Goal: Task Accomplishment & Management: Manage account settings

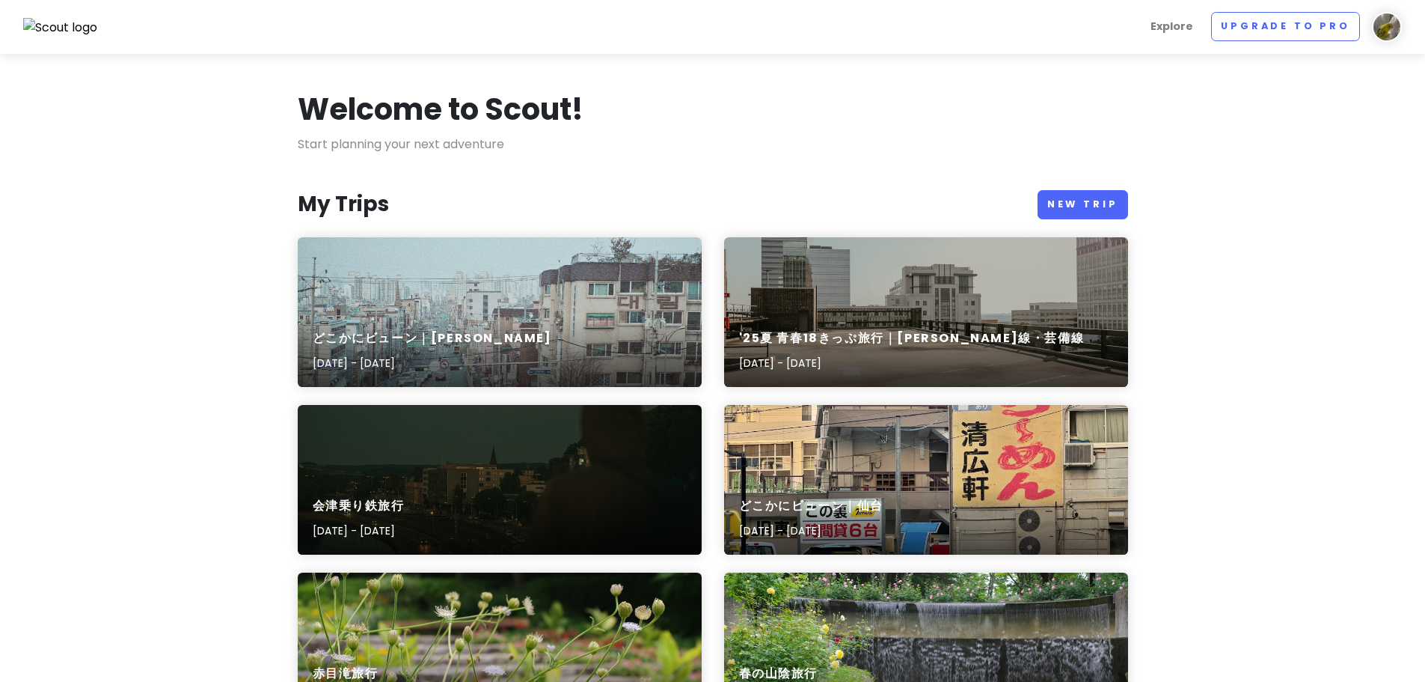
click at [535, 255] on div "どこかにビューン｜[PERSON_NAME] [DATE] - [DATE]" at bounding box center [500, 312] width 404 height 150
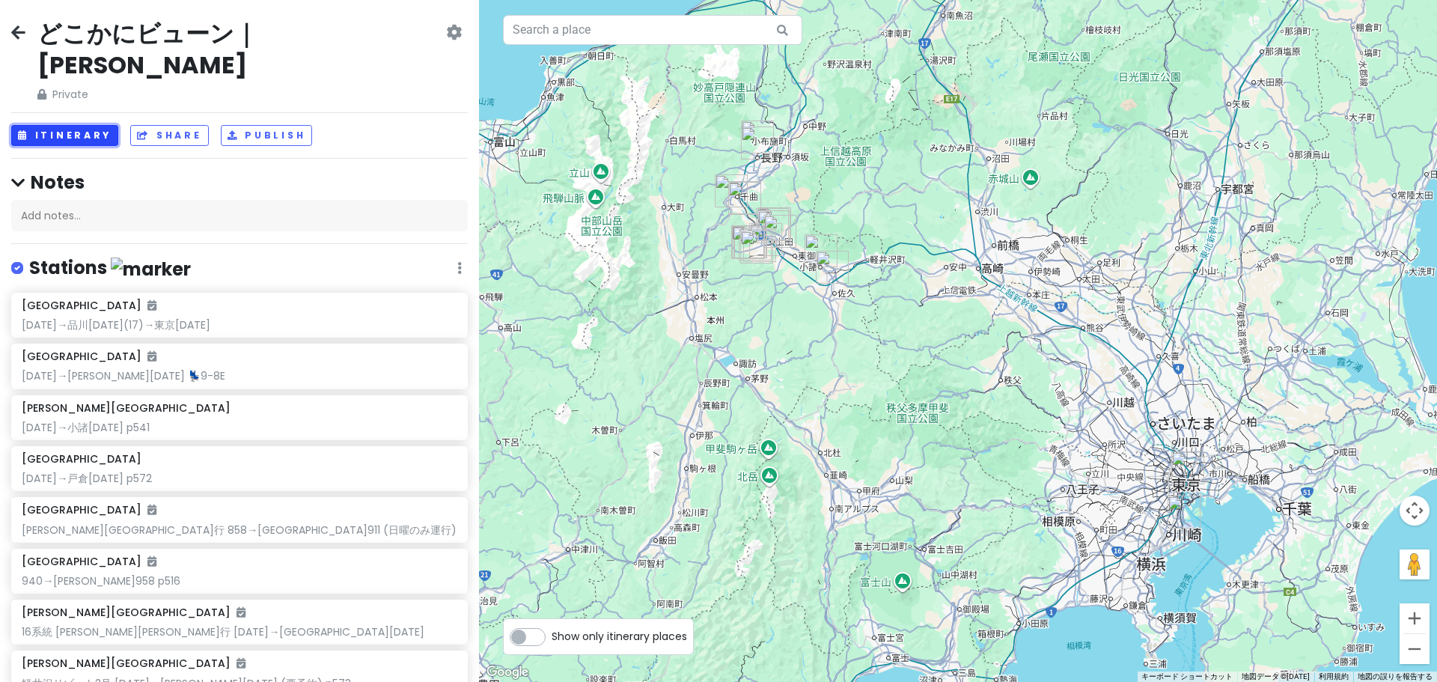
click at [69, 125] on button "Itinerary" at bounding box center [64, 136] width 107 height 22
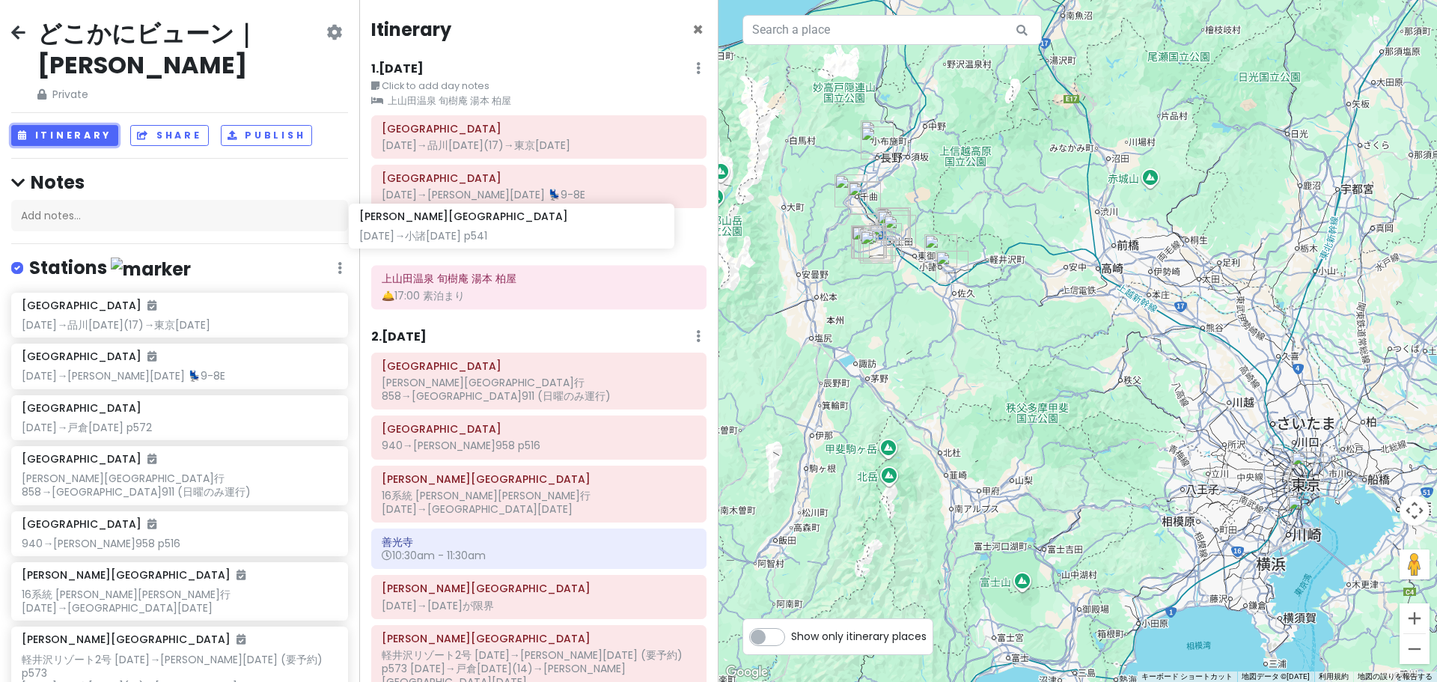
drag, startPoint x: 110, startPoint y: 413, endPoint x: 447, endPoint y: 223, distance: 387.3
click at [447, 223] on div "どこかにビューン｜[PERSON_NAME] Private Change Dates Make a Copy Delete Trip Go Pro ⚡️ G…" at bounding box center [718, 341] width 1437 height 682
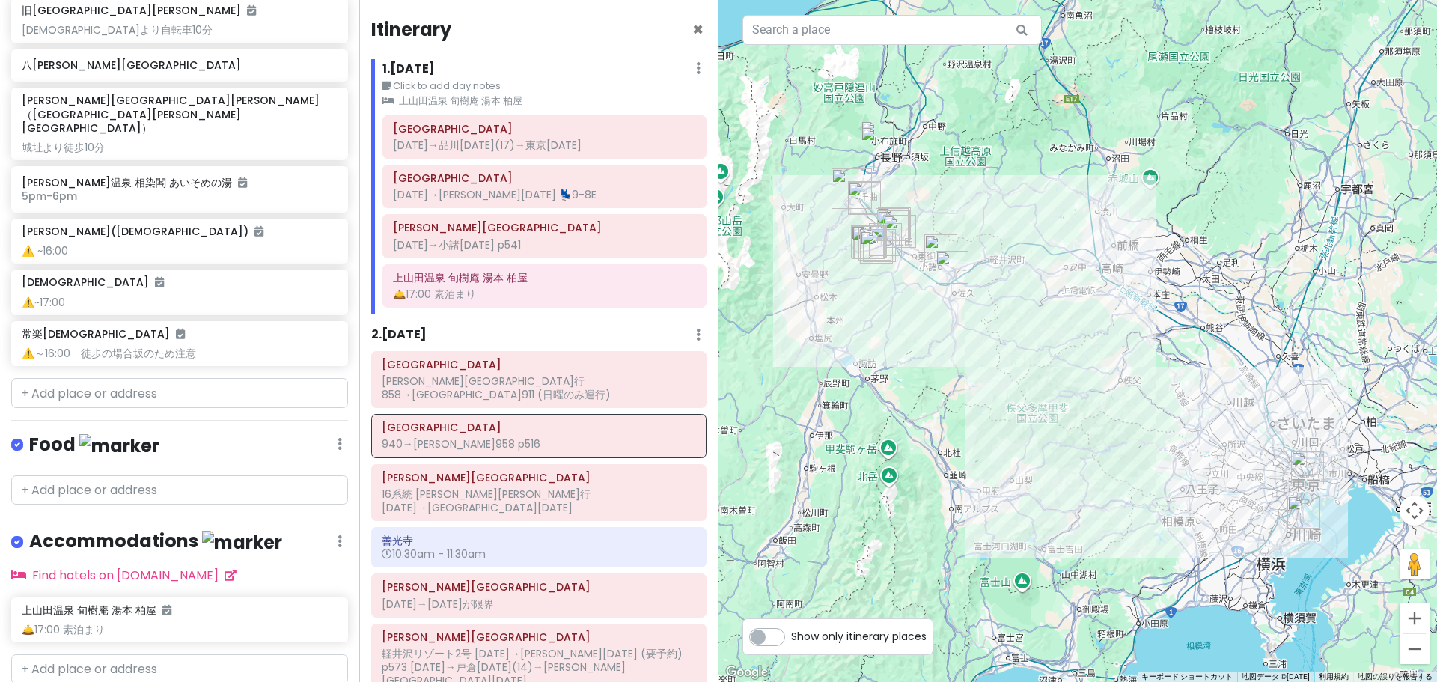
scroll to position [1422, 0]
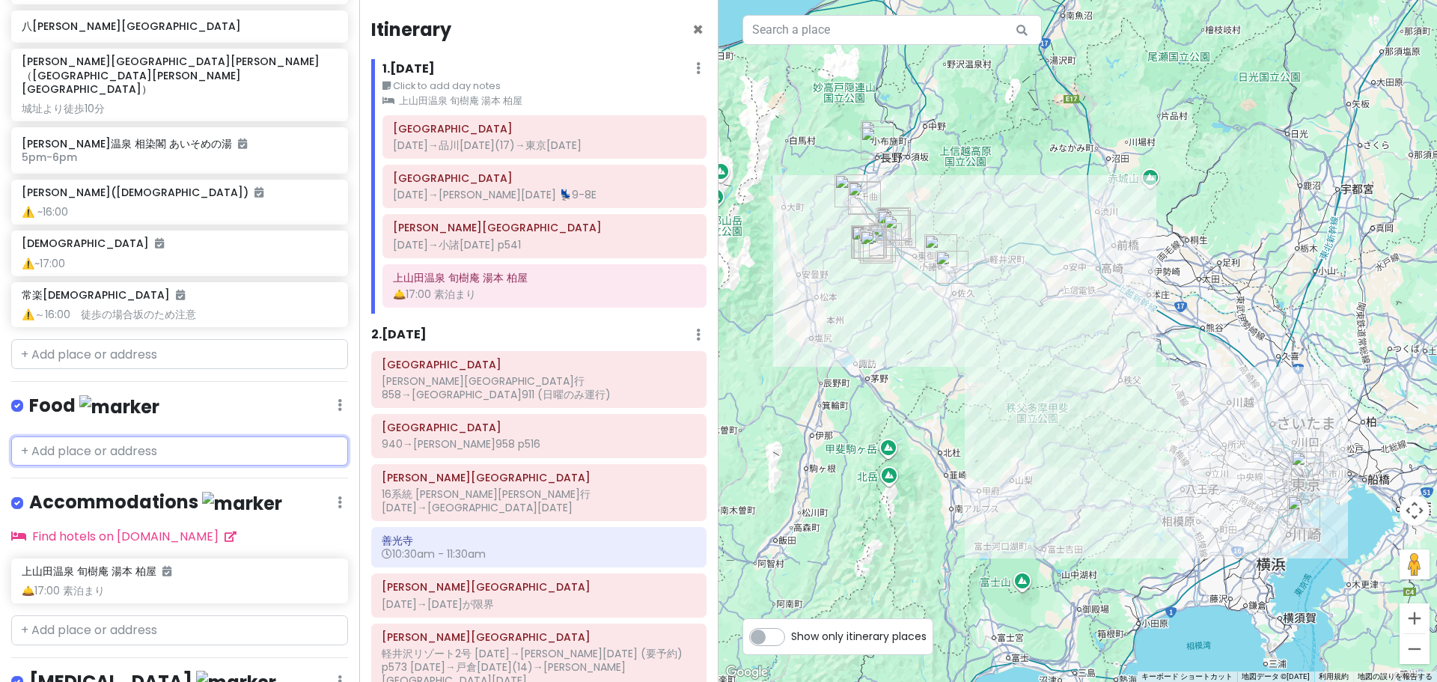
click at [165, 436] on input "text" at bounding box center [179, 451] width 337 height 30
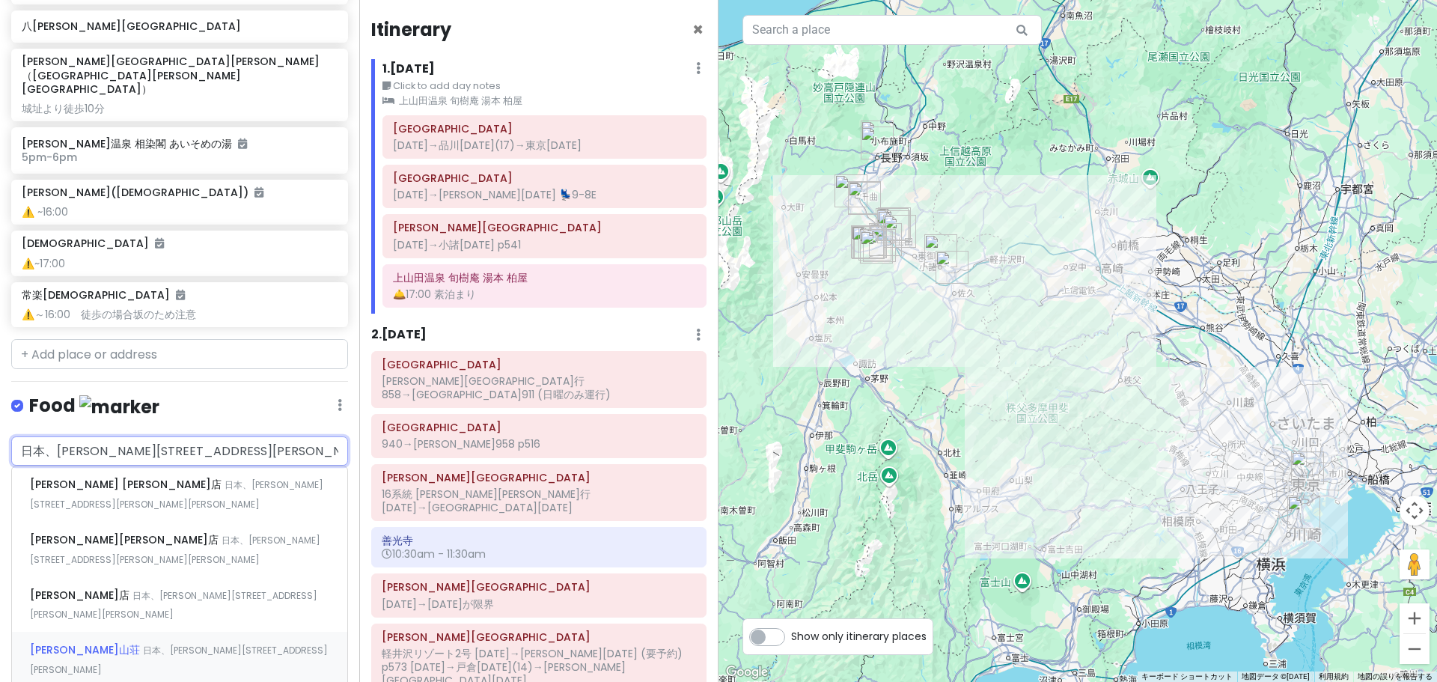
type input "日本、[PERSON_NAME][STREET_ADDRESS][PERSON_NAME] 信州蕎麦の[PERSON_NAME] 小諸本店"
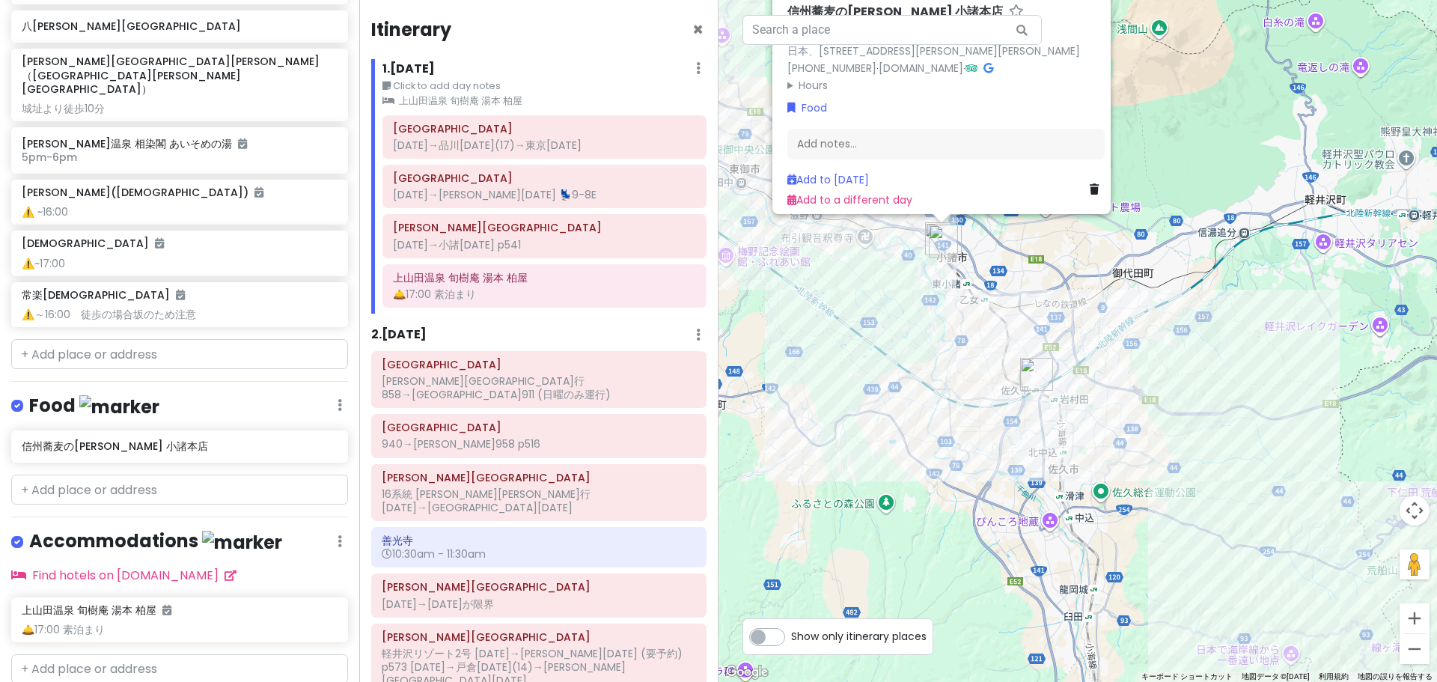
drag, startPoint x: 909, startPoint y: 272, endPoint x: 951, endPoint y: 359, distance: 97.1
click at [951, 359] on div "信州蕎麦の[PERSON_NAME] 小諸本店 4.1 (1,527) · 日本、[STREET_ADDRESS][PERSON_NAME][PERSON_N…" at bounding box center [1077, 341] width 718 height 682
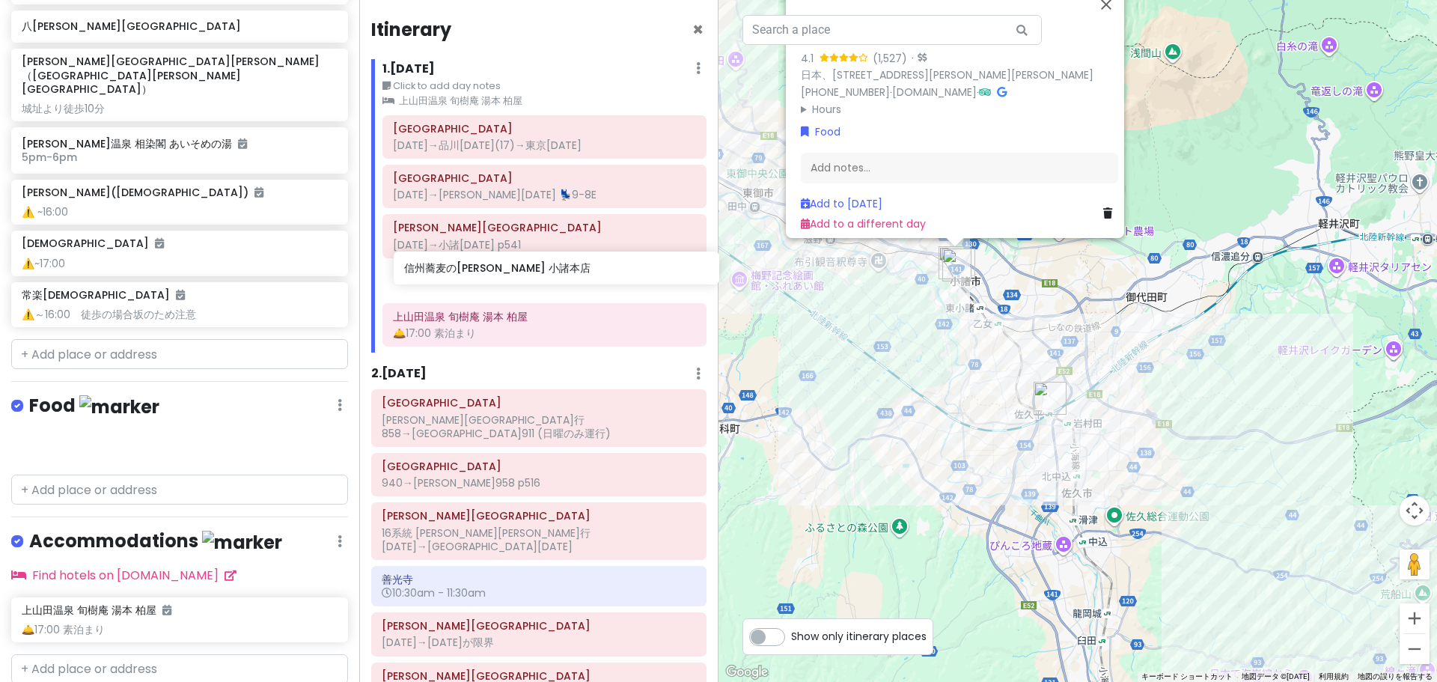
drag, startPoint x: 90, startPoint y: 361, endPoint x: 472, endPoint y: 268, distance: 393.5
click at [472, 268] on div "どこかにビューン｜[PERSON_NAME] Private Change Dates Make a Copy Delete Trip Go Pro ⚡️ G…" at bounding box center [718, 341] width 1437 height 682
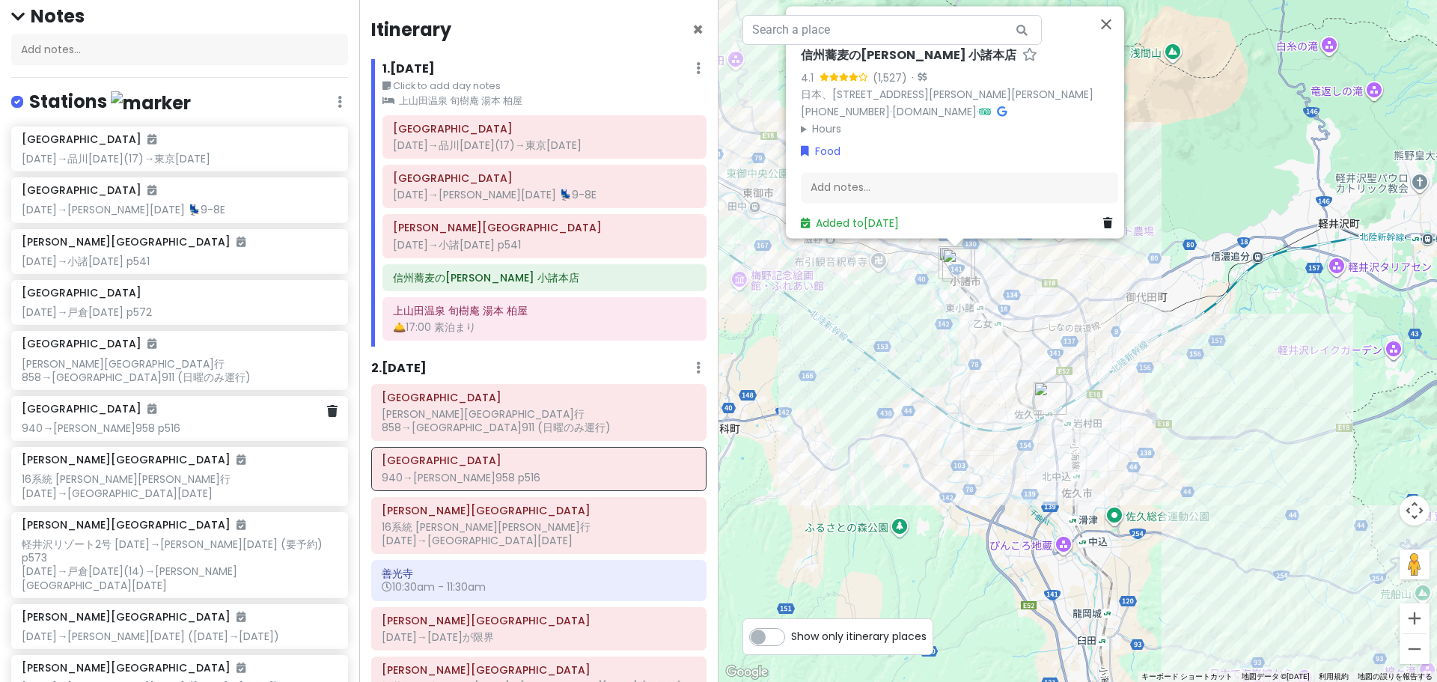
scroll to position [150, 0]
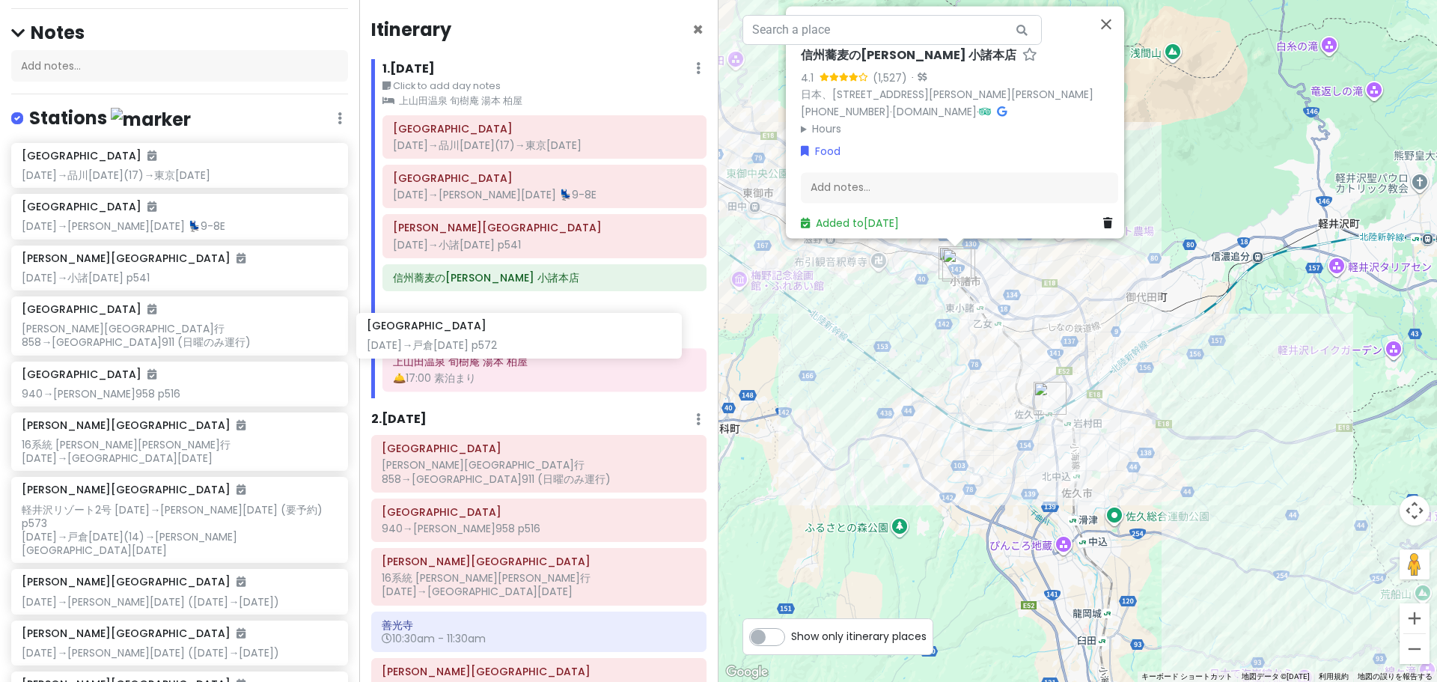
drag, startPoint x: 137, startPoint y: 331, endPoint x: 483, endPoint y: 349, distance: 346.2
click at [483, 349] on div "どこかにビューン｜[PERSON_NAME] Private Change Dates Make a Copy Delete Trip Go Pro ⚡️ G…" at bounding box center [718, 341] width 1437 height 682
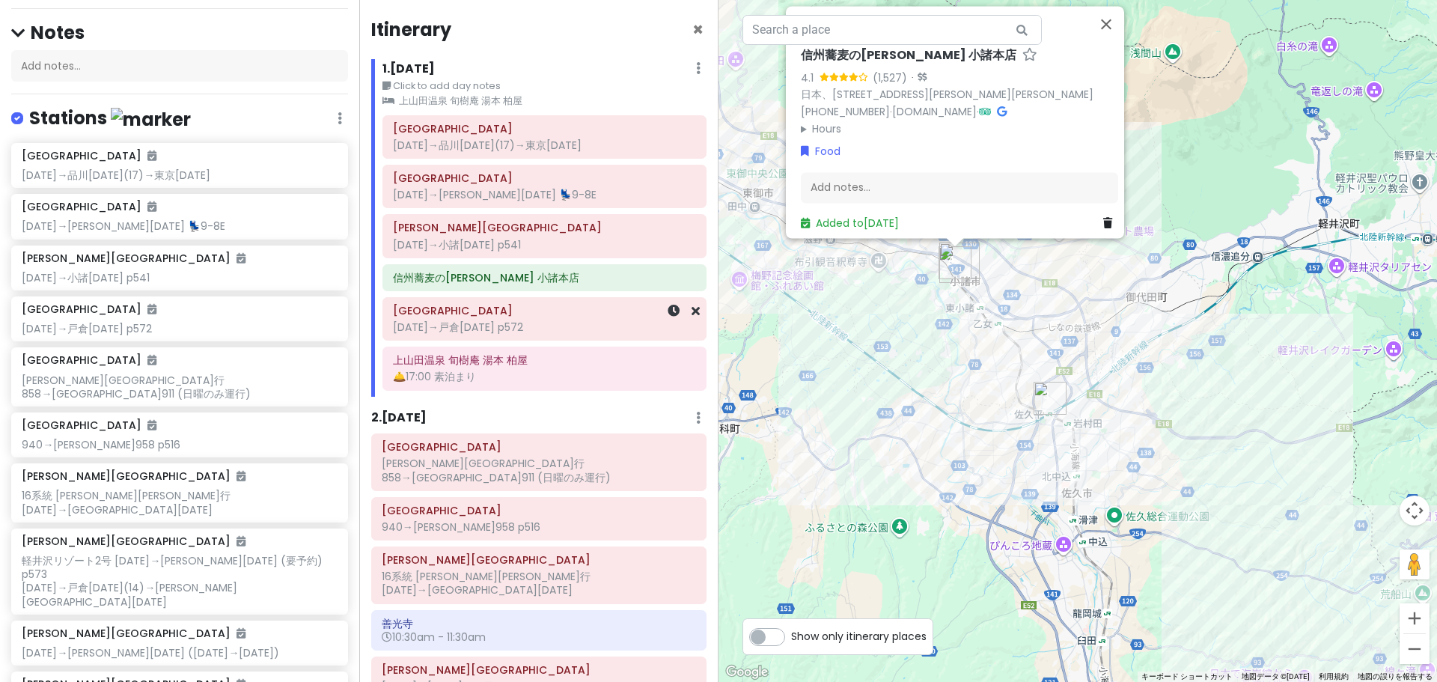
click at [528, 309] on h6 "[GEOGRAPHIC_DATA]" at bounding box center [544, 310] width 303 height 13
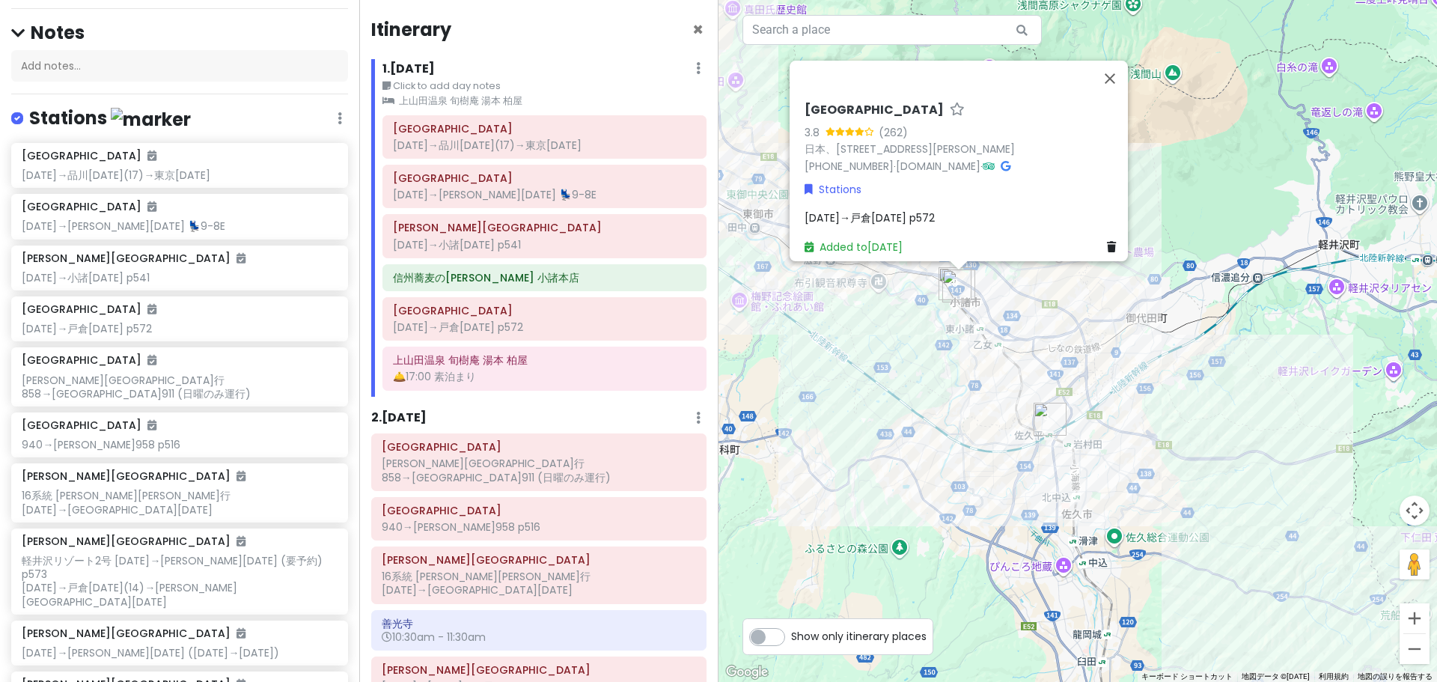
click at [893, 210] on span "[DATE]→戸倉[DATE] p572" at bounding box center [869, 217] width 130 height 15
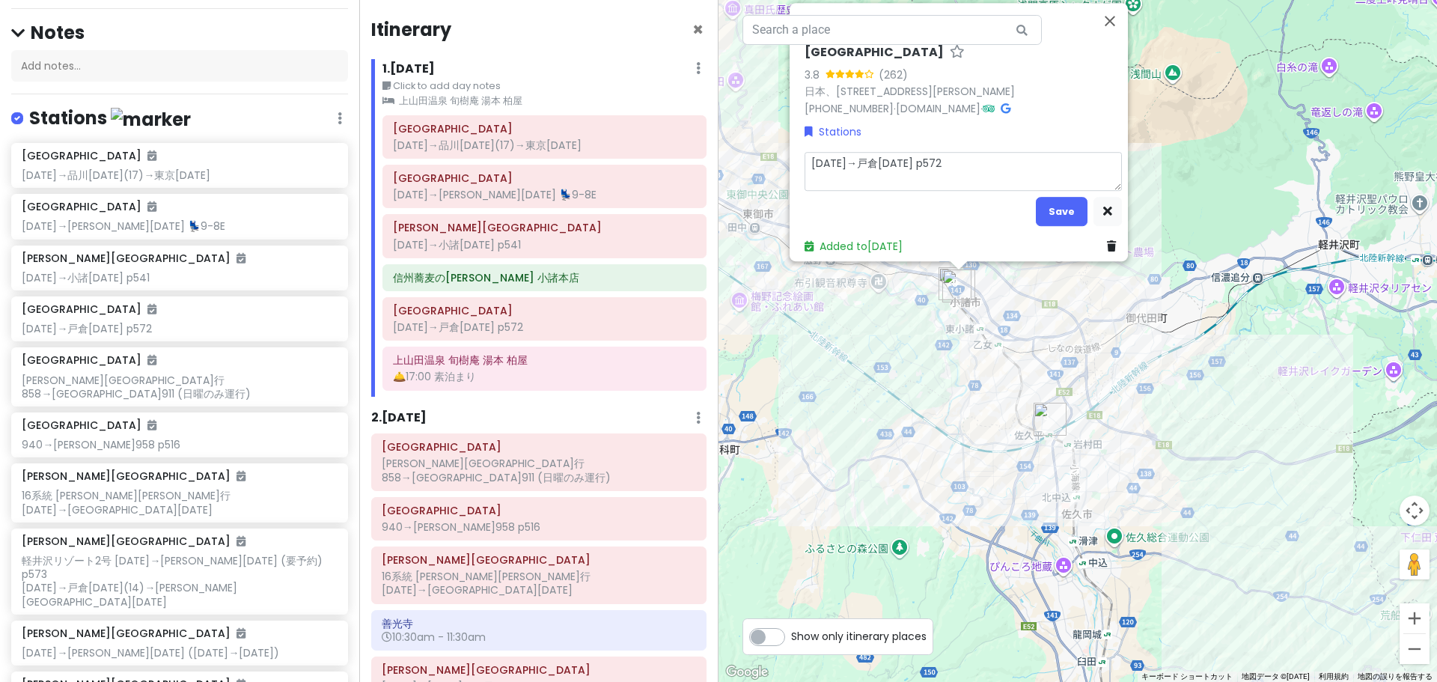
click at [840, 158] on textarea "[DATE]→戸倉[DATE] p572" at bounding box center [962, 171] width 317 height 39
type textarea "x"
type textarea "[DATE]→1戸倉[DATE] p572"
type textarea "x"
type textarea "[DATE]→15戸倉[DATE] p572"
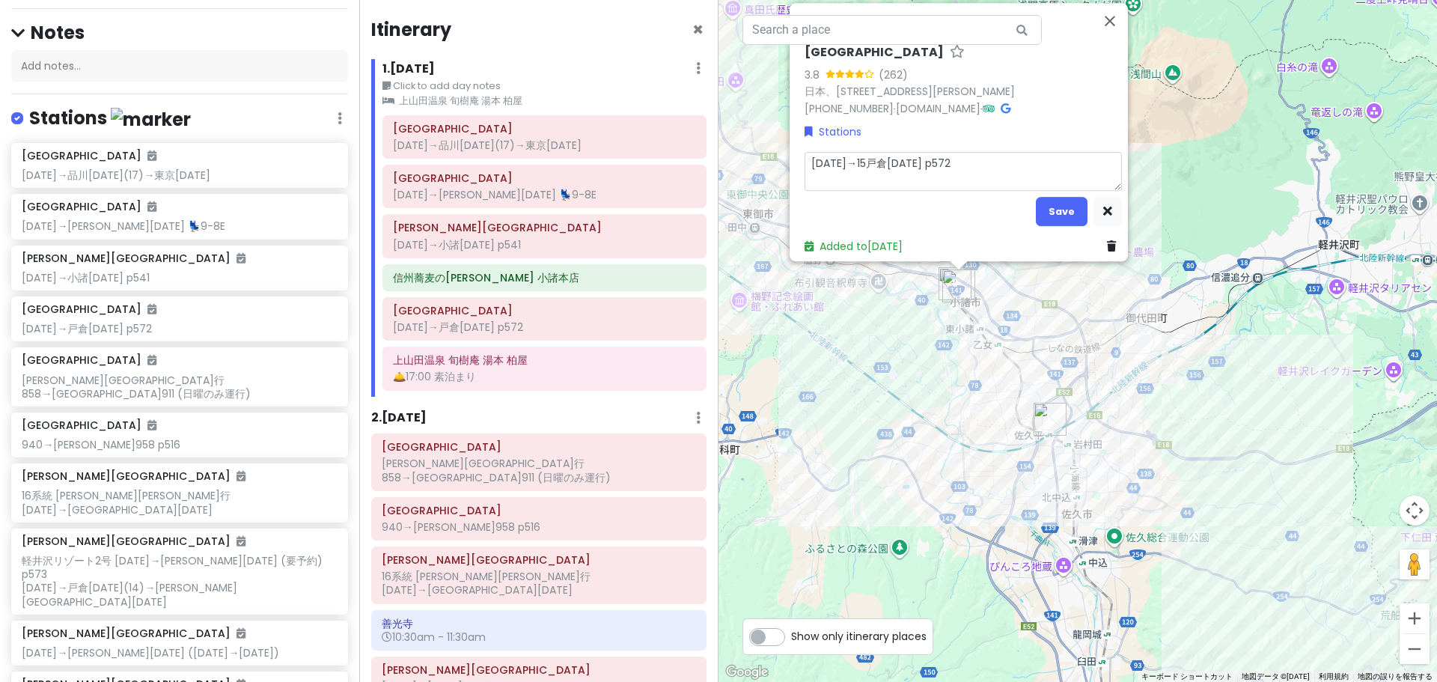
type textarea "x"
type textarea "[DATE]→152戸倉[DATE] p572"
type textarea "x"
type textarea "[DATE]→[DATE]戸倉[DATE] p572"
type textarea "x"
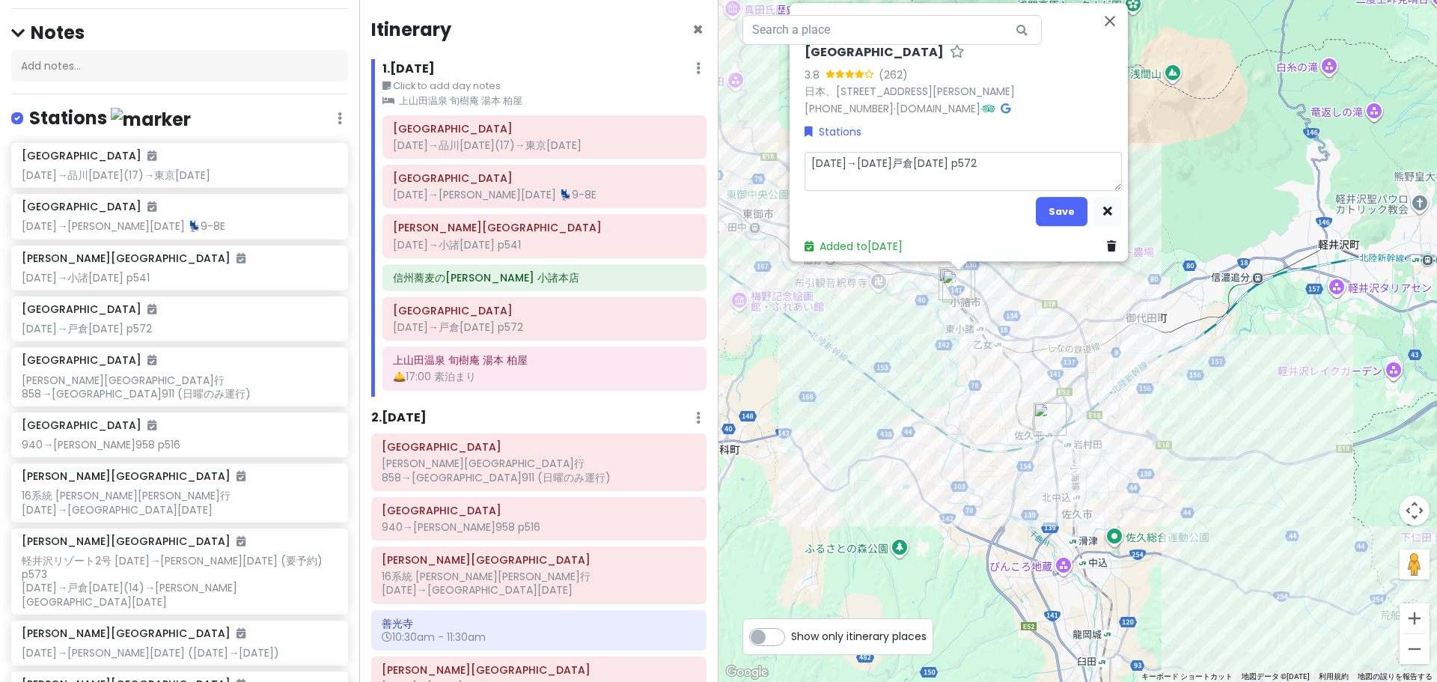
type textarea "[DATE]→う[DATE]戸倉[DATE] p572"
type textarea "x"
type textarea "[DATE]→うえ[DATE]戸倉[DATE] p572"
type textarea "x"
type textarea "[DATE]→うえだ[DATE]戸倉[DATE] p572"
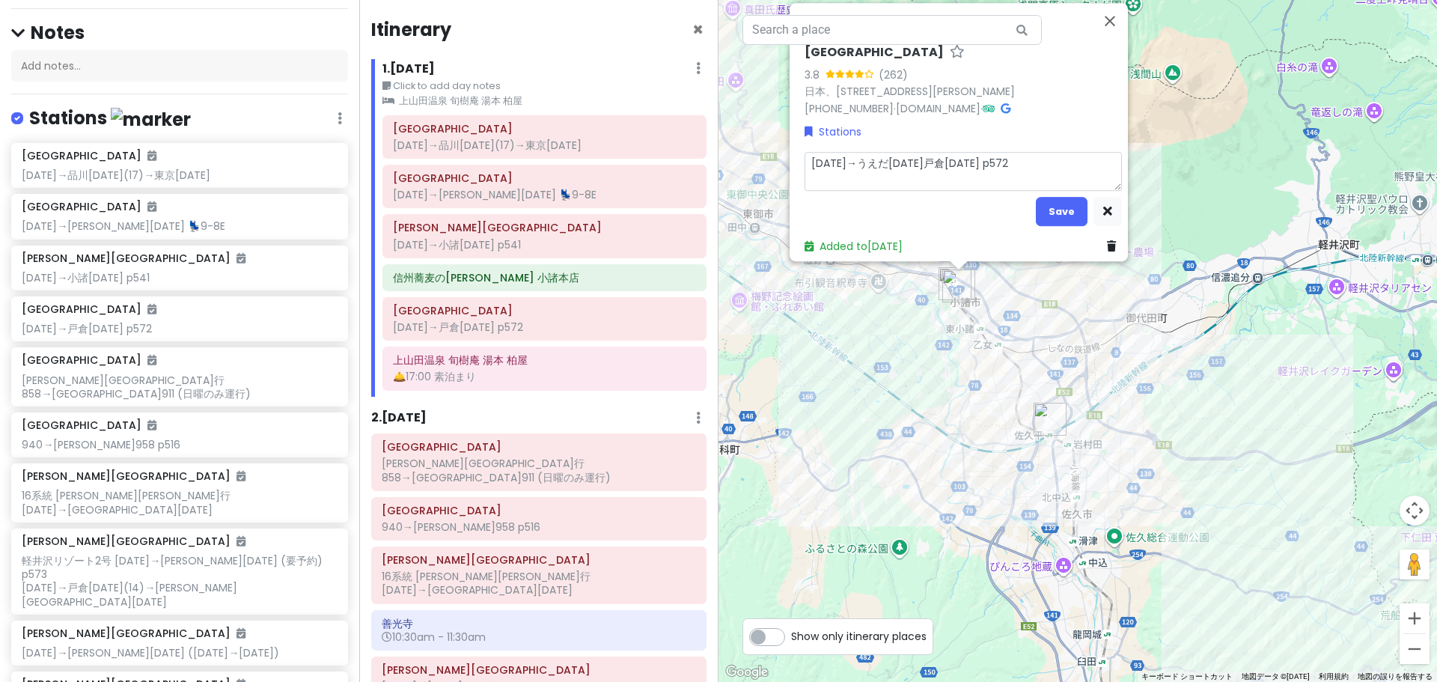
type textarea "x"
type textarea "[DATE]→[PERSON_NAME][DATE]戸倉[DATE] p572"
type textarea "x"
type textarea "[DATE]→[PERSON_NAME][DATE],戸倉[DATE] p572"
type textarea "x"
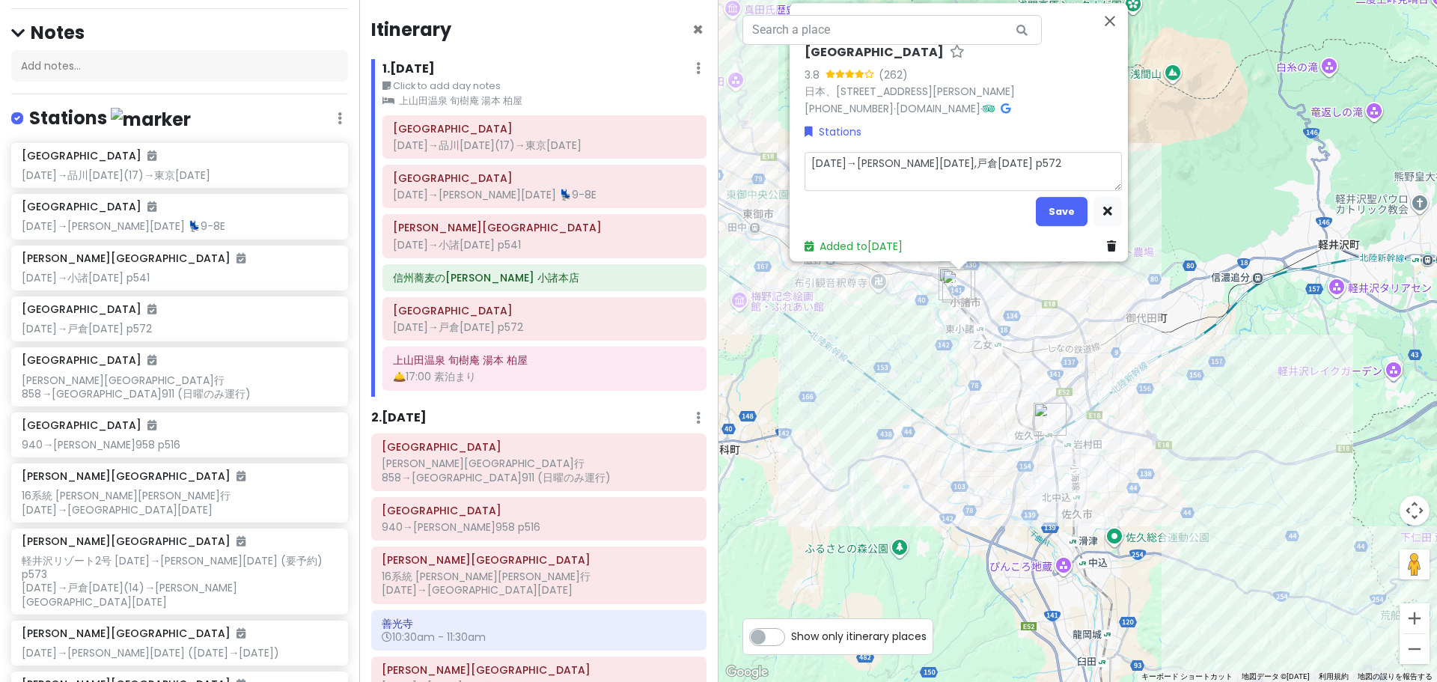
type textarea "[DATE]→[PERSON_NAME][DATE], 戸倉[DATE] p572"
type textarea "x"
type textarea "[DATE]→[PERSON_NAME][DATE],戸倉[DATE] p572"
type textarea "x"
type textarea "[DATE]→[PERSON_NAME][DATE]戸倉[DATE] p572"
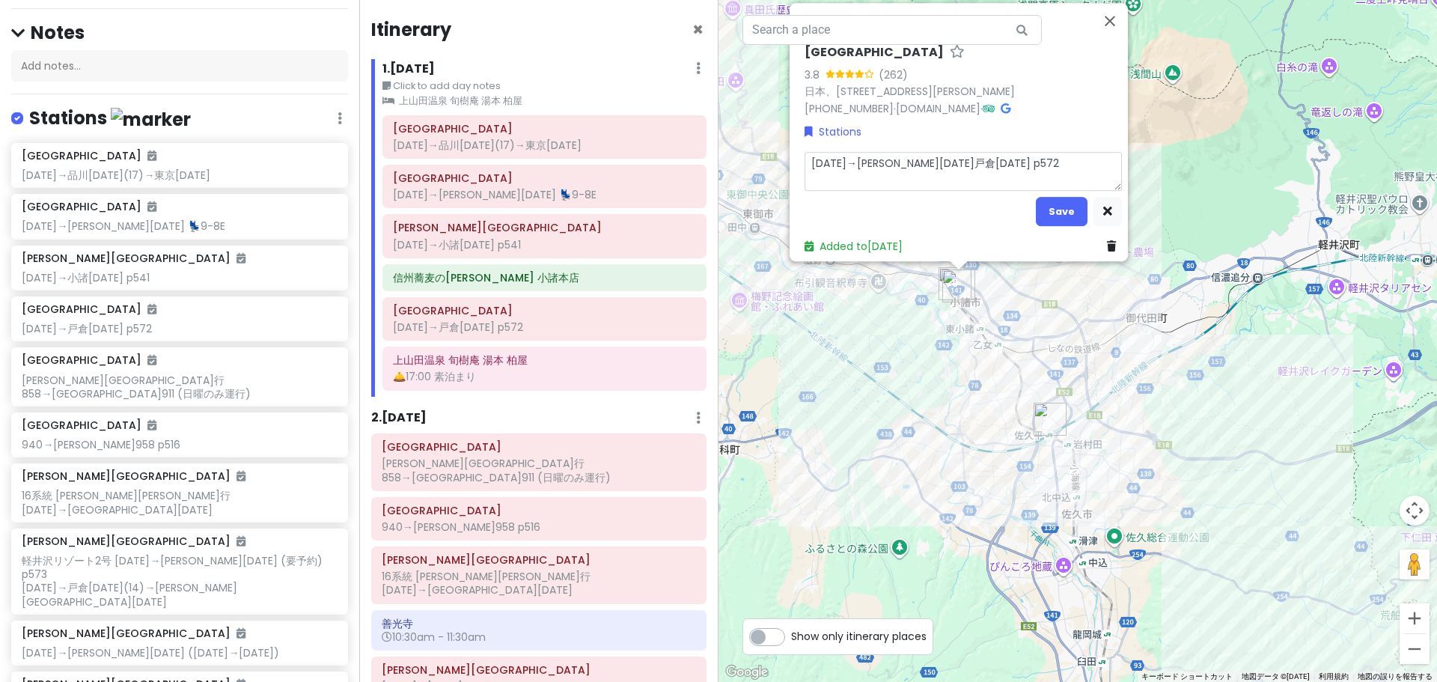
type textarea "x"
type textarea "[DATE]→[PERSON_NAME]1525ｍ戸倉[DATE] p572"
type textarea "x"
type textarea "[DATE]→[PERSON_NAME][DATE]み戸倉[DATE] p572"
type textarea "x"
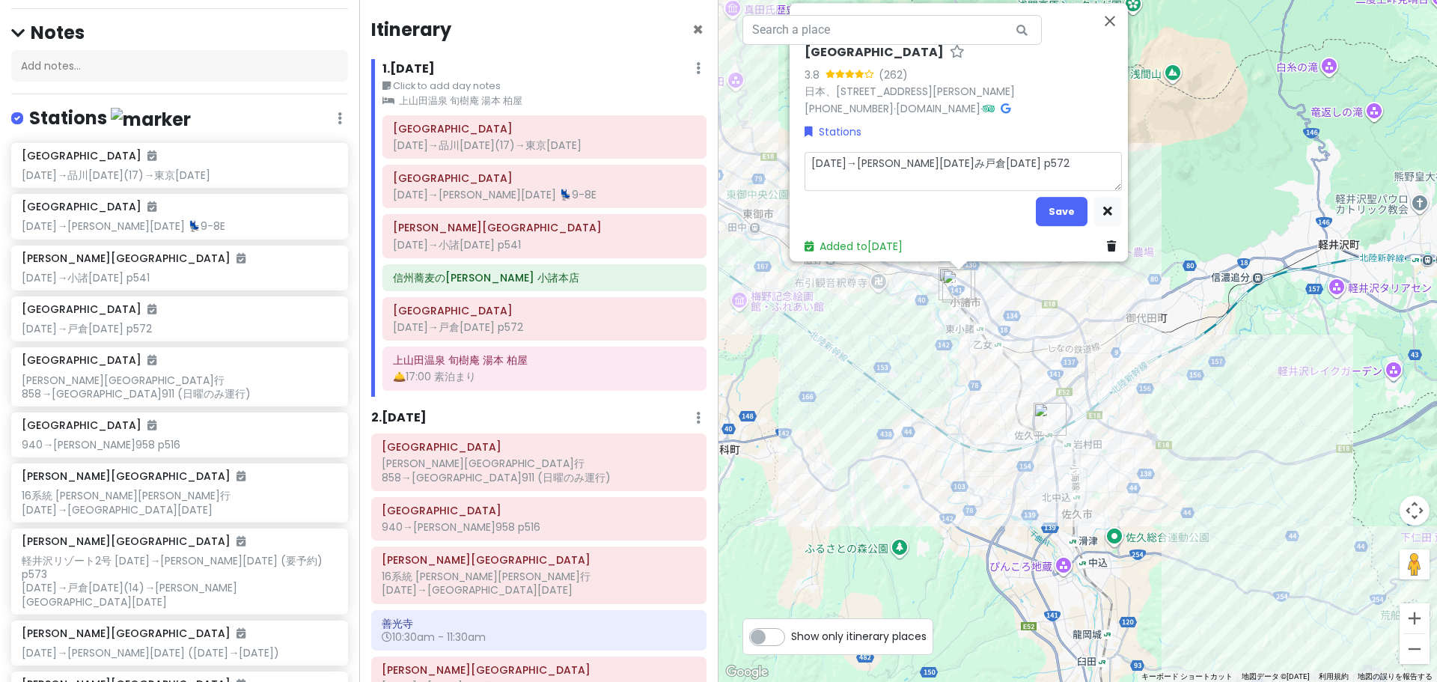
type textarea "[DATE]→[PERSON_NAME][DATE]みｇ戸倉[DATE] p572"
type textarea "x"
type textarea "[DATE]→[PERSON_NAME][DATE]みぎ戸倉[DATE] p572"
type textarea "x"
type textarea "[DATE]→[PERSON_NAME][DATE]→戸倉[DATE] p572"
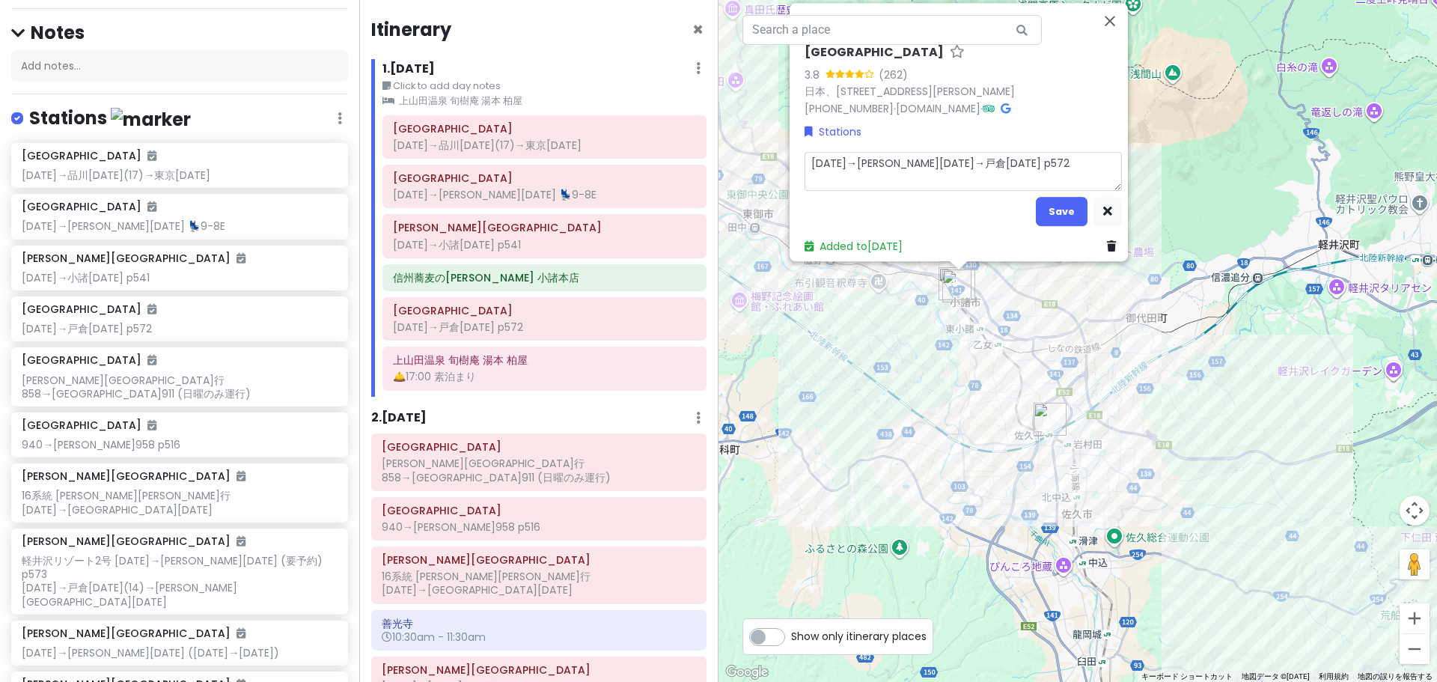
type textarea "x"
type textarea "[DATE]→[PERSON_NAME][DATE](→戸倉[DATE] p572"
type textarea "x"
type textarea "[DATE]→[PERSON_NAME][DATE](→戸倉[DATE]) p572"
click at [1061, 208] on button "Save" at bounding box center [1062, 211] width 52 height 29
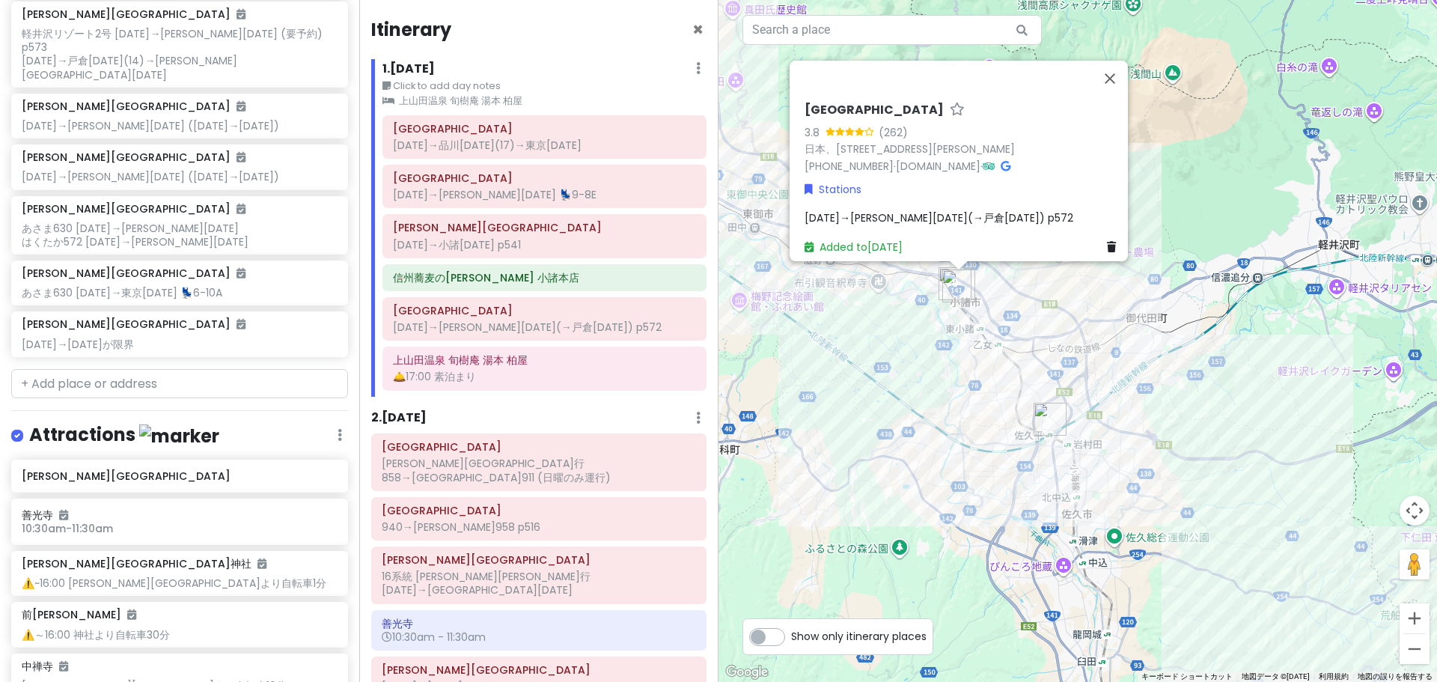
scroll to position [748, 0]
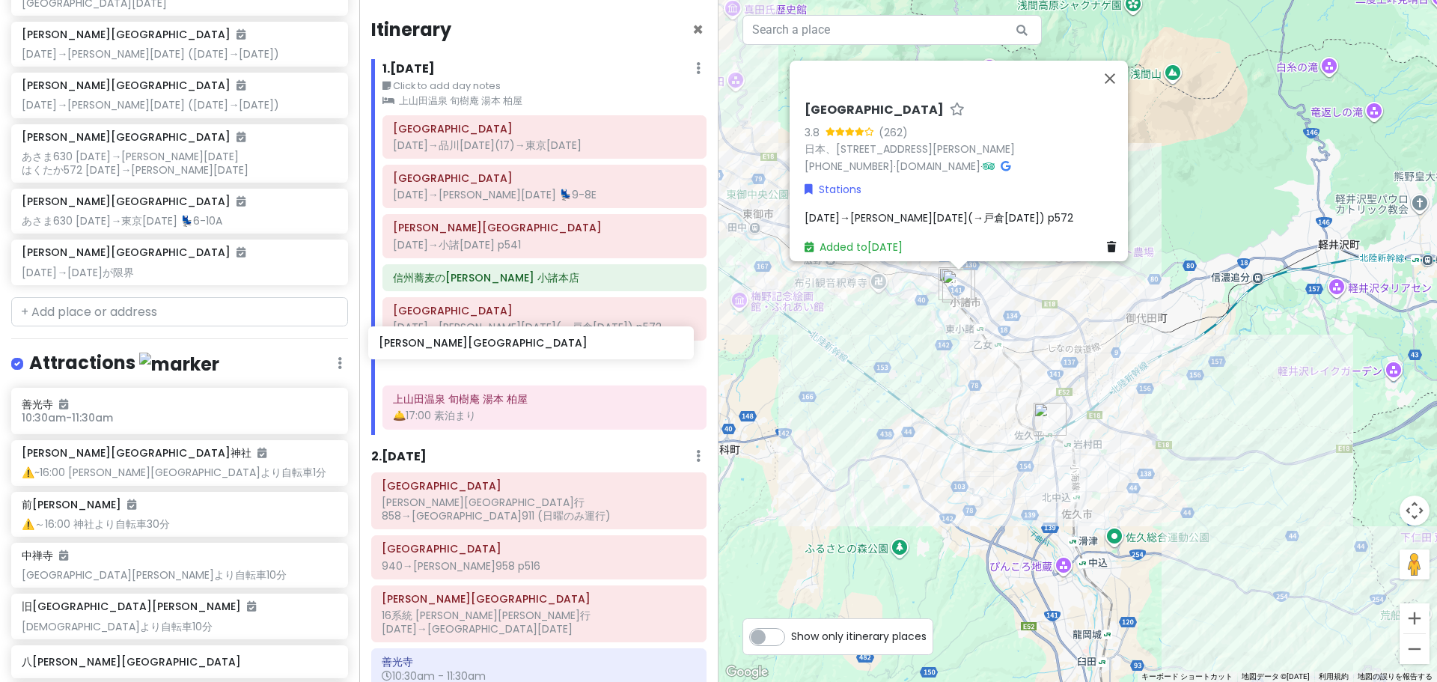
drag, startPoint x: 161, startPoint y: 363, endPoint x: 518, endPoint y: 358, distance: 357.0
click at [518, 358] on div "どこかにビューン｜[PERSON_NAME] Private Change Dates Make a Copy Delete Trip Go Pro ⚡️ G…" at bounding box center [718, 341] width 1437 height 682
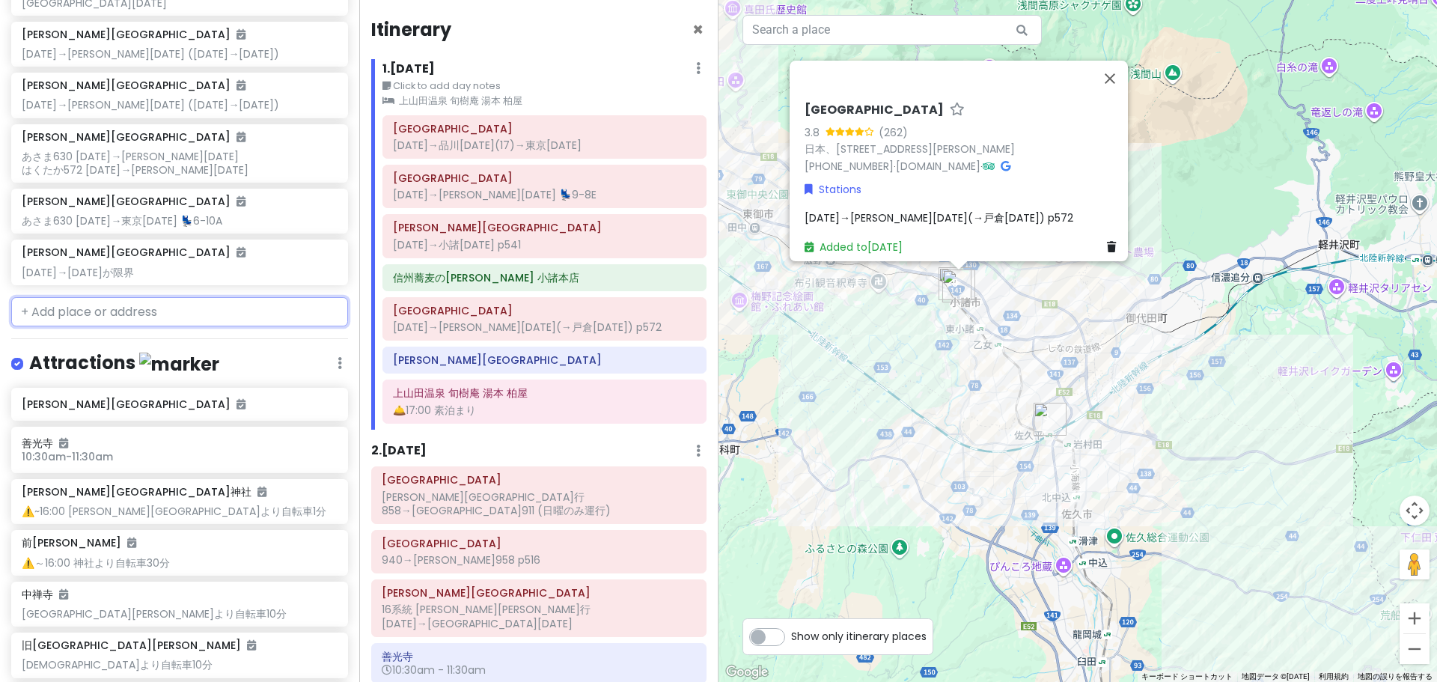
click at [115, 297] on input "text" at bounding box center [179, 312] width 337 height 30
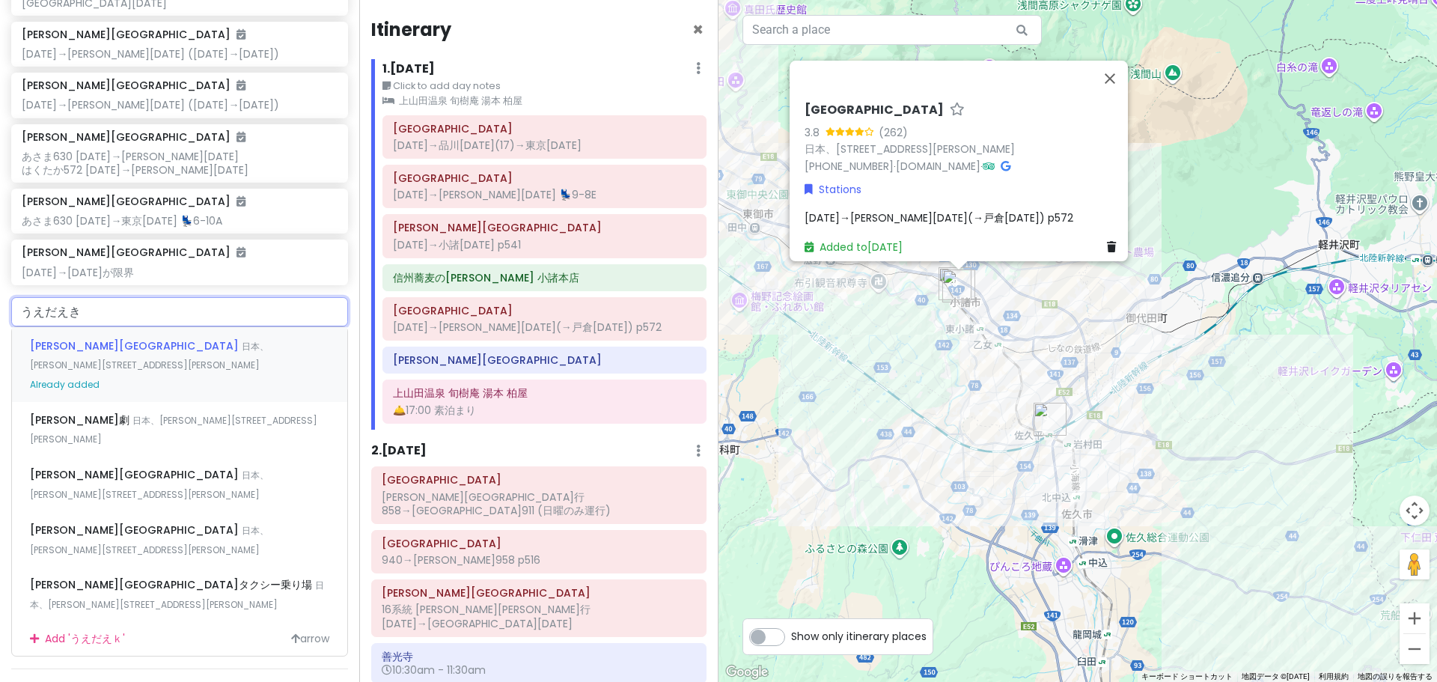
type input "[PERSON_NAME][GEOGRAPHIC_DATA]"
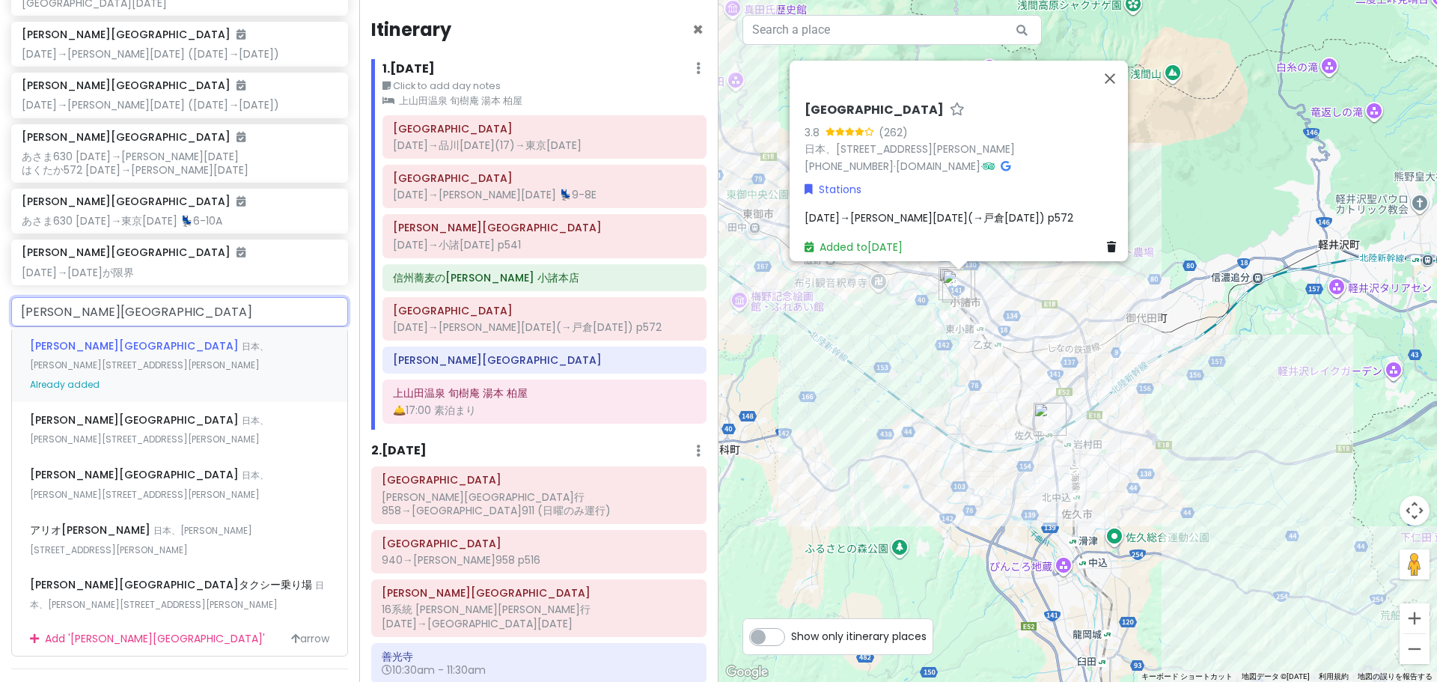
click at [178, 327] on div "[PERSON_NAME][GEOGRAPHIC_DATA] 日本、[PERSON_NAME][STREET_ADDRESS][PERSON_NAME]" at bounding box center [179, 364] width 335 height 74
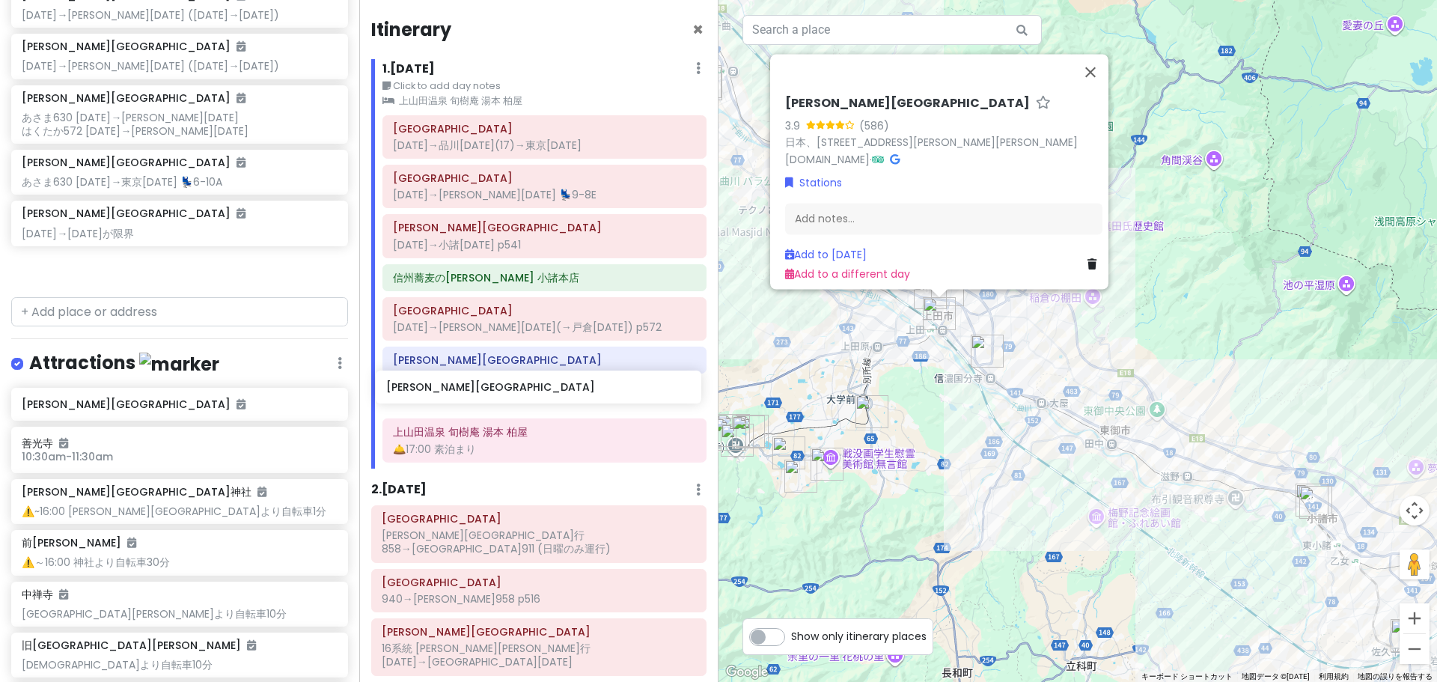
drag, startPoint x: 215, startPoint y: 217, endPoint x: 581, endPoint y: 385, distance: 403.5
click at [578, 391] on div "どこかにビューン｜[PERSON_NAME] Private Change Dates Make a Copy Delete Trip Go Pro ⚡️ G…" at bounding box center [718, 341] width 1437 height 682
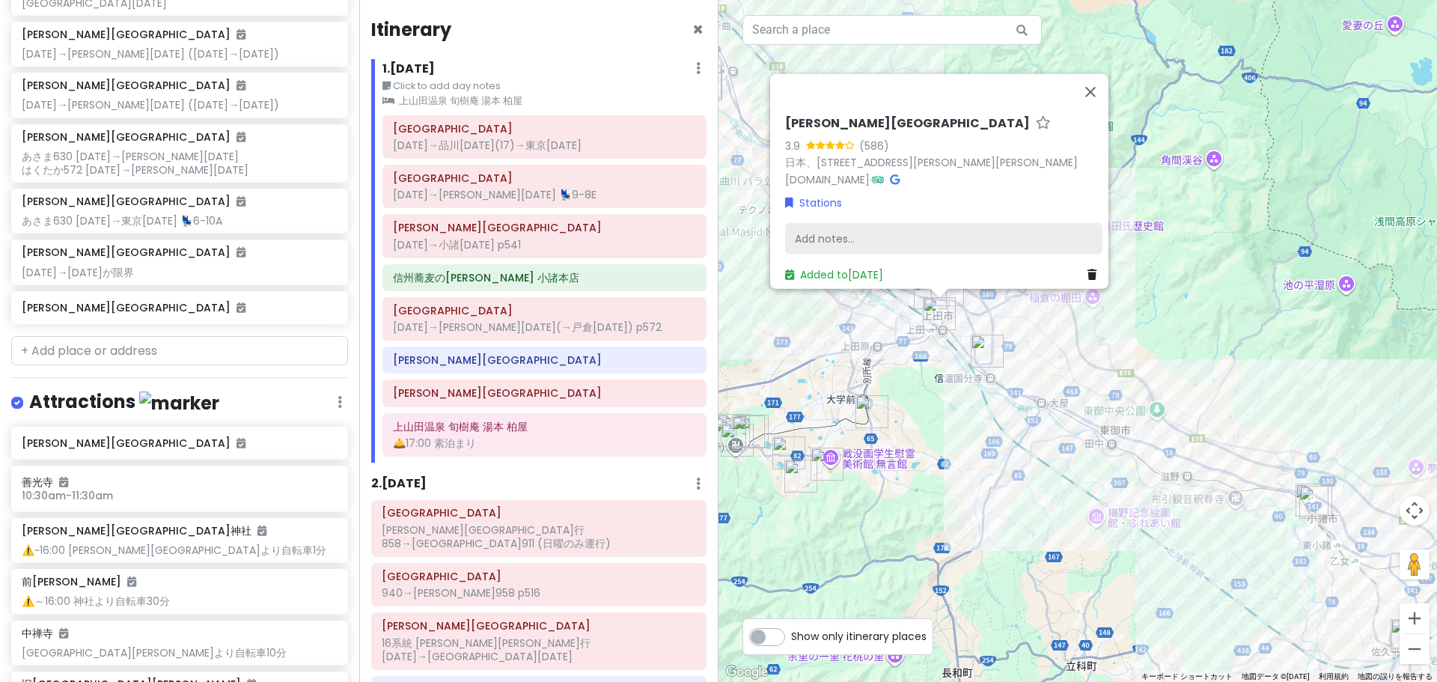
click at [919, 235] on div "Add notes..." at bounding box center [943, 238] width 317 height 31
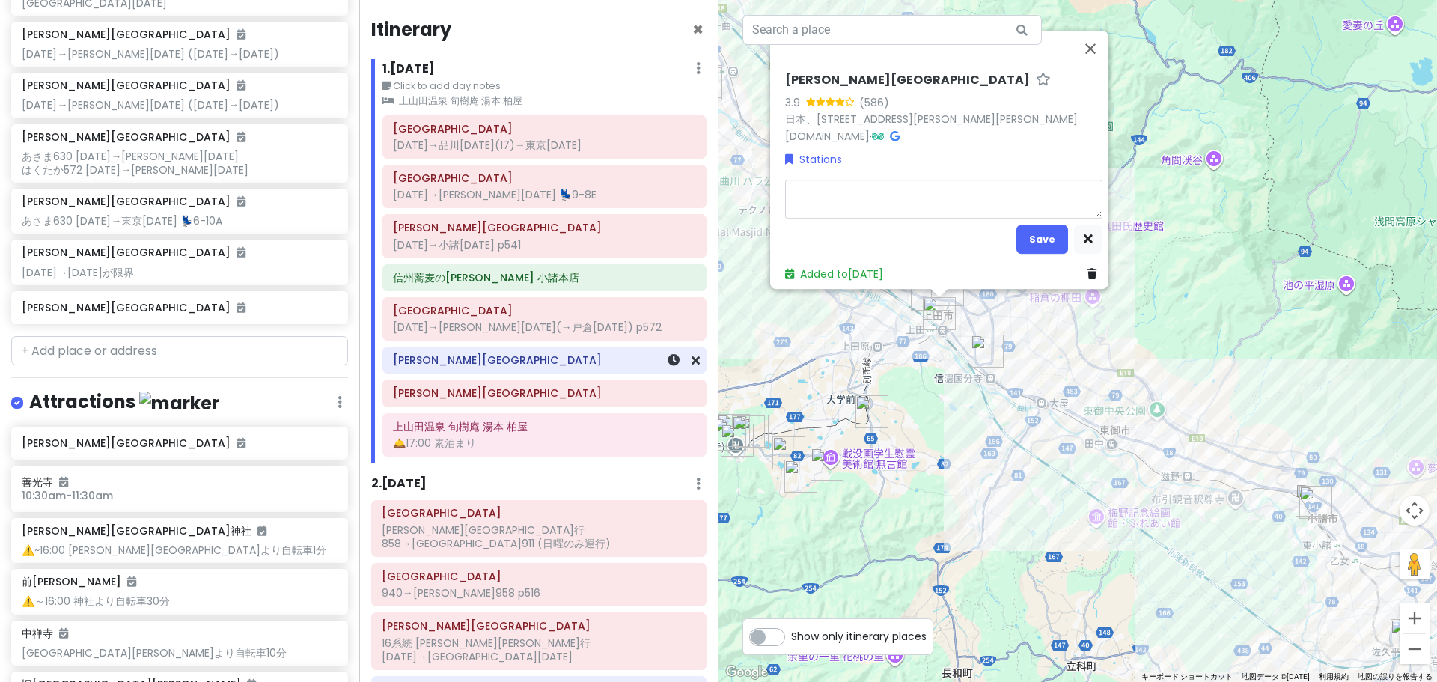
click at [601, 366] on h6 "[PERSON_NAME][GEOGRAPHIC_DATA]" at bounding box center [544, 359] width 303 height 13
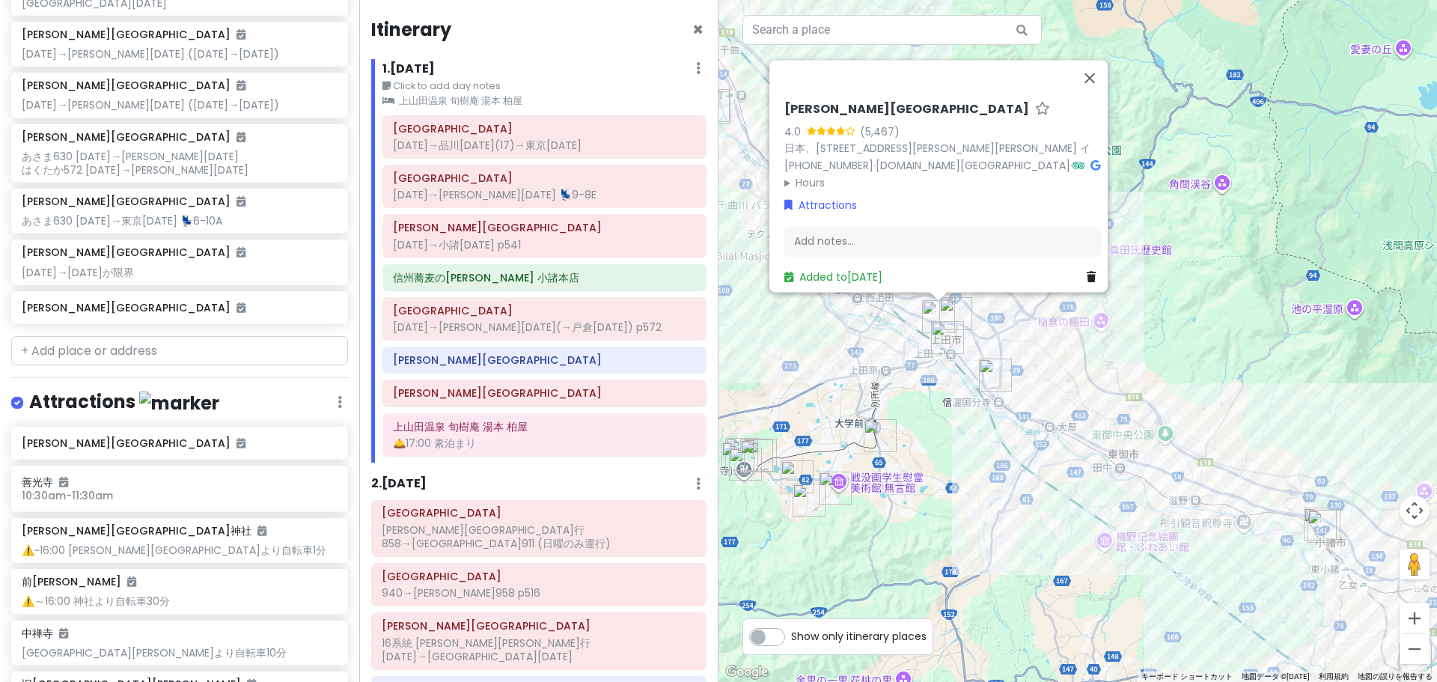
click at [801, 174] on summary "Hours" at bounding box center [942, 182] width 317 height 16
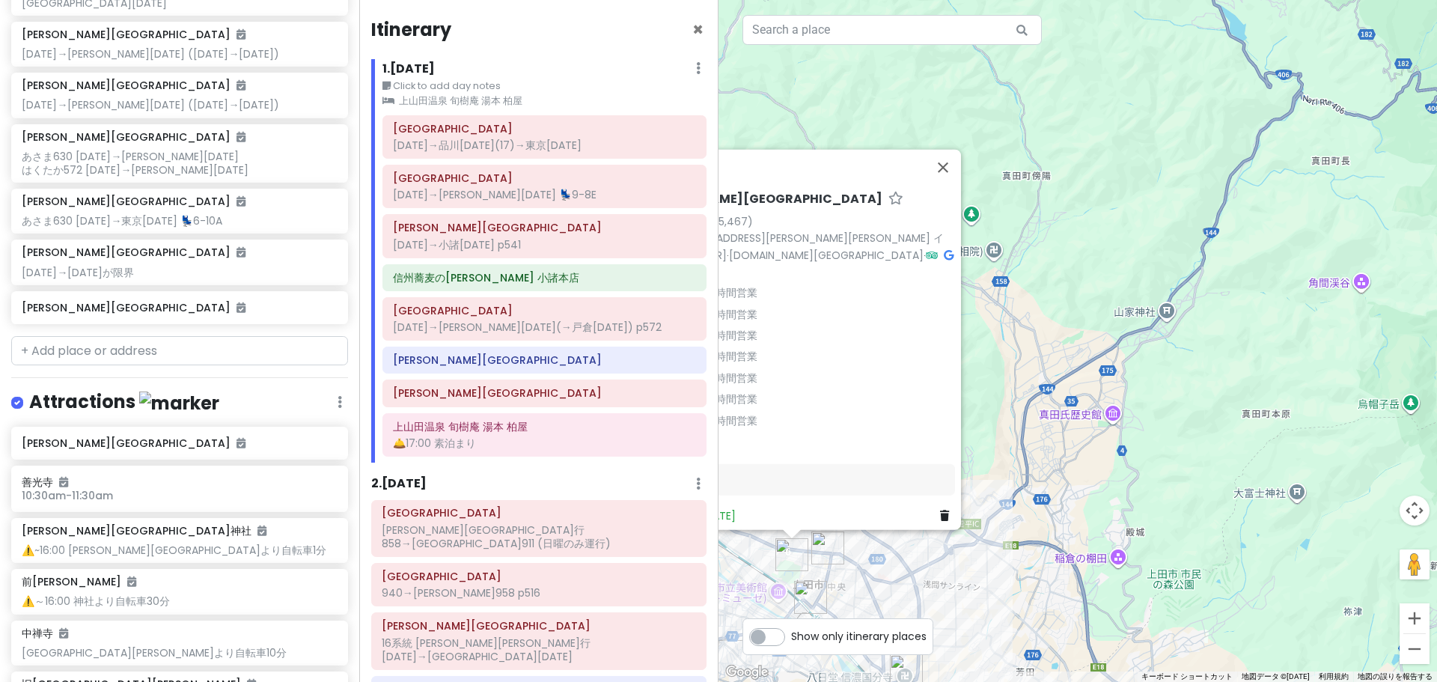
drag, startPoint x: 1168, startPoint y: 312, endPoint x: 1371, endPoint y: 424, distance: 231.8
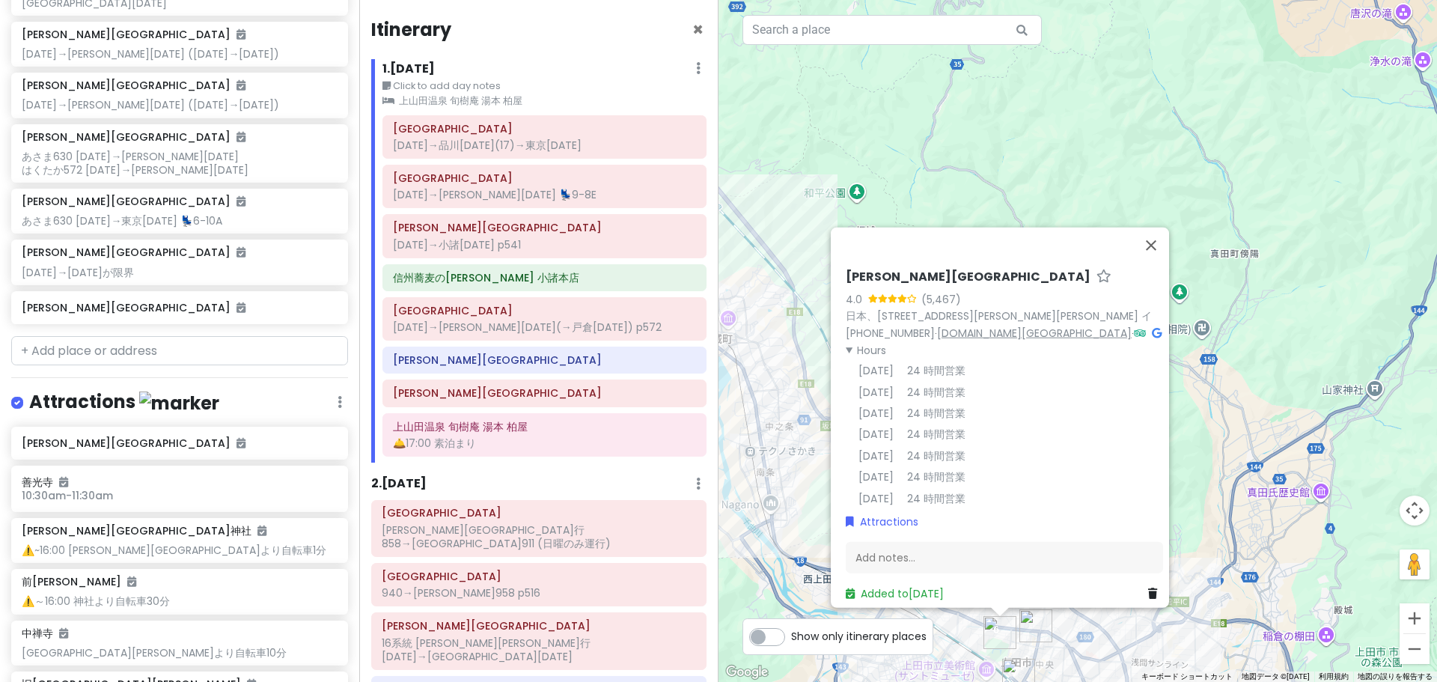
click at [1033, 325] on link "[DOMAIN_NAME][GEOGRAPHIC_DATA]" at bounding box center [1034, 332] width 195 height 15
click at [907, 545] on div "Add notes..." at bounding box center [1004, 557] width 317 height 31
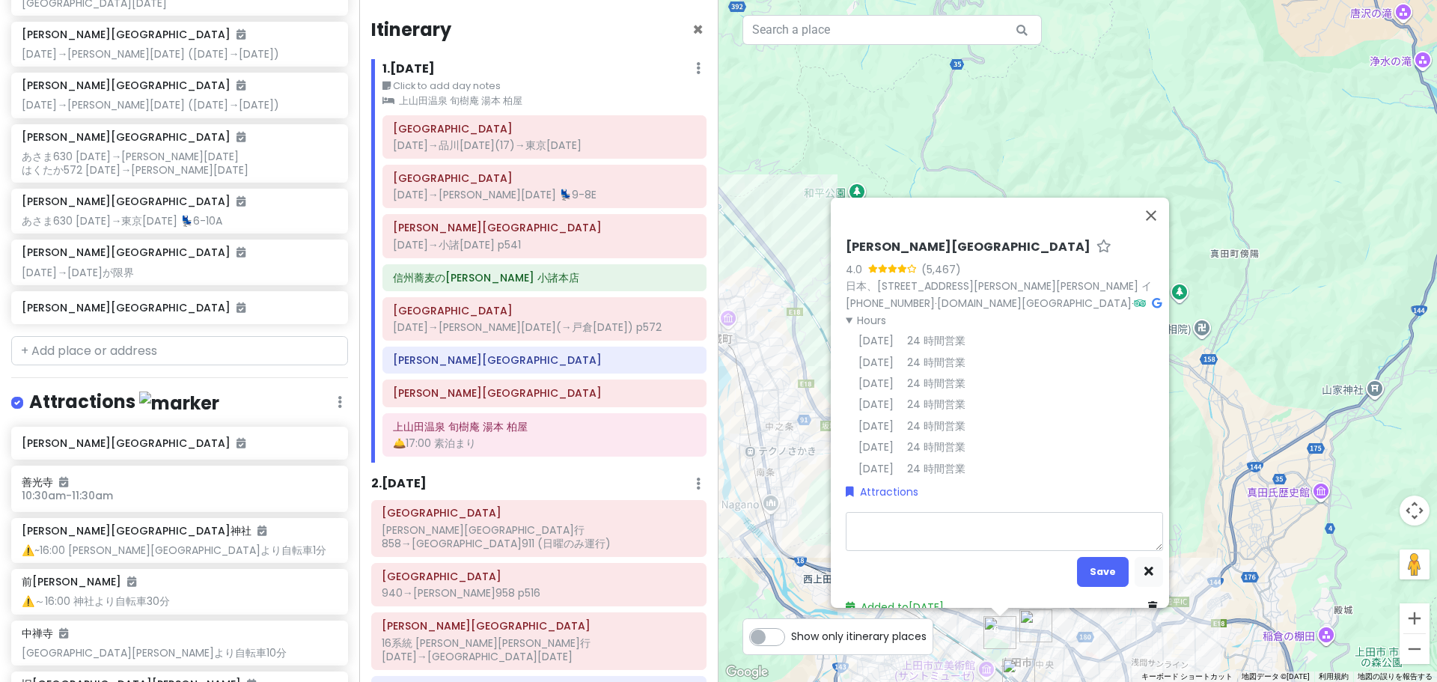
type textarea "x"
type textarea "ｈ"
type textarea "x"
type textarea "は"
type textarea "x"
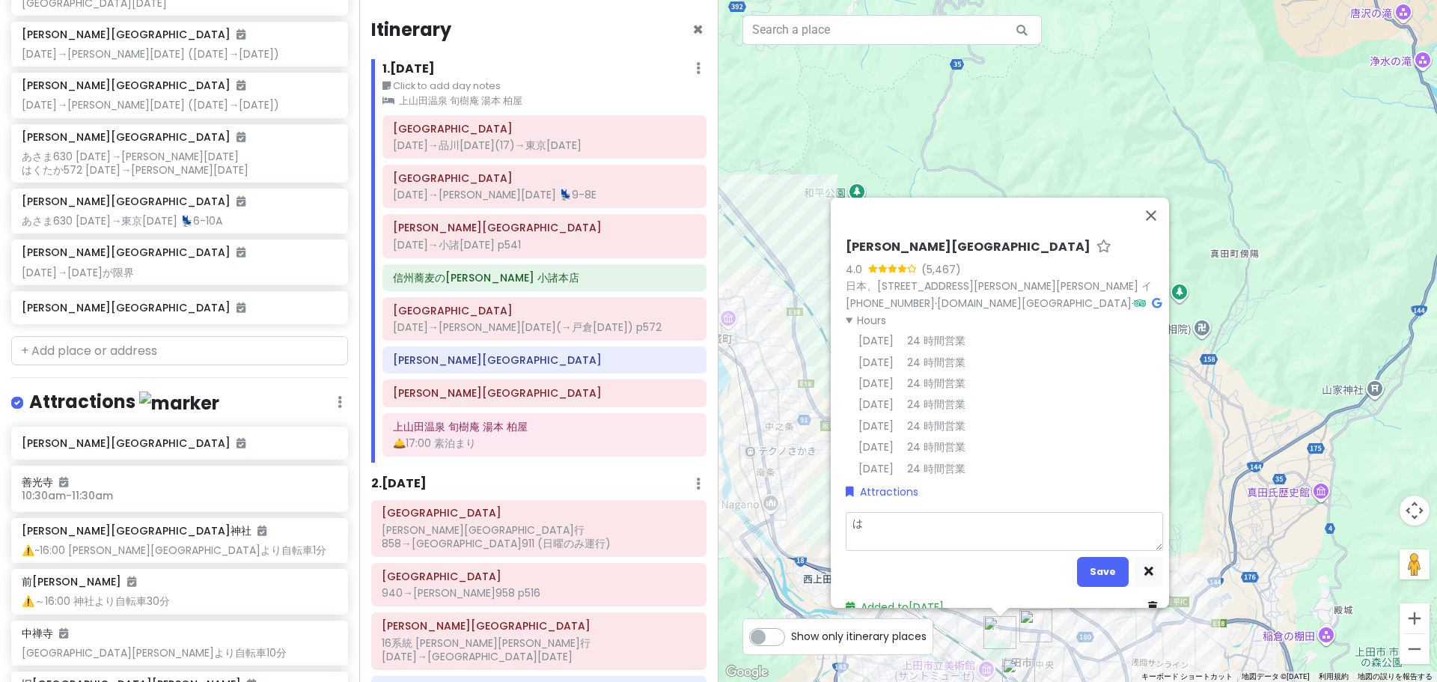
type textarea "はｋ"
type textarea "x"
type textarea "はく"
type textarea "x"
type textarea "はくｂ"
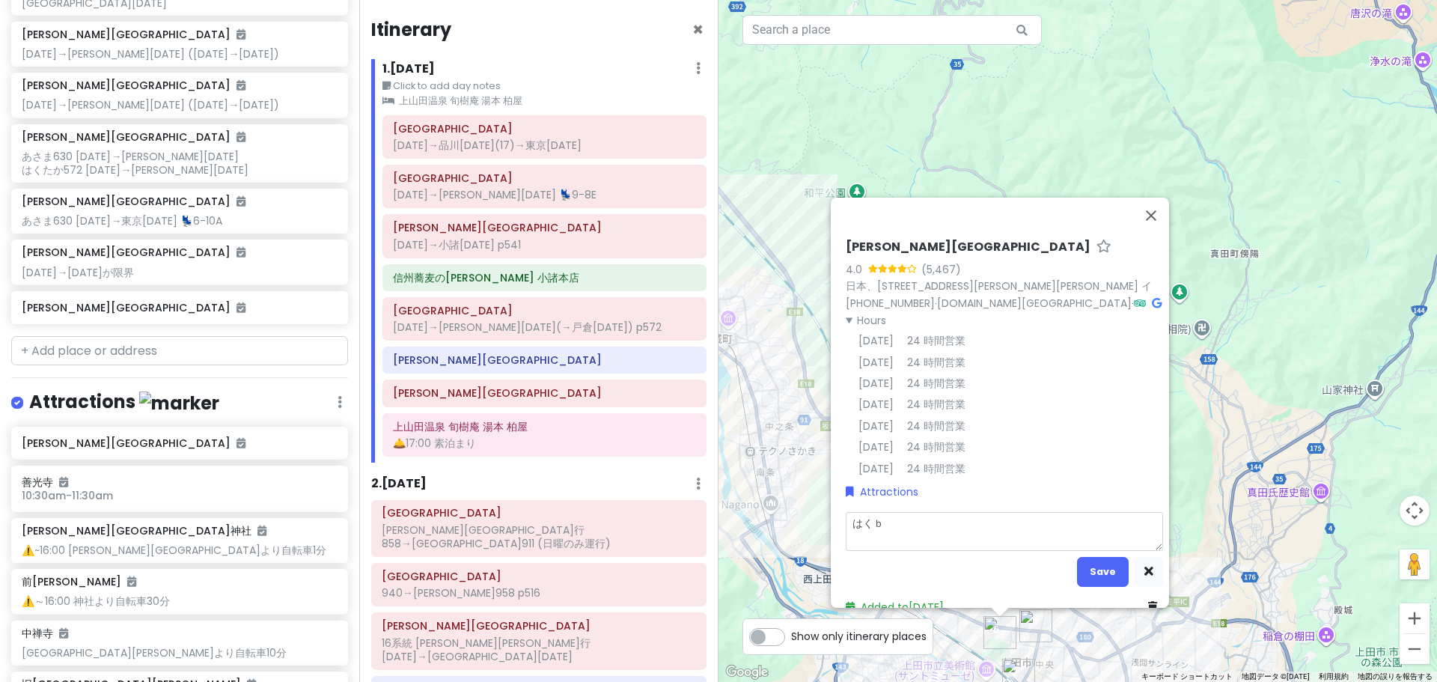
type textarea "x"
type textarea "はくぶ"
type textarea "x"
type textarea "はくぶｔ"
type textarea "x"
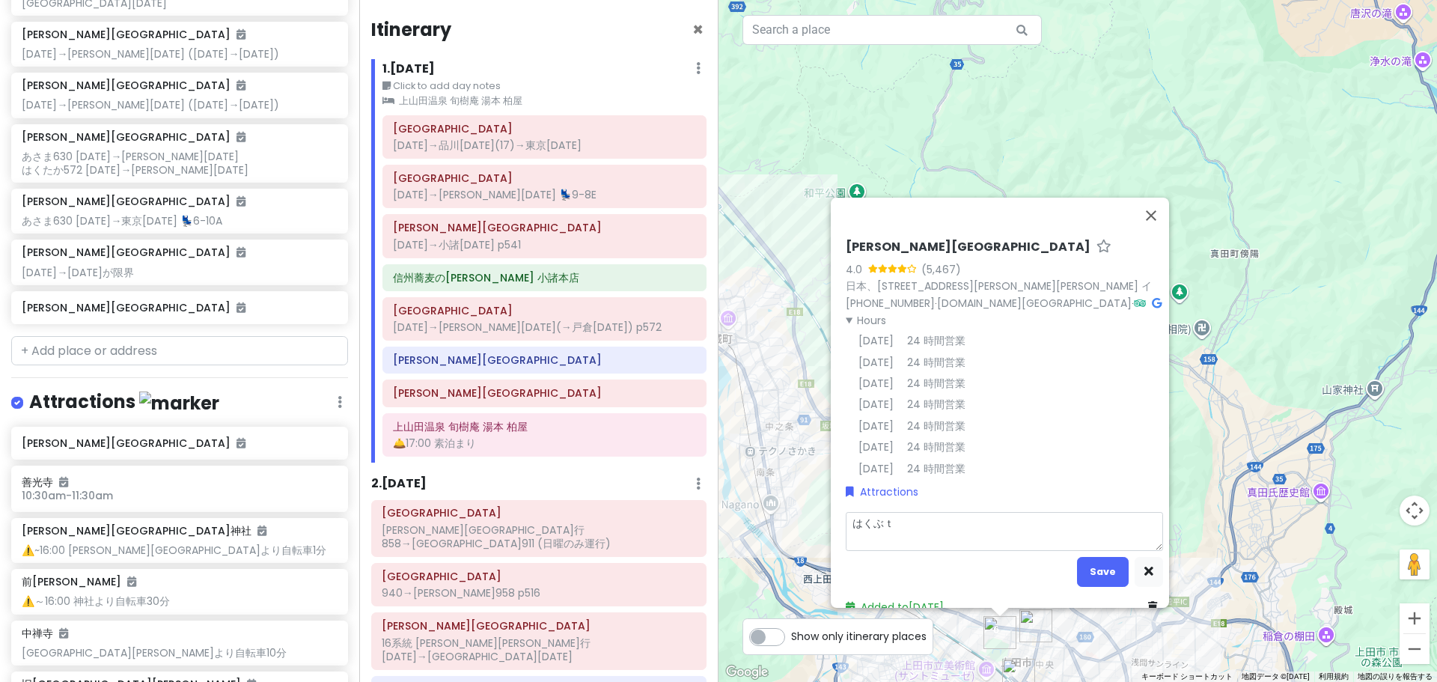
type textarea "はくぶつ"
type textarea "x"
type textarea "はくぶつｋ"
type textarea "x"
type textarea "はくぶつか"
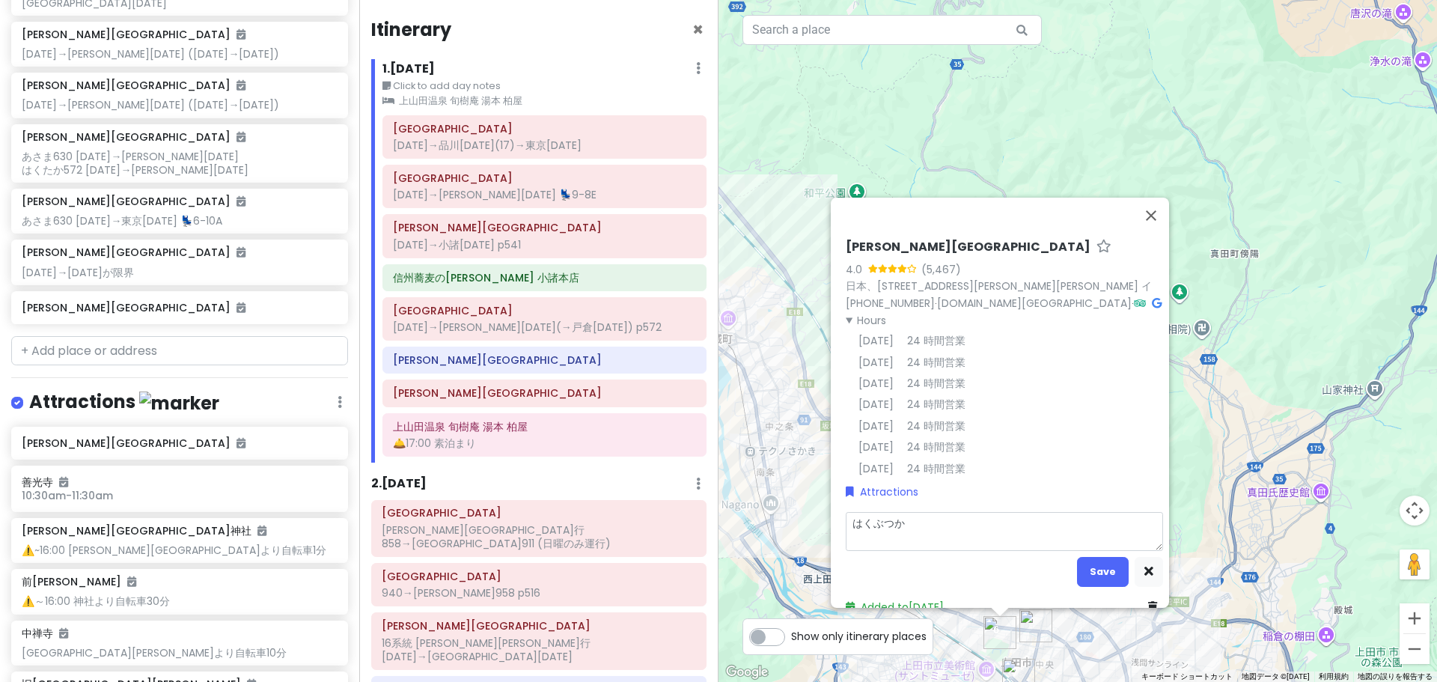
type textarea "x"
type textarea "はくぶつかｎ"
type textarea "x"
type textarea "博物館"
type textarea "x"
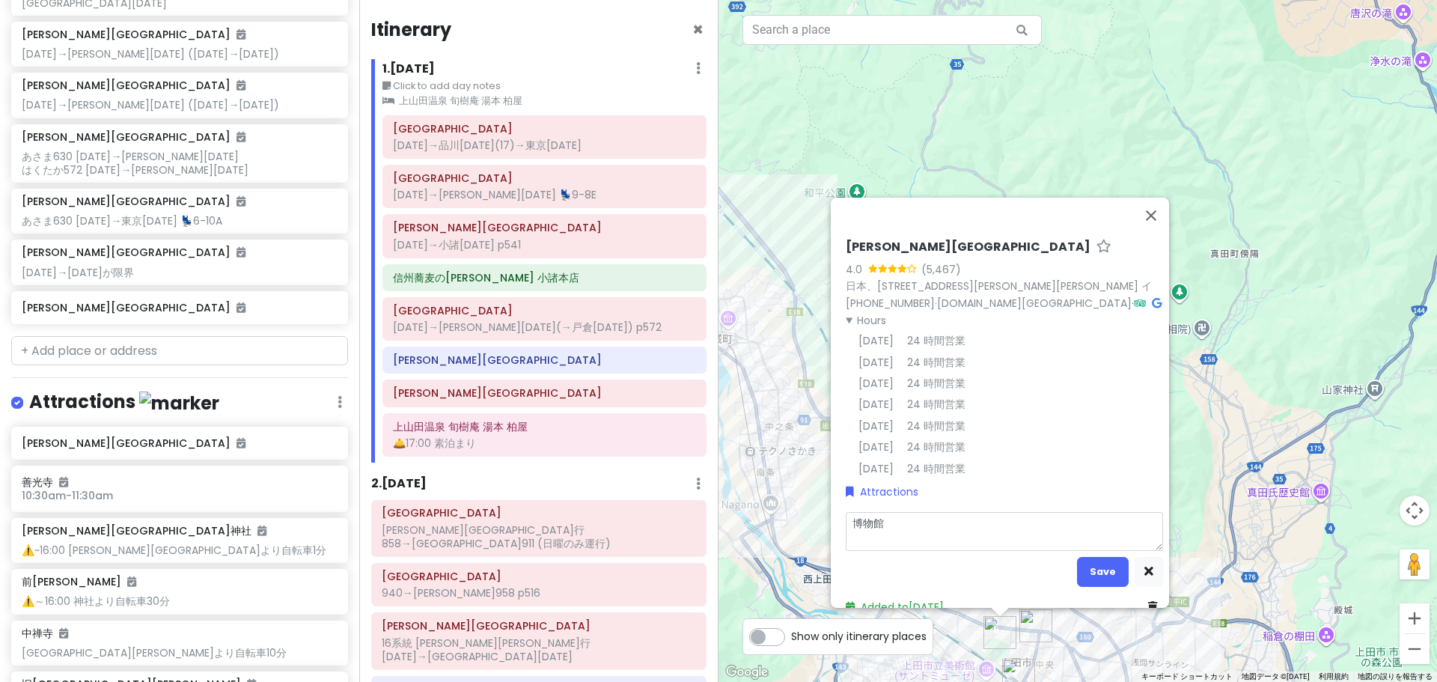
type textarea "博物館ｔ"
type textarea "x"
type textarea "博物館と"
type textarea "x"
type textarea "博物館とｙ"
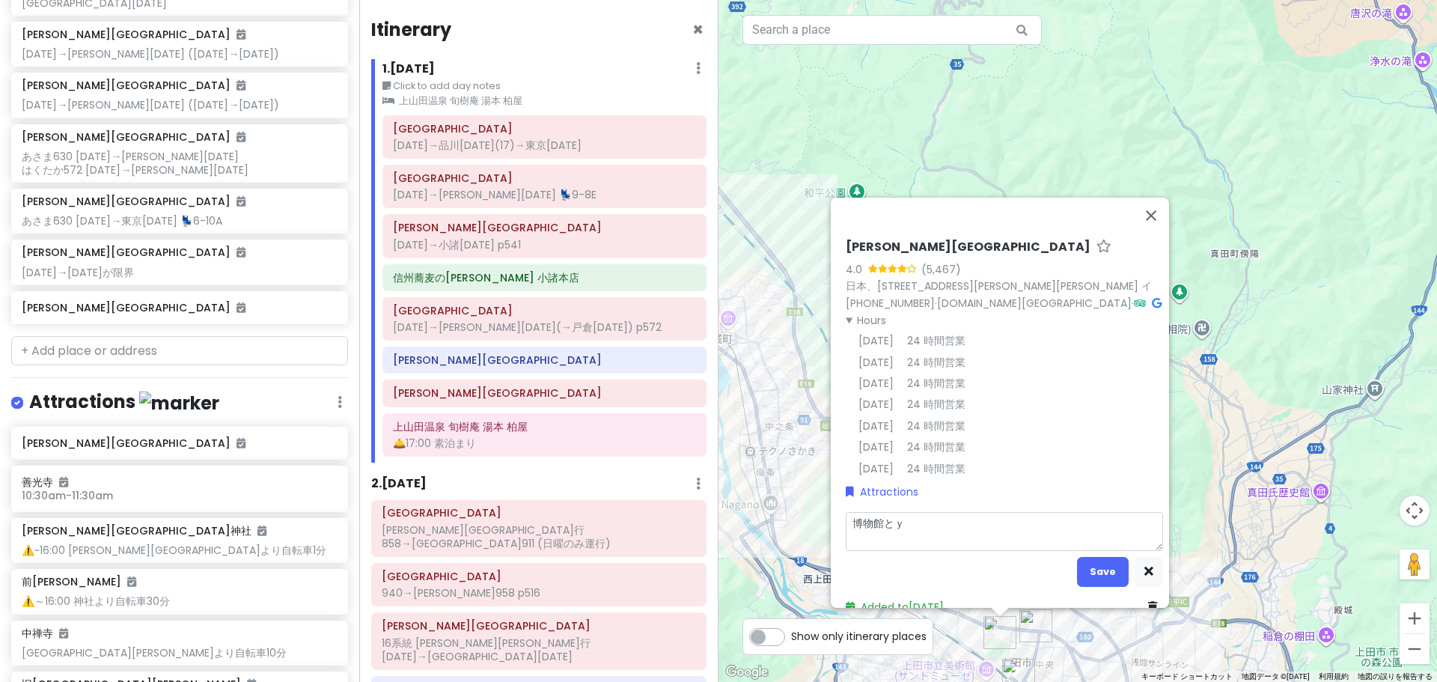
type textarea "x"
type textarea "博物館とや"
type textarea "x"
type textarea "博物館とやｇ"
type textarea "x"
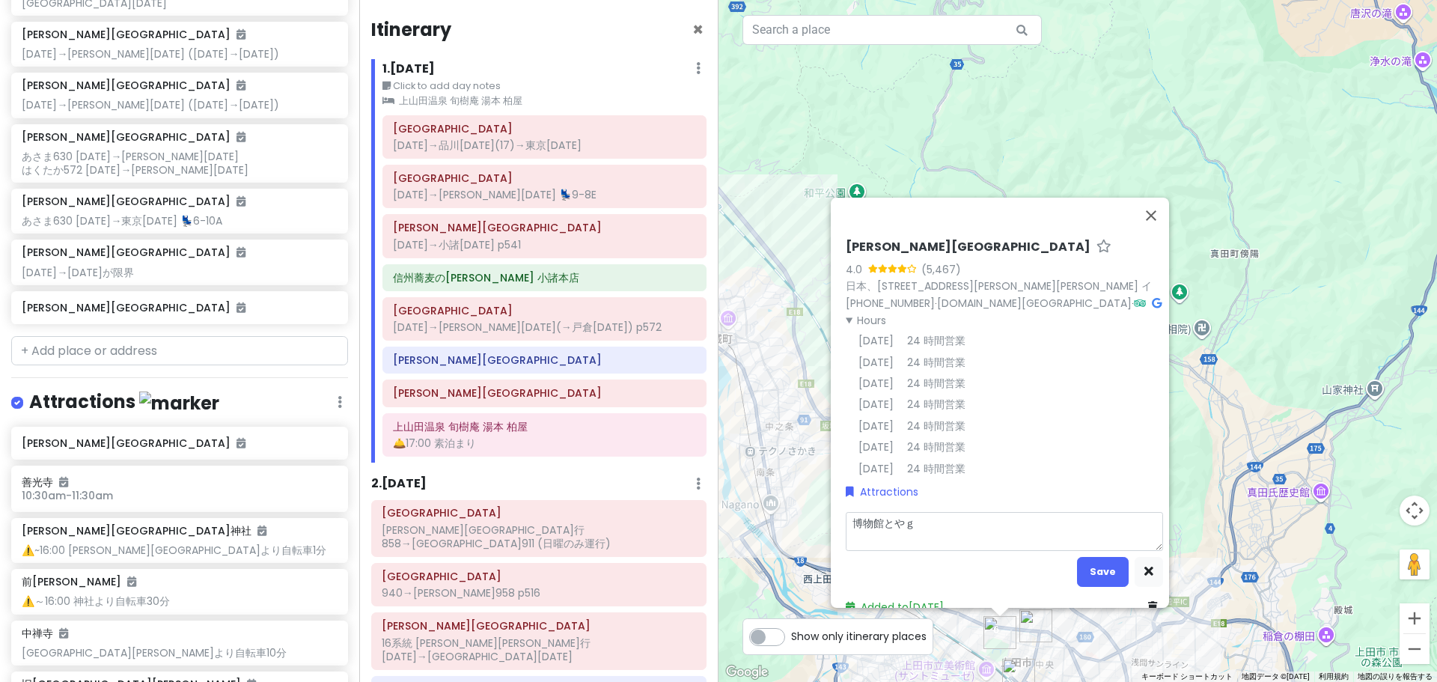
type textarea "博物館とやぐ"
type textarea "x"
type textarea "博物館とやぐｒ"
type textarea "x"
type textarea "博物館とやぐら"
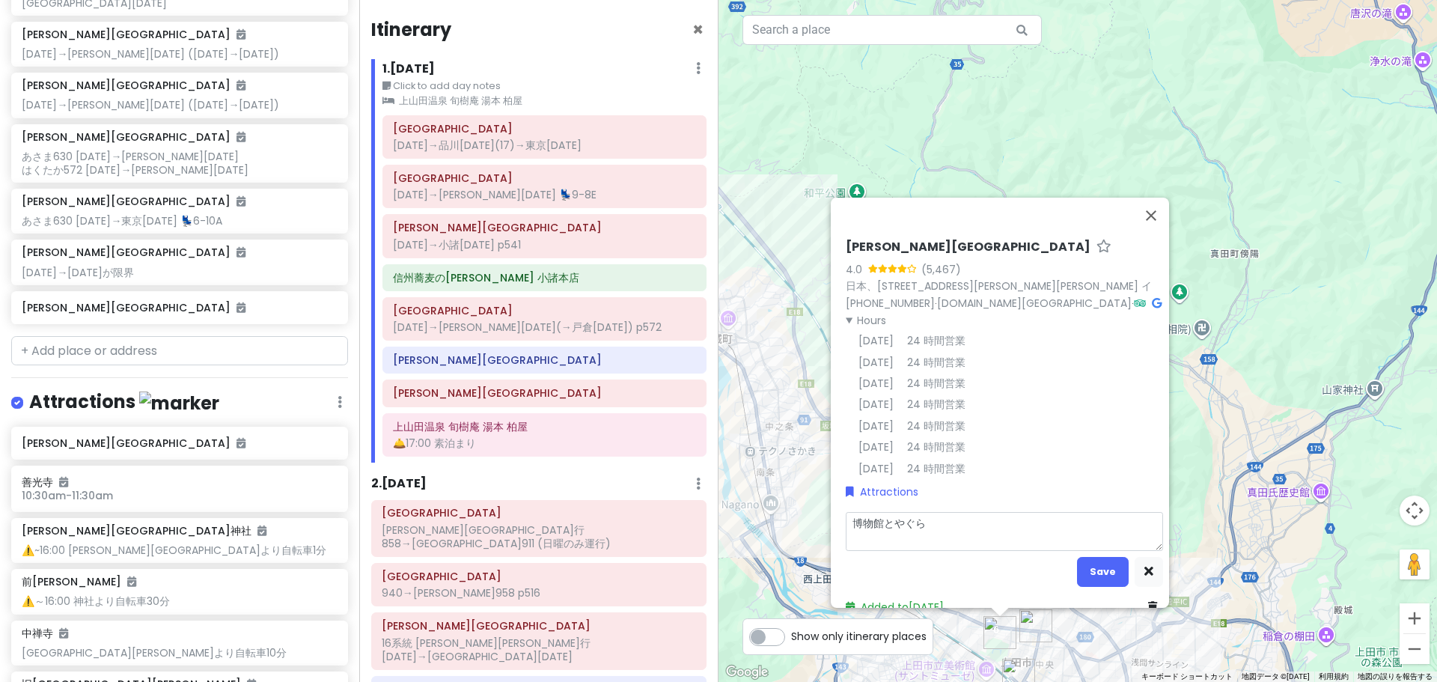
type textarea "x"
type textarea "博物館と櫓"
type textarea "x"
type textarea "博物館と櫓ｈ"
type textarea "x"
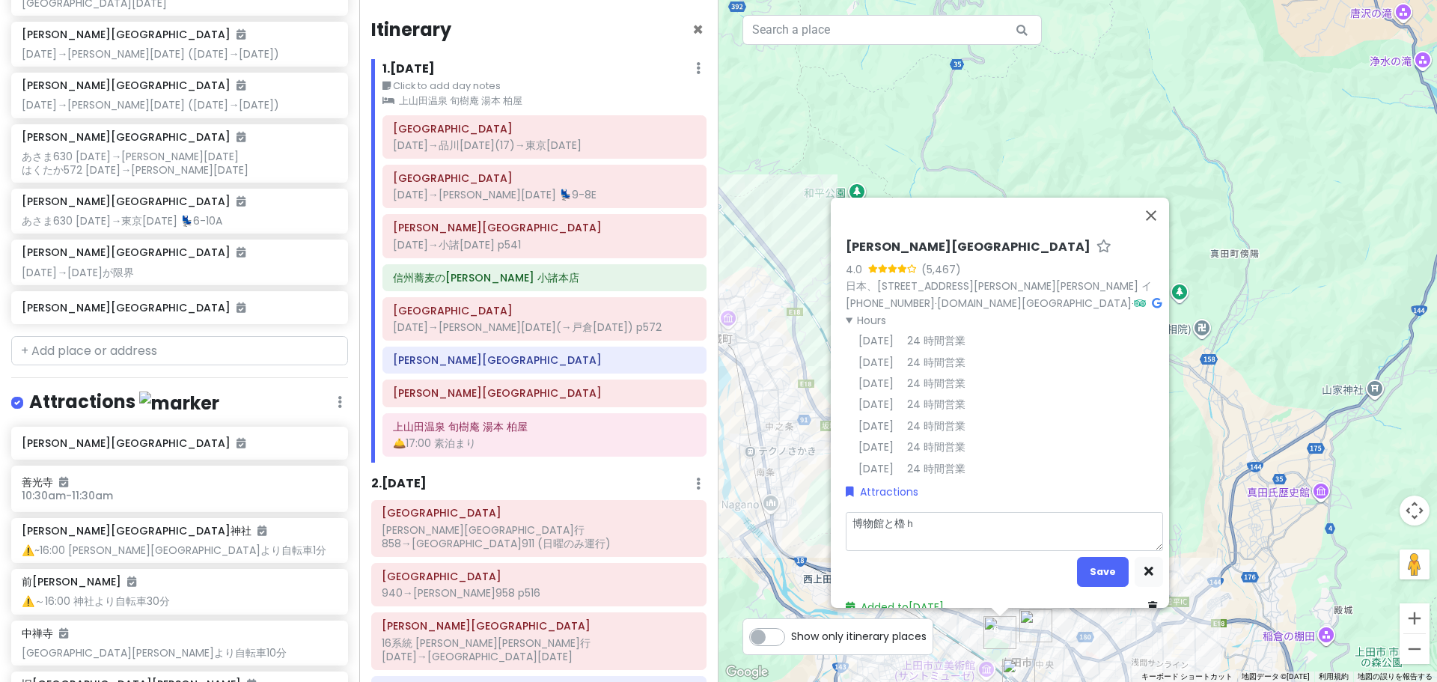
type textarea "博物館と櫓は"
type textarea "x"
type textarea "博物館と櫓はｓ"
type textarea "x"
type textarea "博物館と櫓はさ"
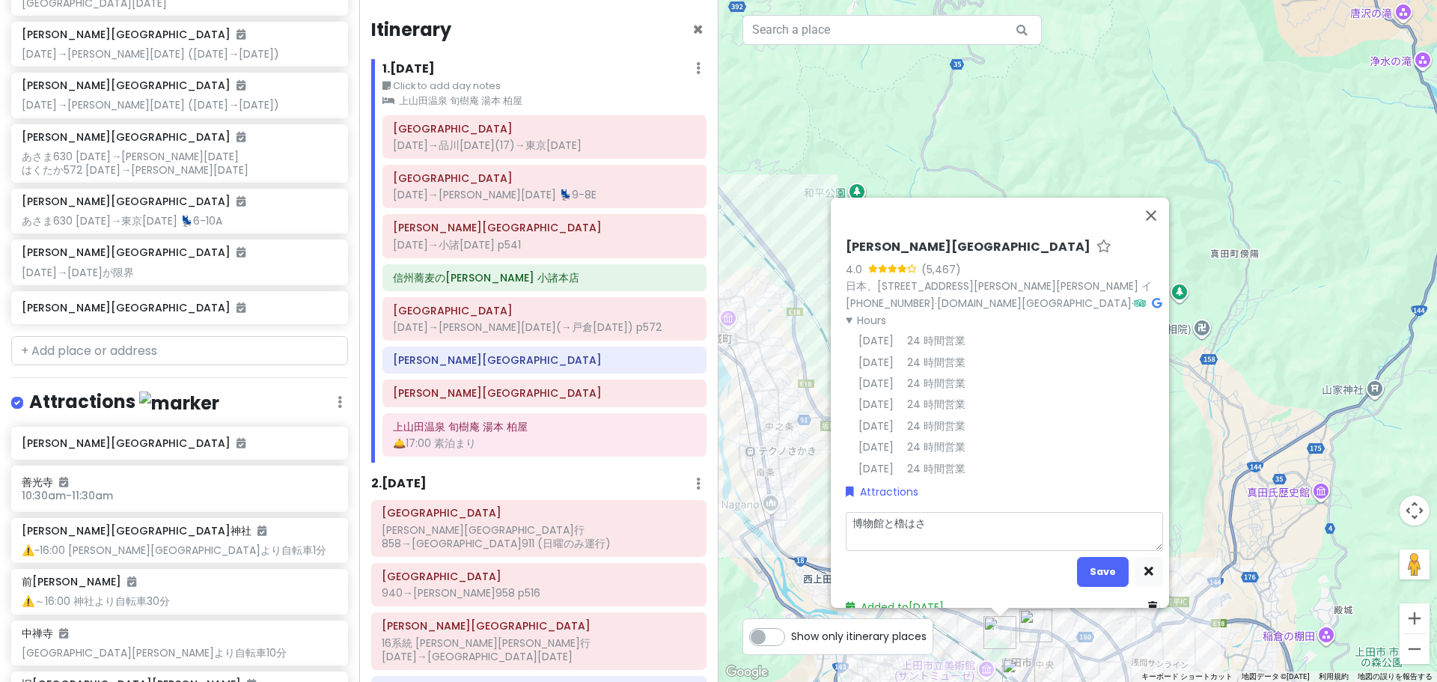
type textarea "x"
type textarea "博物館と櫓はさい"
type textarea "x"
type textarea "博物館と櫓はさいｓ"
type textarea "x"
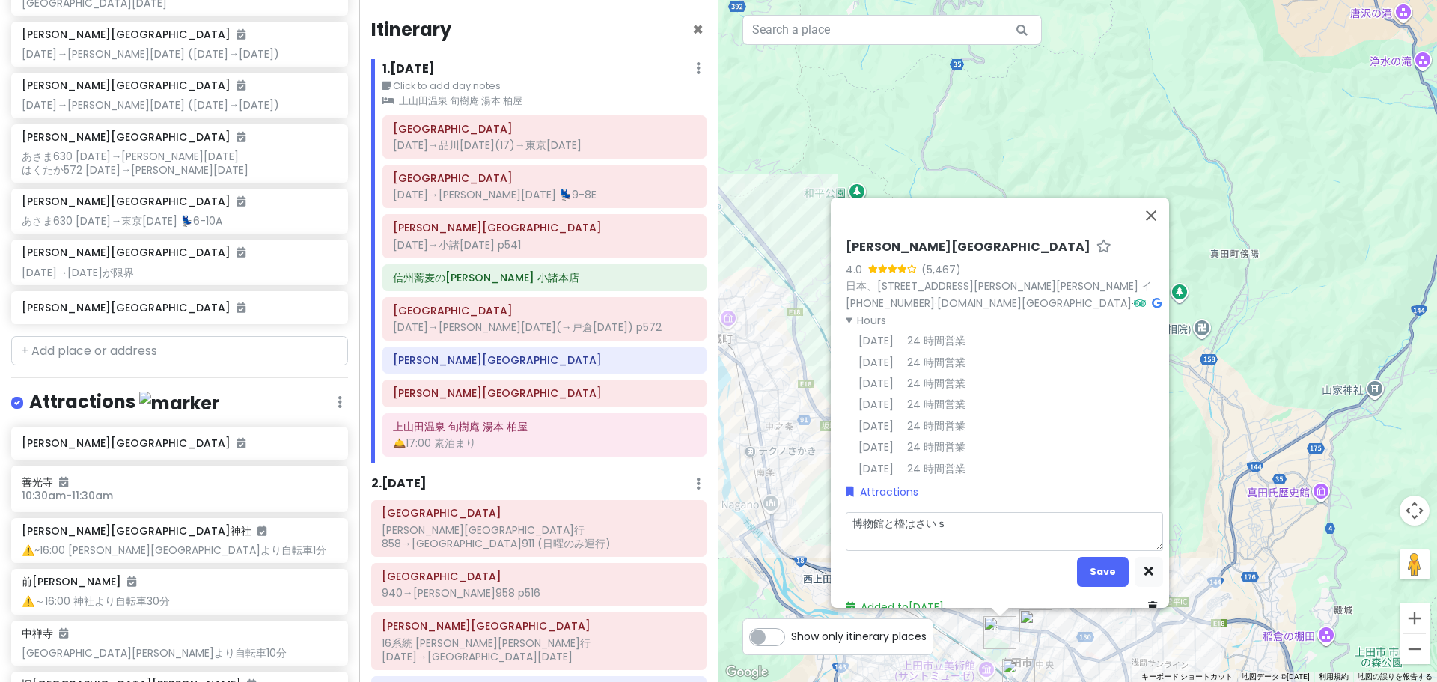
type textarea "博物館と櫓はさいｓｙ"
type textarea "x"
type textarea "博物館と櫓はさいしゅ"
type textarea "x"
type textarea "博物館と櫓はさいしゅう"
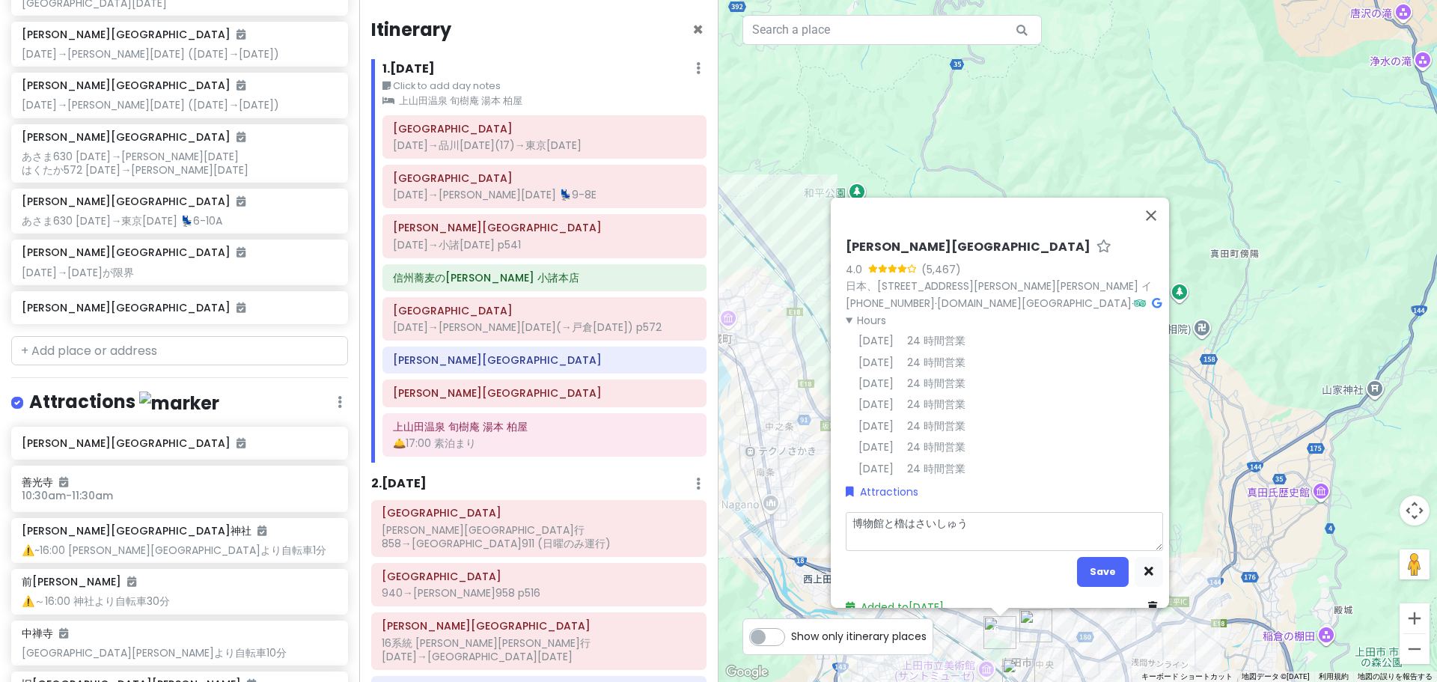
type textarea "x"
type textarea "博物館と櫓は最終"
type textarea "x"
type textarea "博物館と櫓は最終ｎ"
type textarea "x"
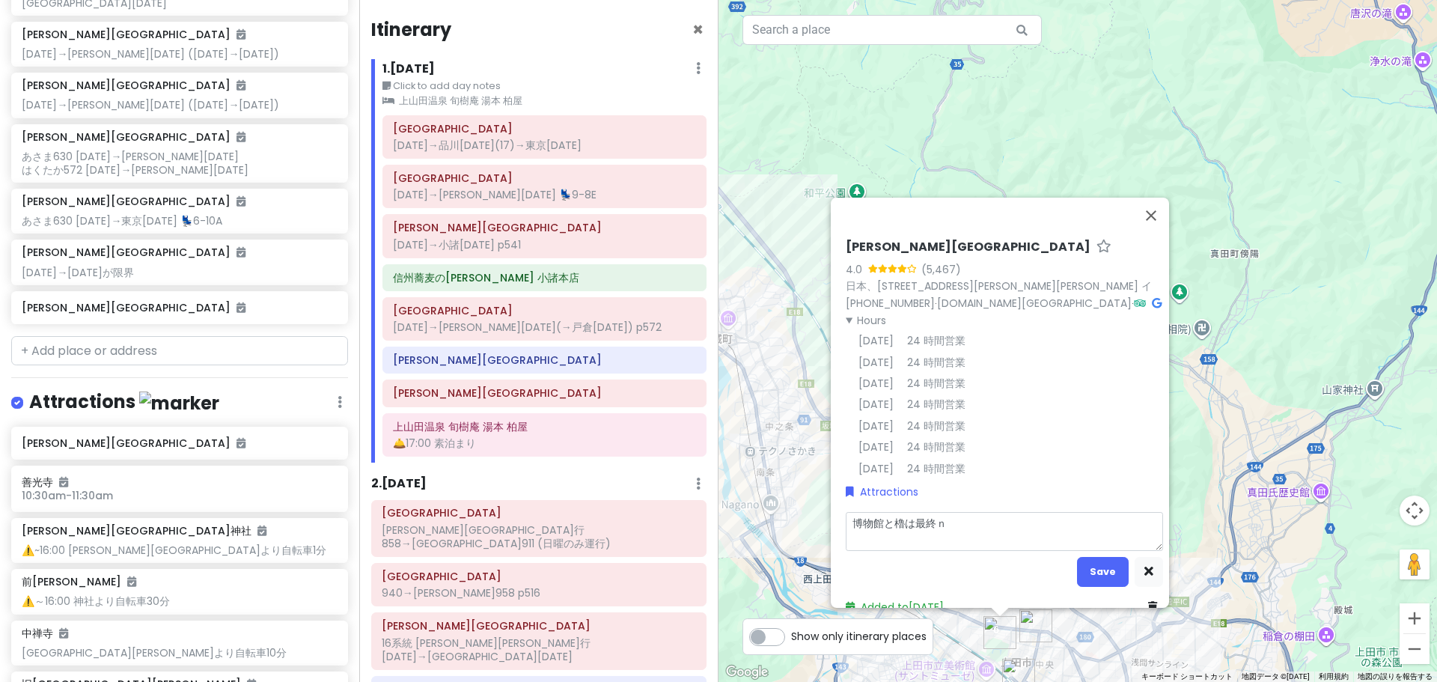
type textarea "博物館と櫓は最終ｎｙ"
type textarea "x"
type textarea "博物館と櫓は最終にゅ"
type textarea "x"
type textarea "博物館と櫓は最終にゅう"
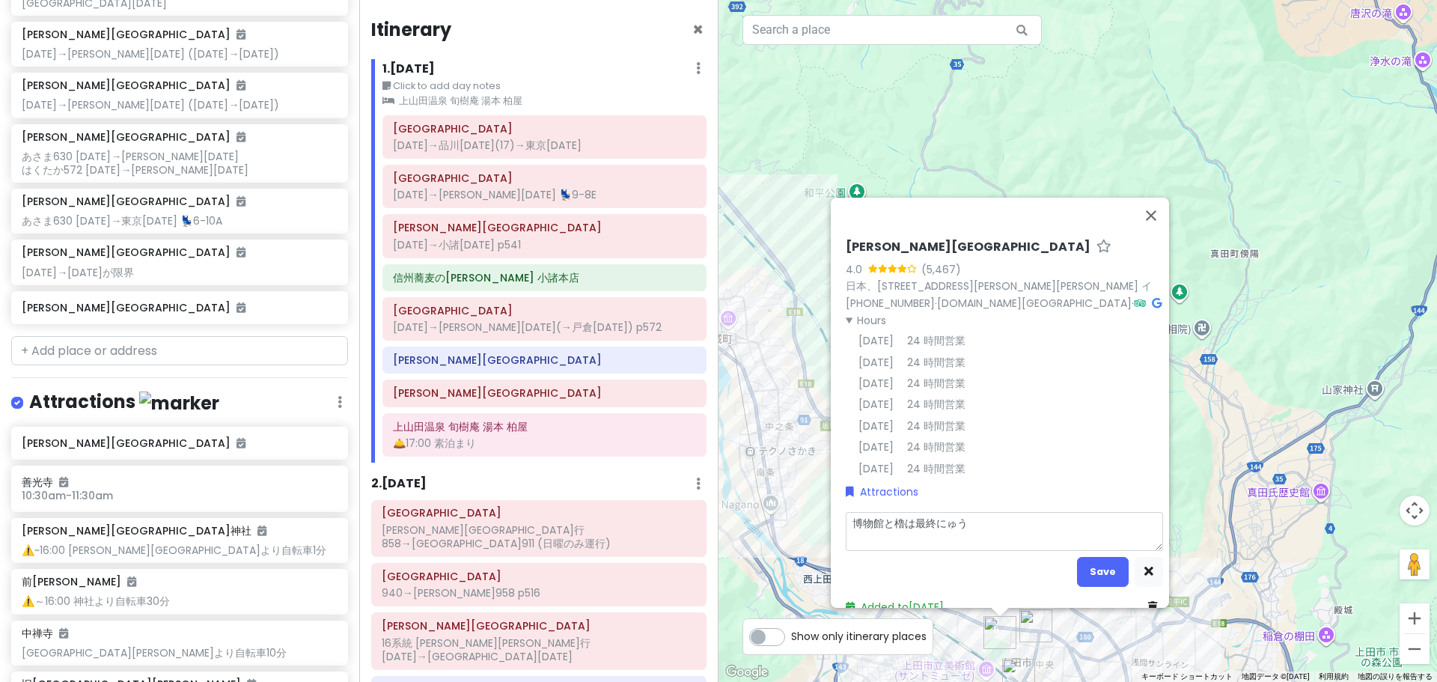
type textarea "x"
type textarea "博物館と櫓は最終にゅうｊ"
type textarea "x"
type textarea "博物館と櫓は最終にゅうｊｙ"
type textarea "x"
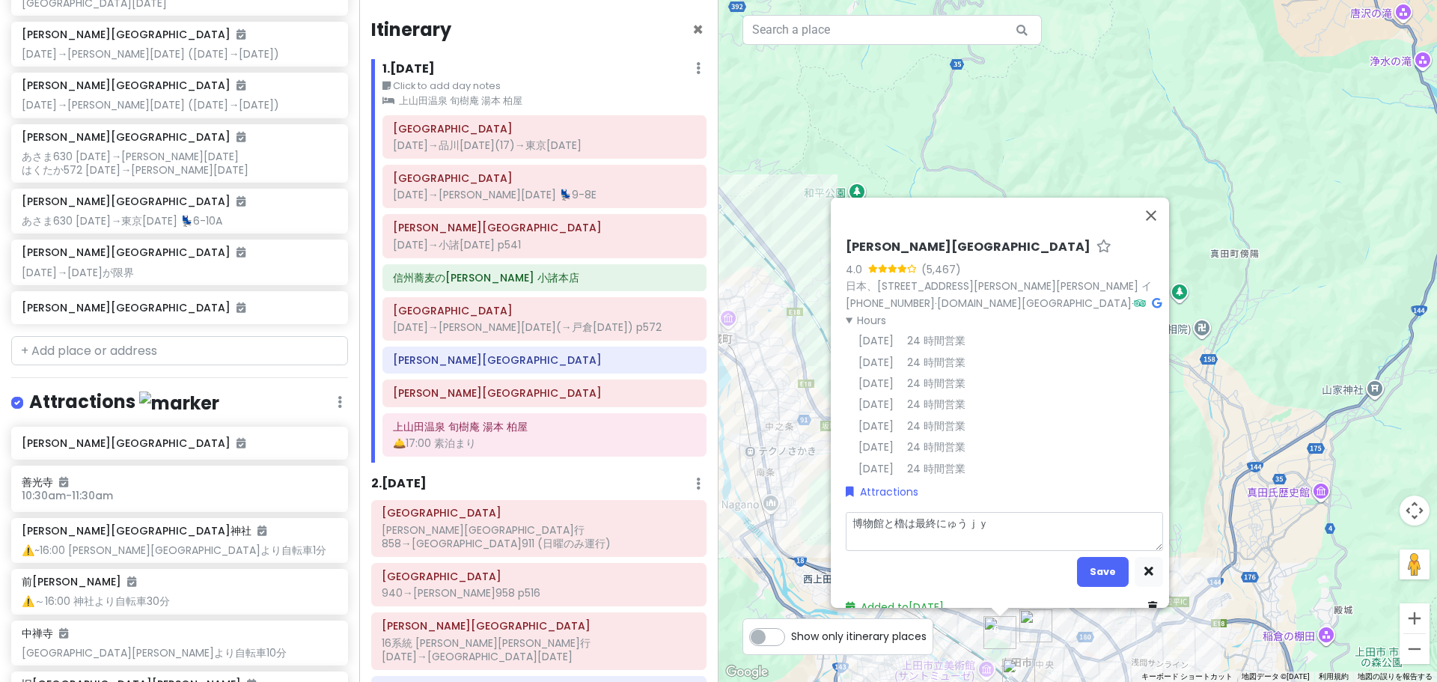
type textarea "博物館と櫓は最終にゅうじょ"
type textarea "x"
type textarea "博物館と櫓は最終にゅうじょう"
type textarea "x"
type textarea "博物館と櫓は最終入場"
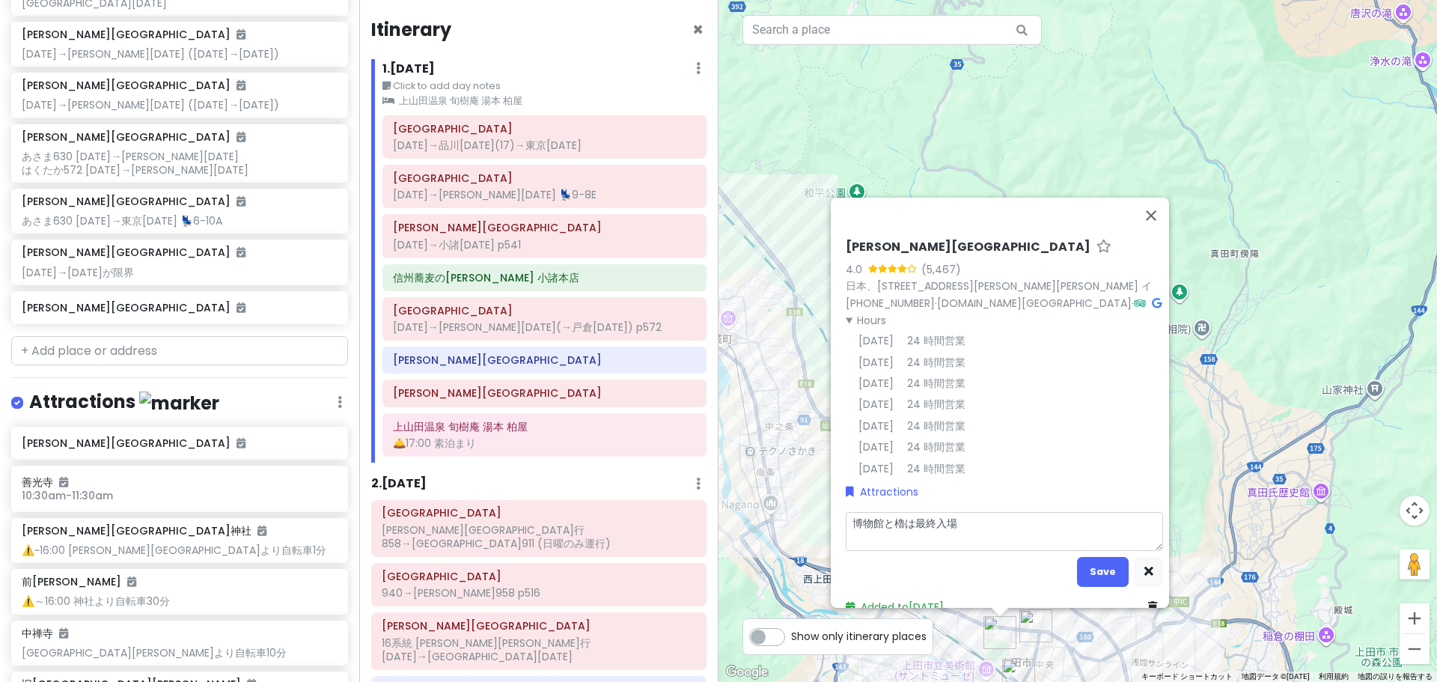
type textarea "x"
type textarea "博物館と櫓は最終入場1"
type textarea "x"
type textarea "博物館と櫓は最終入場16"
type textarea "x"
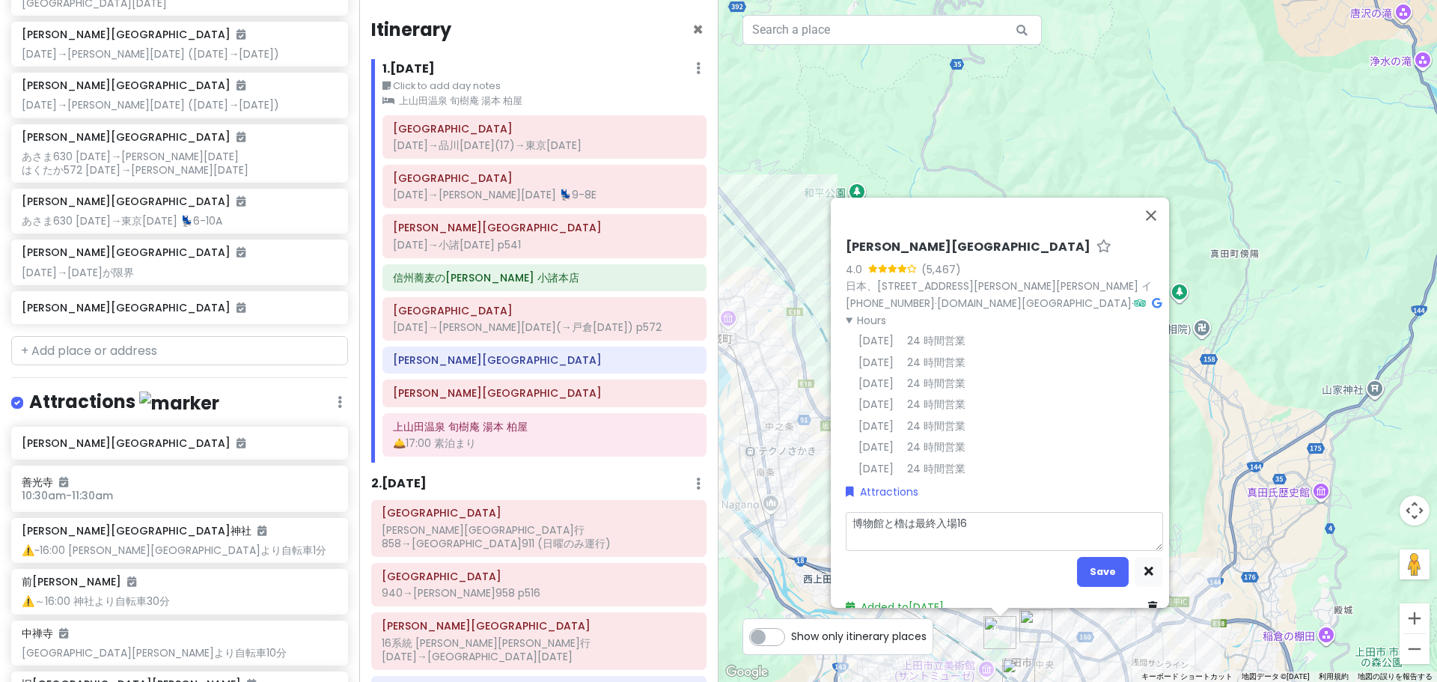
type textarea "博物館と櫓は最終入場16:"
type textarea "x"
type textarea "博物館と櫓は最終入場16:3"
type textarea "x"
type textarea "博物館と櫓は最終入場16:30"
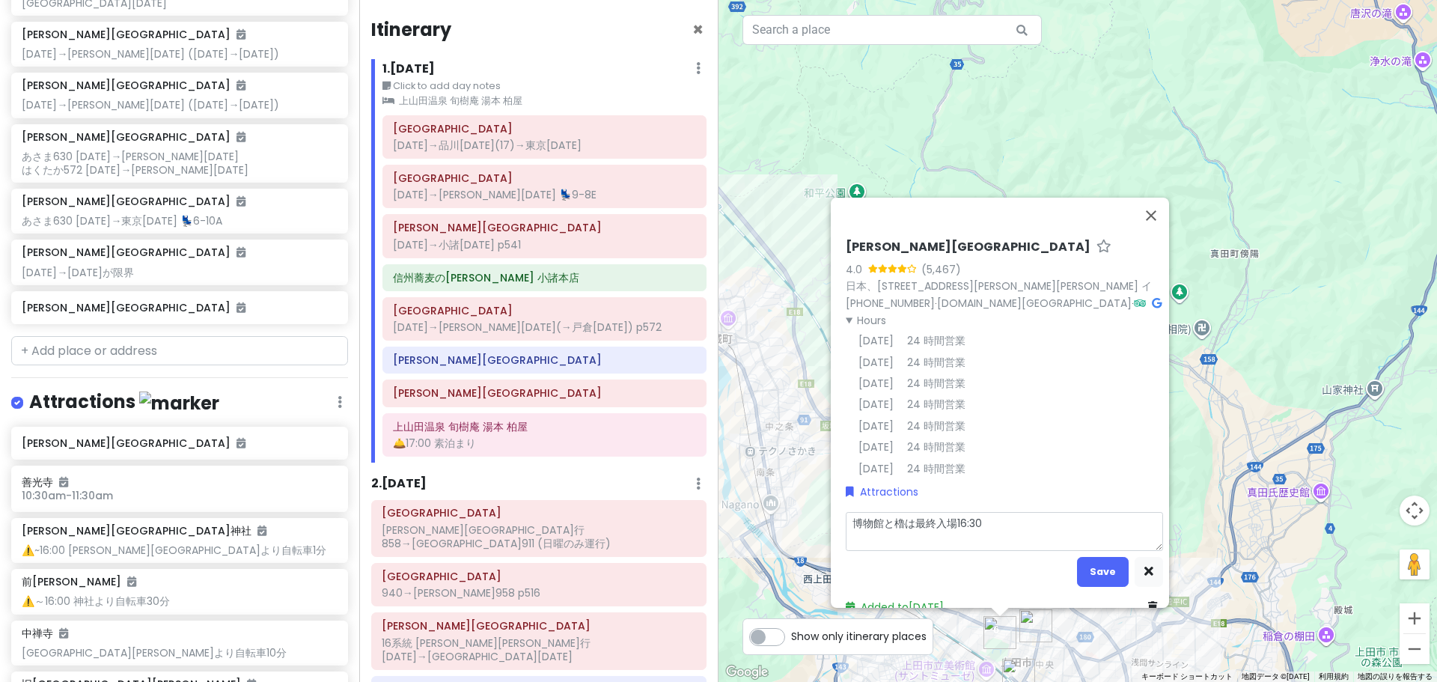
type textarea "x"
type textarea "博物館と櫓は最終入場16:30,"
type textarea "x"
type textarea "博物館と櫓は最終入場16:30,"
type textarea "x"
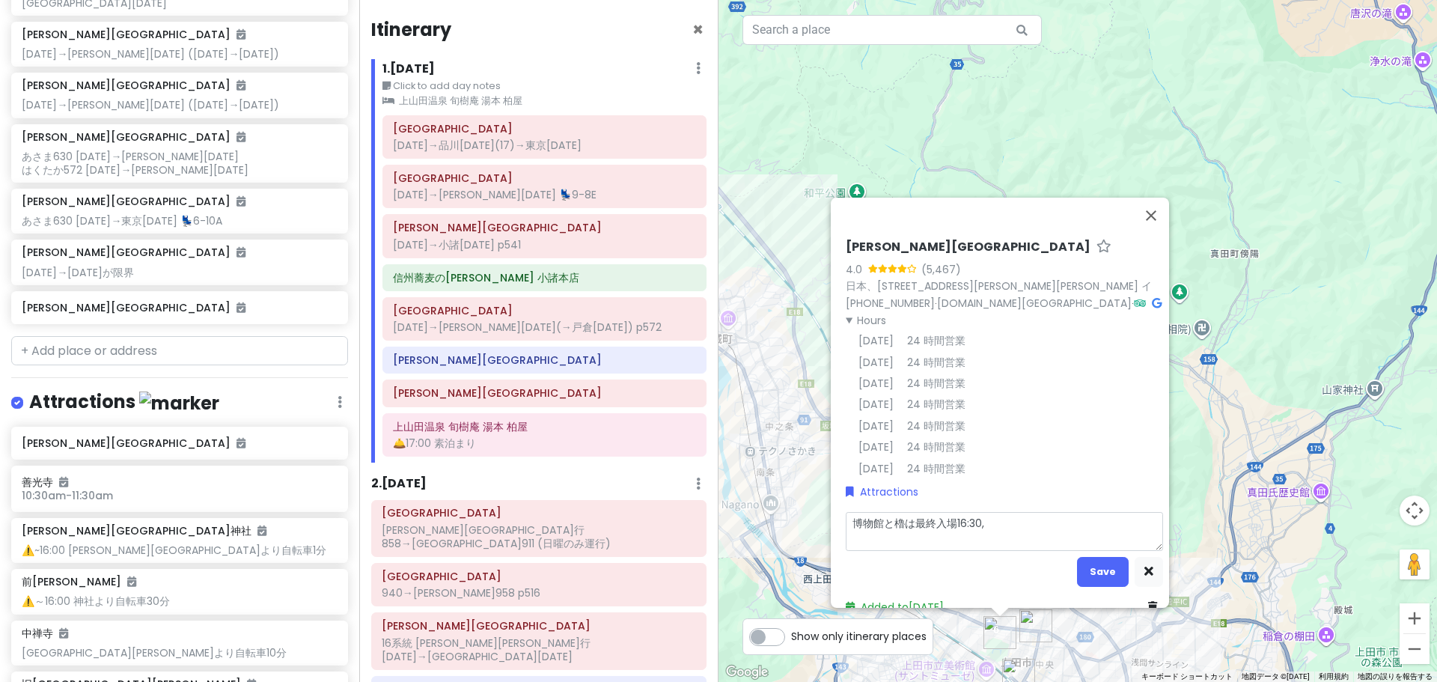
type textarea "博物館と櫓は最終入場16:30, ~"
type textarea "x"
type textarea "博物館と櫓は最終入場16:30, ~1"
type textarea "x"
type textarea "博物館と櫓は最終入場16:30, ~17"
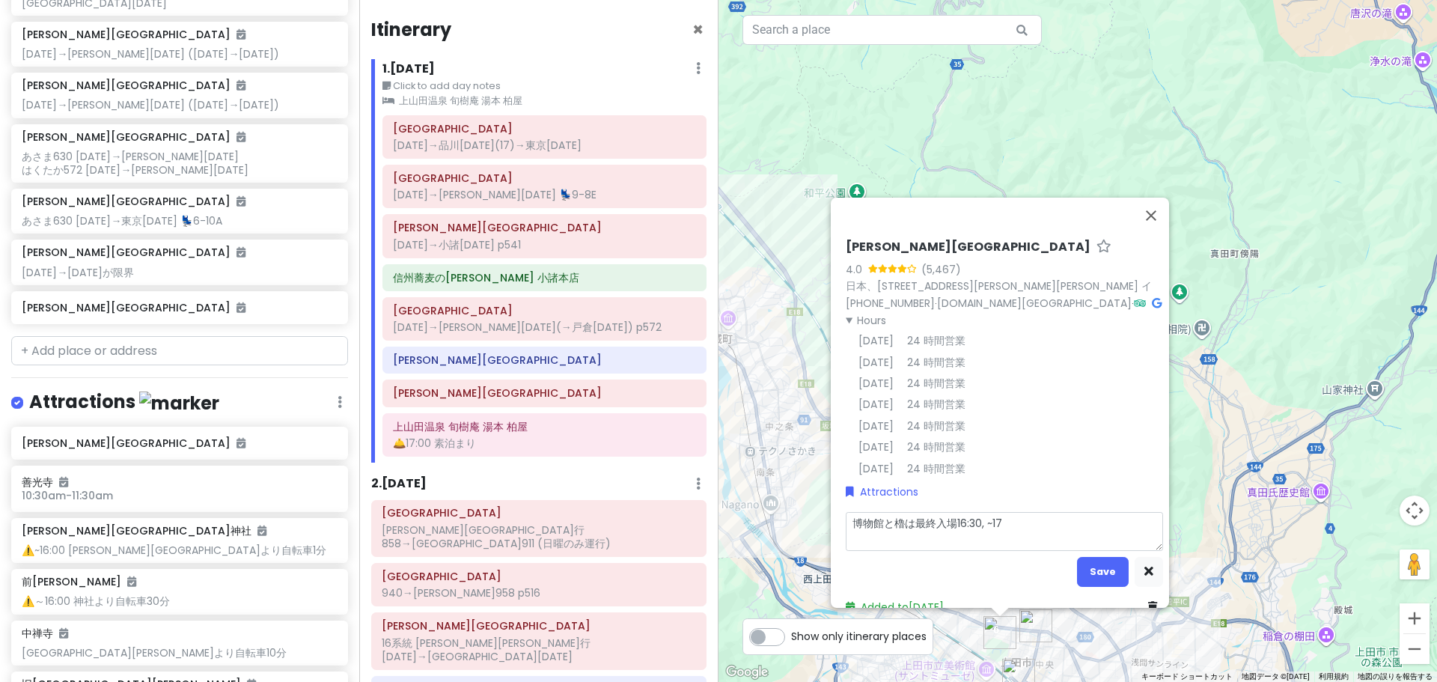
type textarea "x"
type textarea "博物館と櫓は最終入場16:30, ~17:"
type textarea "x"
type textarea "博物館と櫓は最終入場16:30, ~17:0"
type textarea "x"
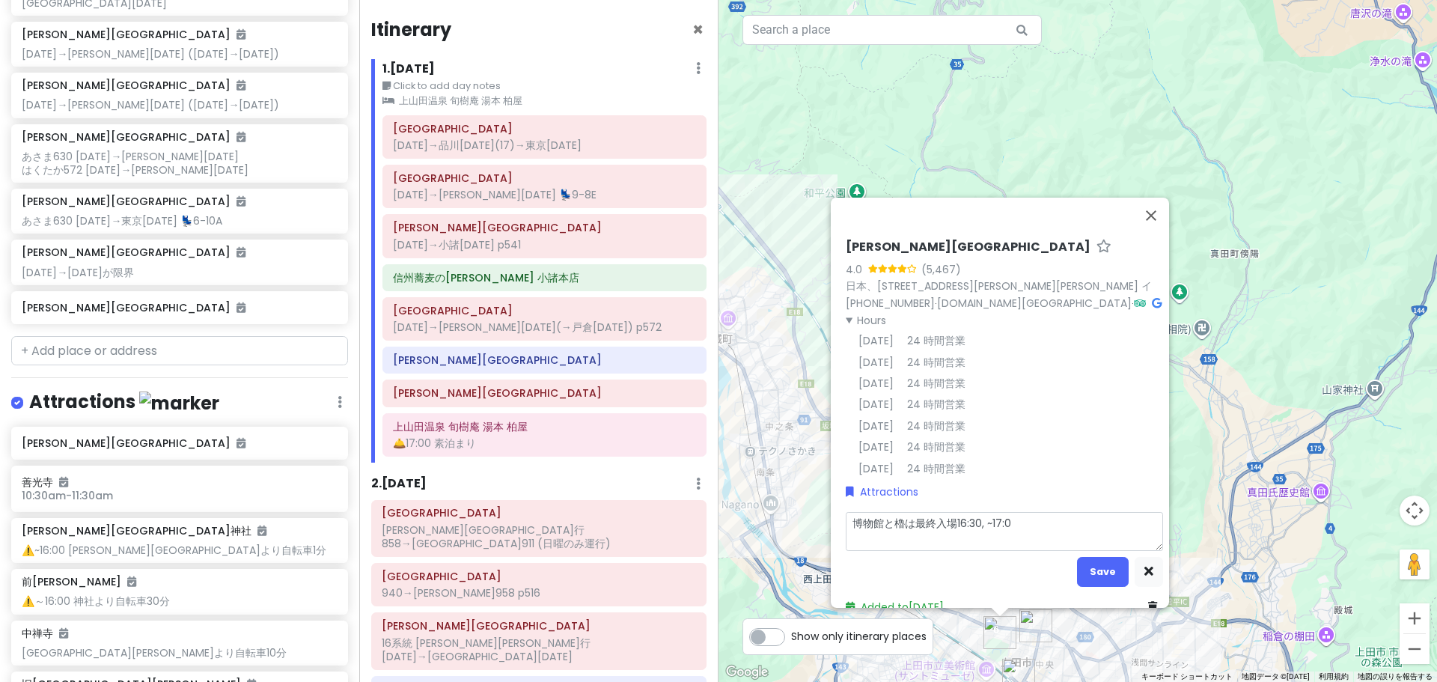
type textarea "博物館と櫓は最終入場16:30, ~17:00"
type textarea "x"
type textarea "博物館と櫓は最終入場16:30, ~17:00ｍ"
type textarea "x"
type textarea "博物館と櫓は最終入場16:30, ~17:00ま"
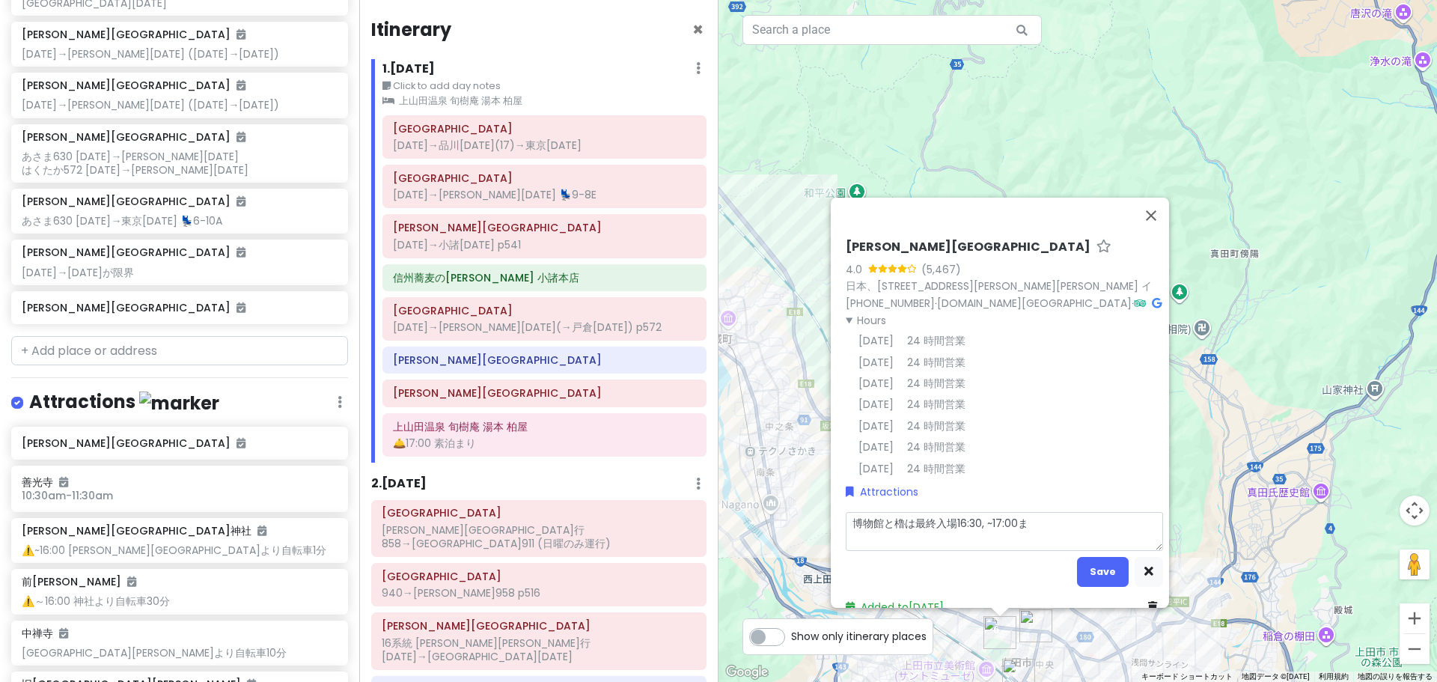
type textarea "x"
type textarea "博物館と櫓は最終入場16:30, ~17:00まｄ"
type textarea "x"
type textarea "博物館と櫓は最終入場16:30, ~17:00まで"
type textarea "x"
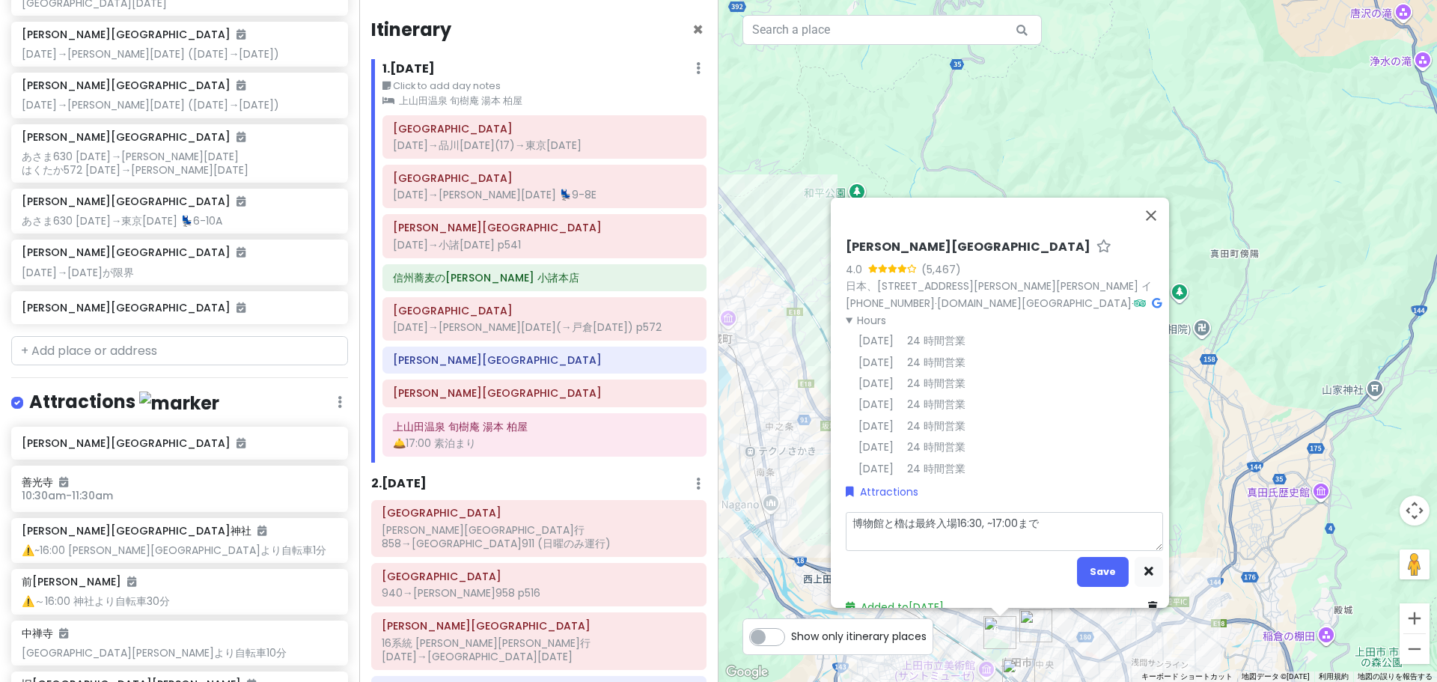
type textarea "博物館と櫓は最終入場16:30, ~17:00ま"
type textarea "x"
type textarea "博物館と櫓は最終入場16:30, ~17:00"
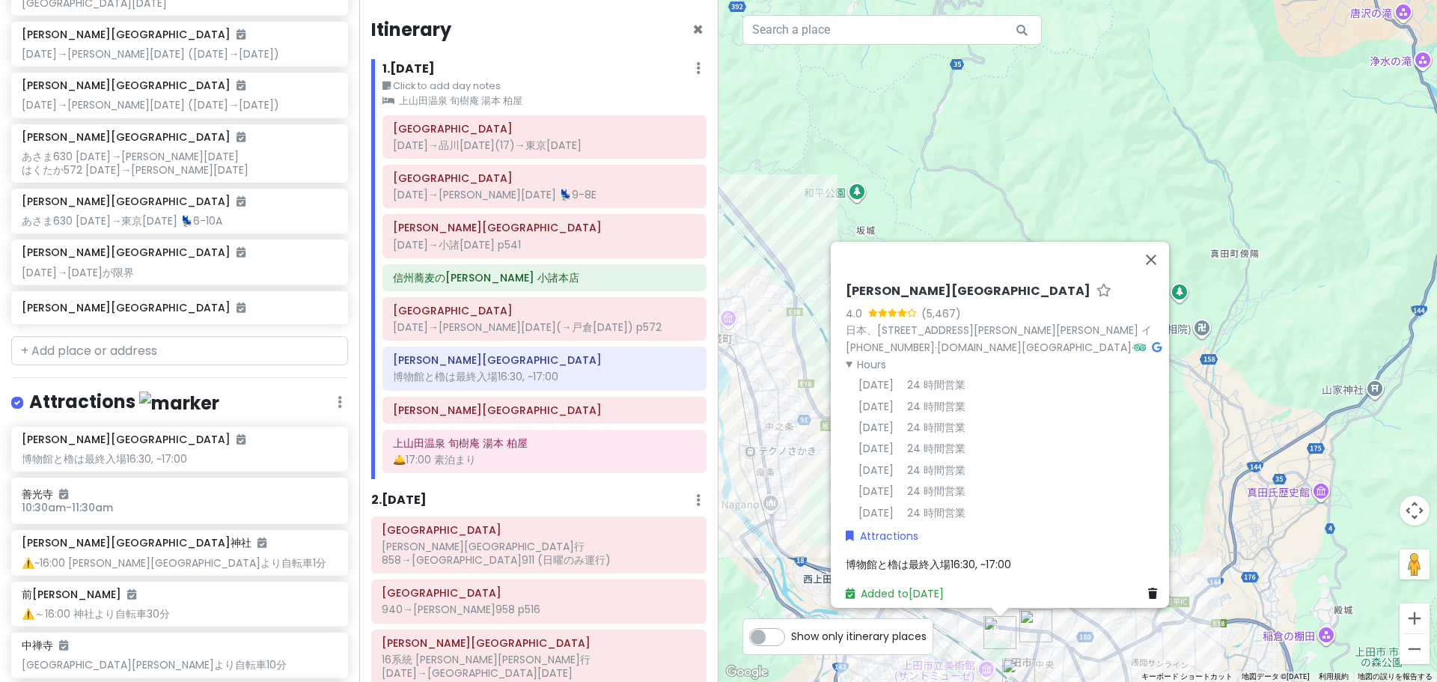
click at [1104, 578] on div "[PERSON_NAME][GEOGRAPHIC_DATA] 4.0 (5,467) 日本、[STREET_ADDRESS][PERSON_NAME][PER…" at bounding box center [1004, 442] width 329 height 330
click at [562, 403] on h6 "[PERSON_NAME][GEOGRAPHIC_DATA]" at bounding box center [544, 409] width 303 height 13
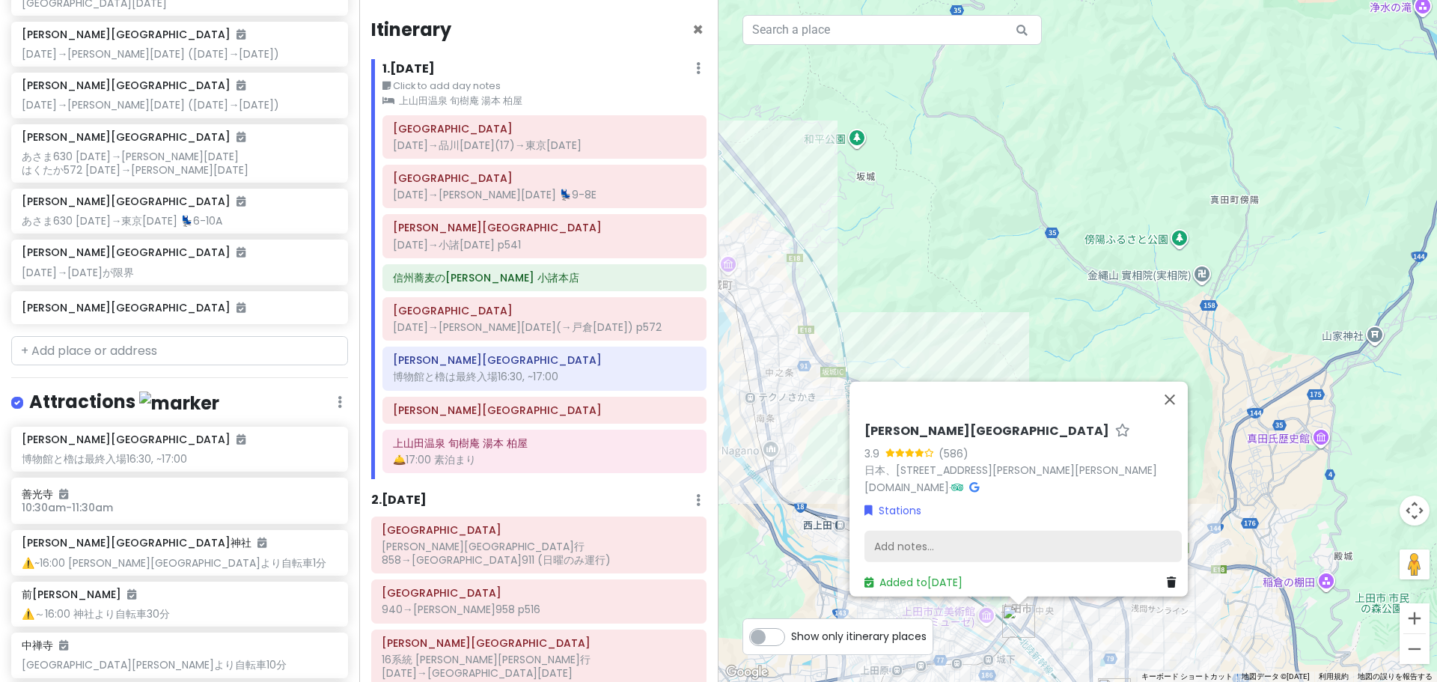
click at [1025, 531] on div "Add notes..." at bounding box center [1022, 546] width 317 height 31
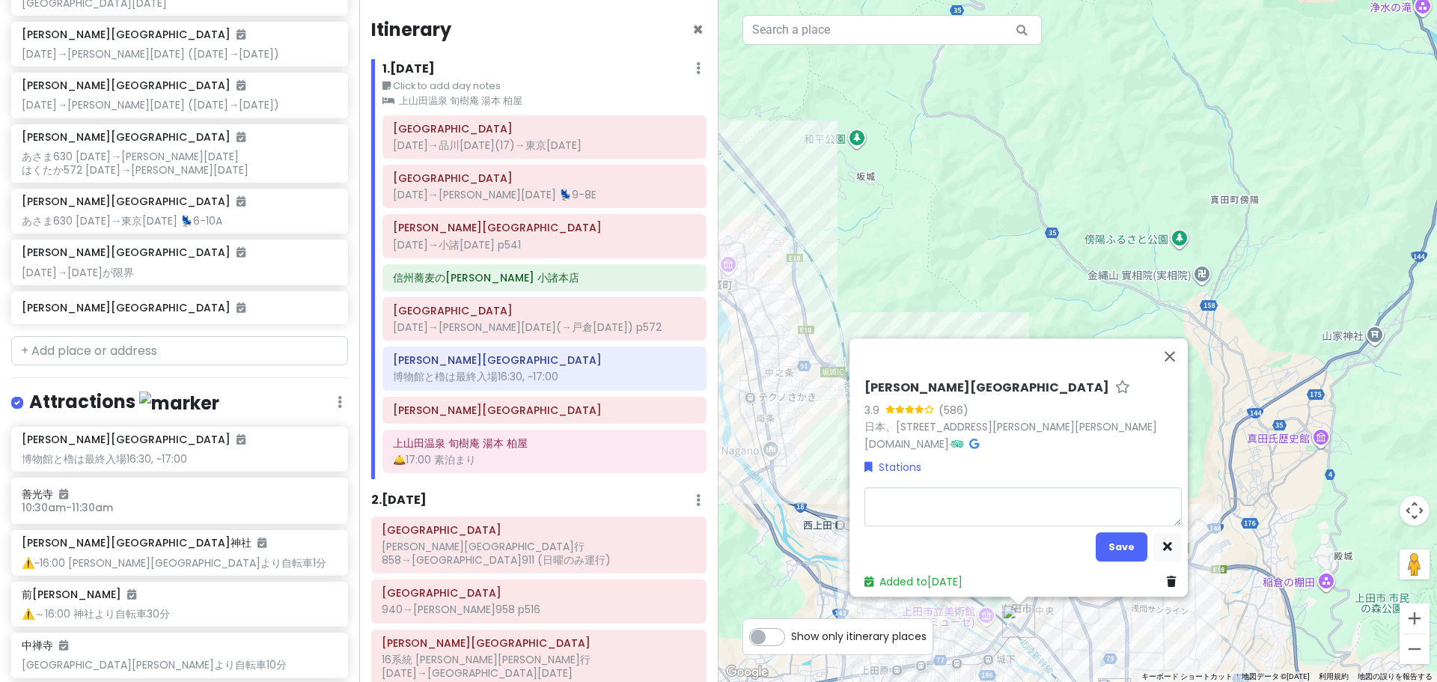
type textarea "x"
type textarea "1"
type textarea "x"
type textarea "16"
type textarea "x"
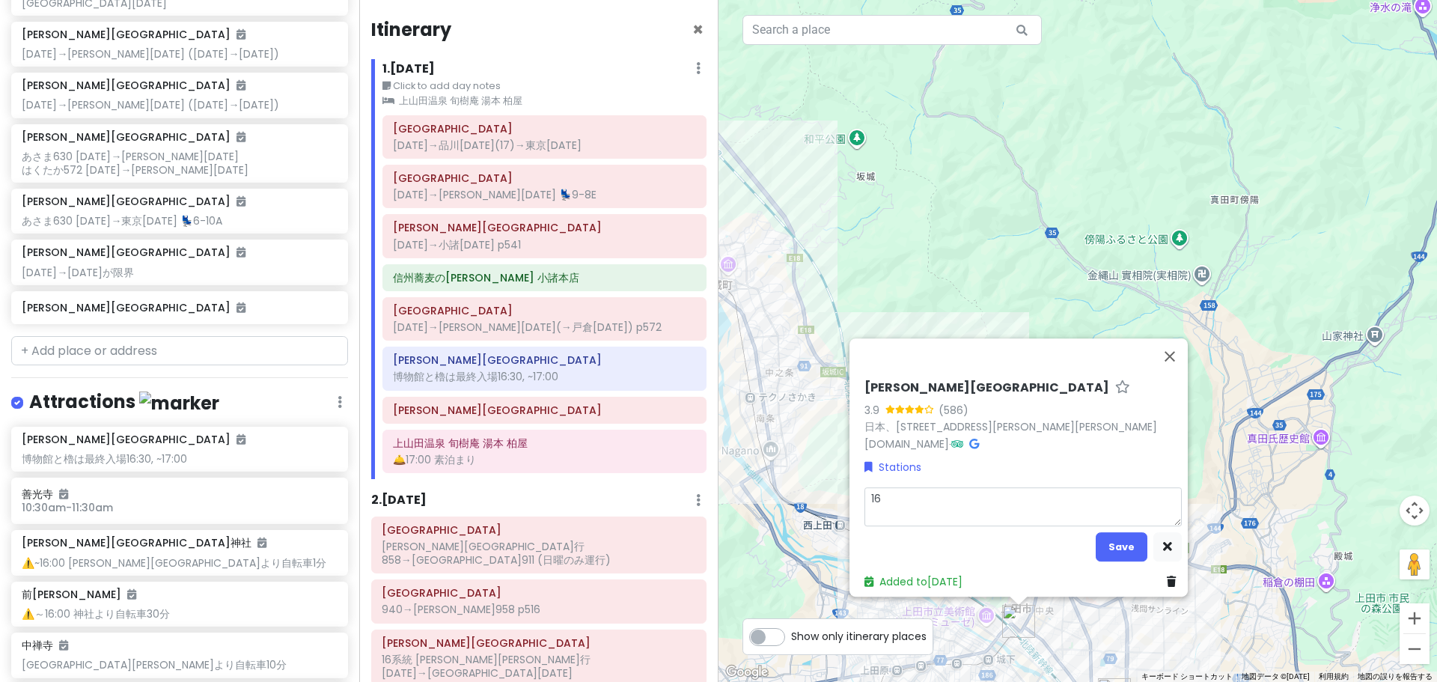
type textarea "165"
type textarea "x"
type textarea "[DATE]"
type textarea "x"
type textarea "[DATE],"
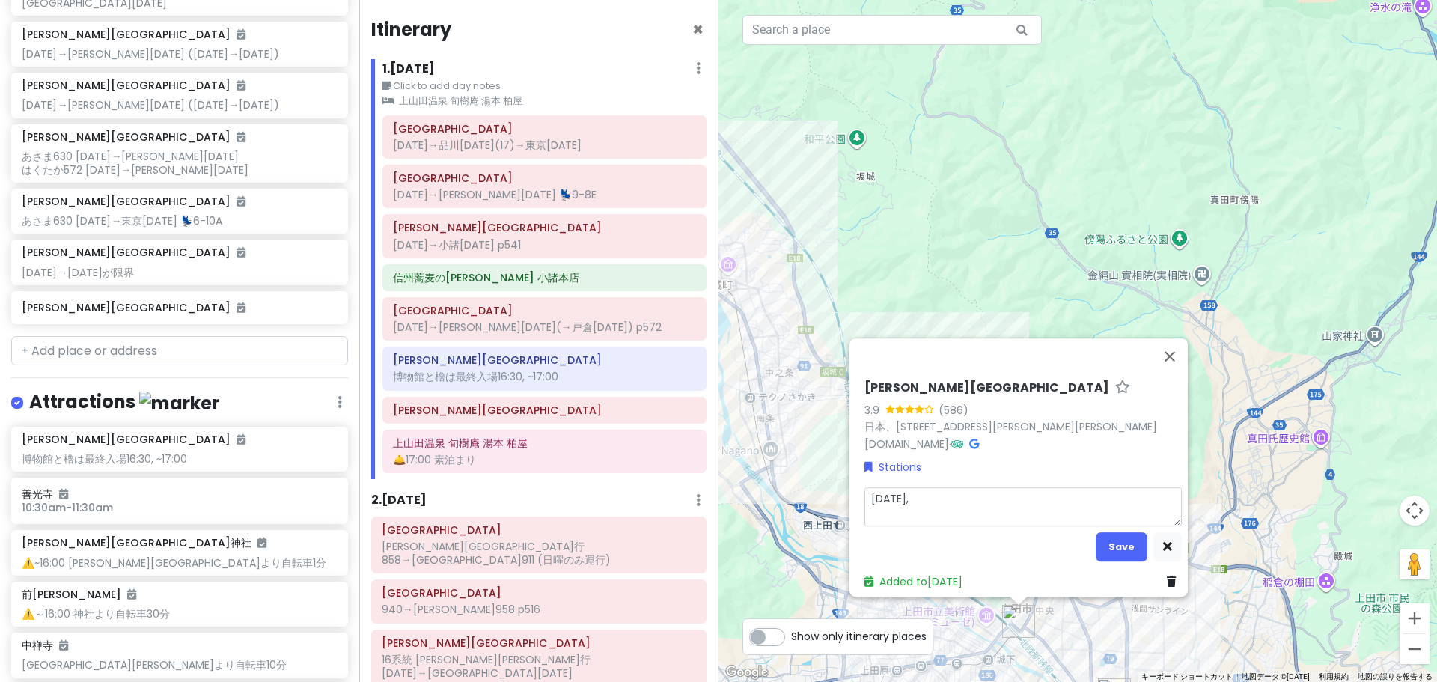
type textarea "x"
type textarea "[DATE],"
type textarea "x"
type textarea "[DATE], 1"
type textarea "x"
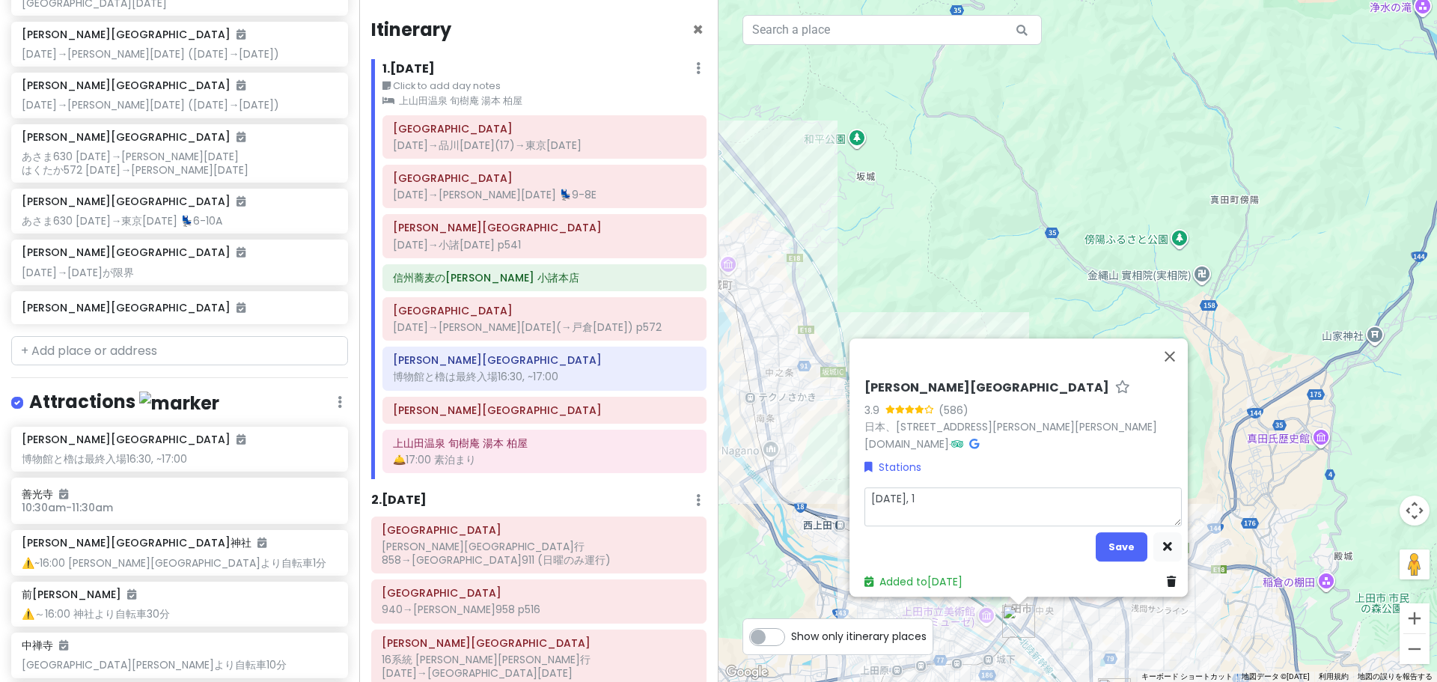
type textarea "[DATE], 17"
type textarea "x"
type textarea "[DATE], 172"
type textarea "x"
type textarea "[DATE], [DATE]"
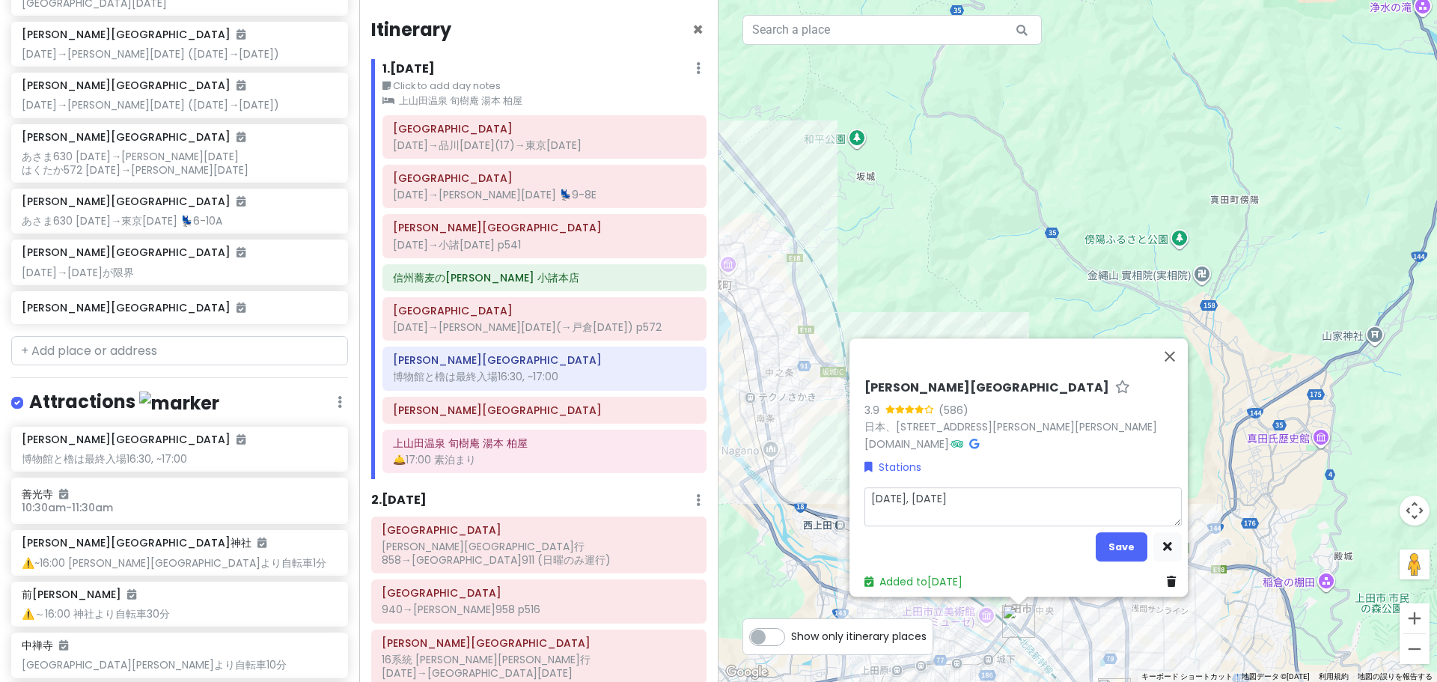
type textarea "x"
type textarea "[DATE], [DATE],"
type textarea "x"
type textarea "[DATE], [DATE],"
type textarea "x"
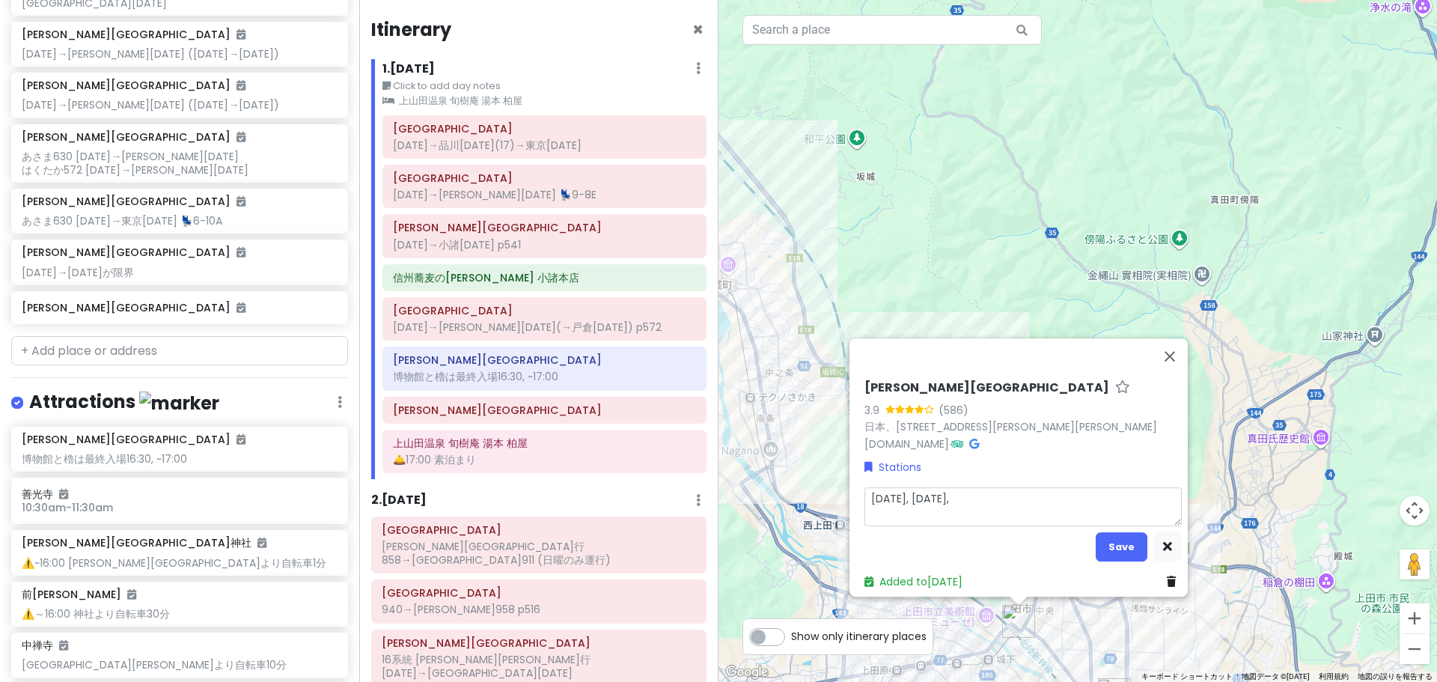
type textarea "[DATE], [DATE], 1"
type textarea "x"
type textarea "[DATE], [DATE], 17"
type textarea "x"
type textarea "[DATE], [DATE], 175"
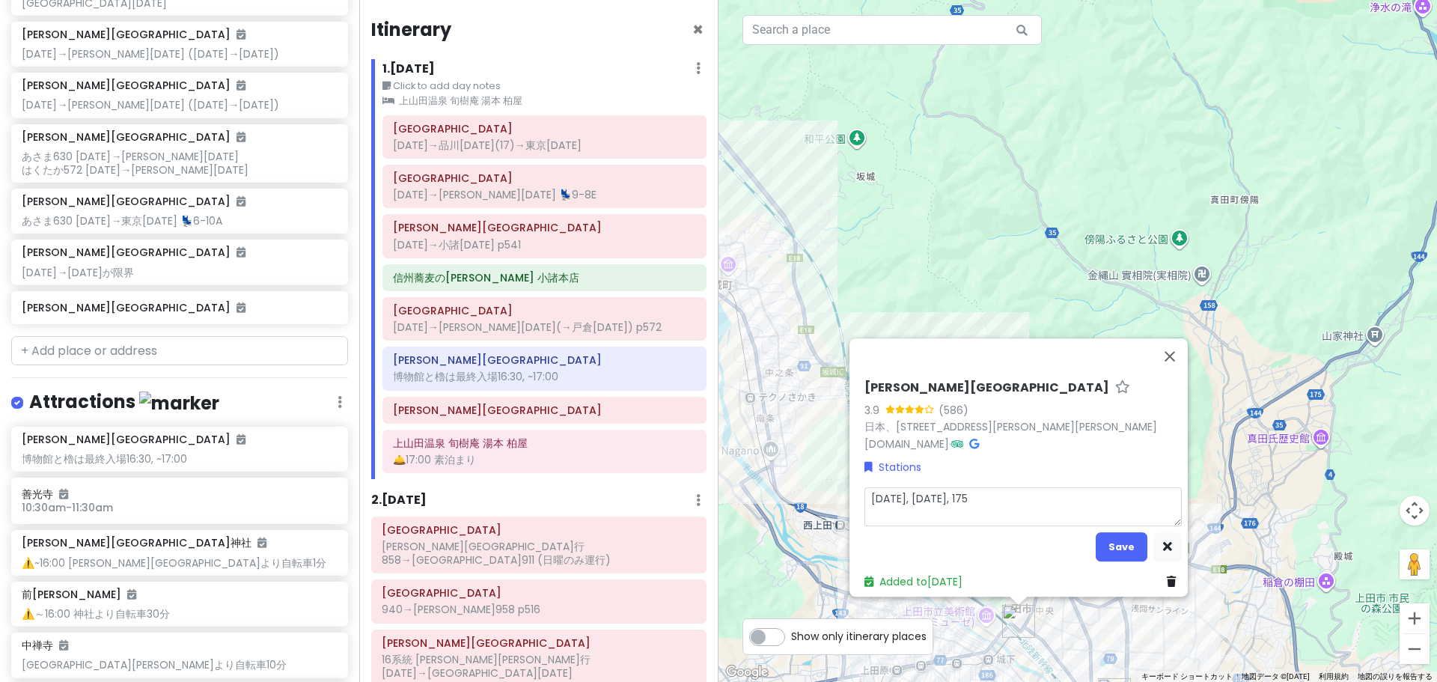
type textarea "x"
type textarea "[DATE], [DATE], [DATE]"
type textarea "x"
type textarea "[DATE], [DATE], 1754ｎ"
type textarea "x"
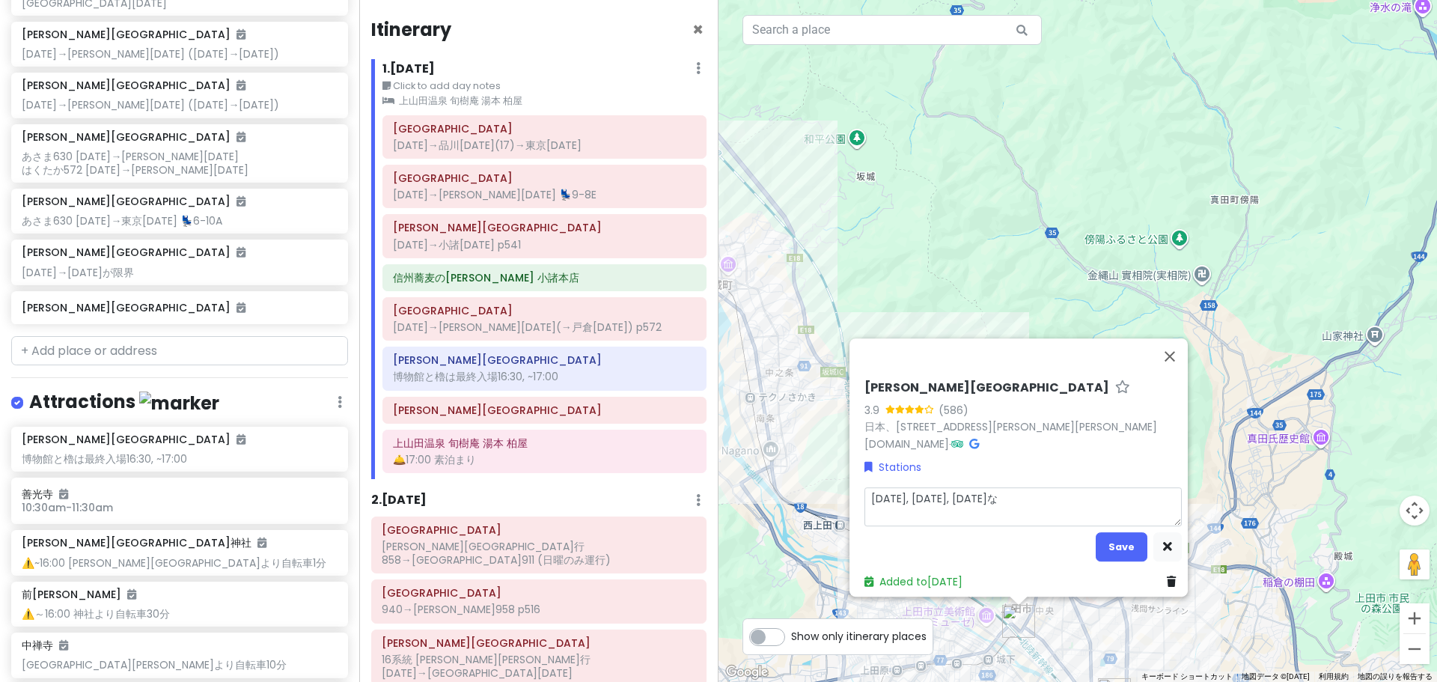
type textarea "[DATE], [DATE], [DATE]なｄ"
type textarea "x"
type textarea "[DATE], [DATE], [DATE]など"
type textarea "x"
type textarea "1653ｍ, [DATE], [DATE]など"
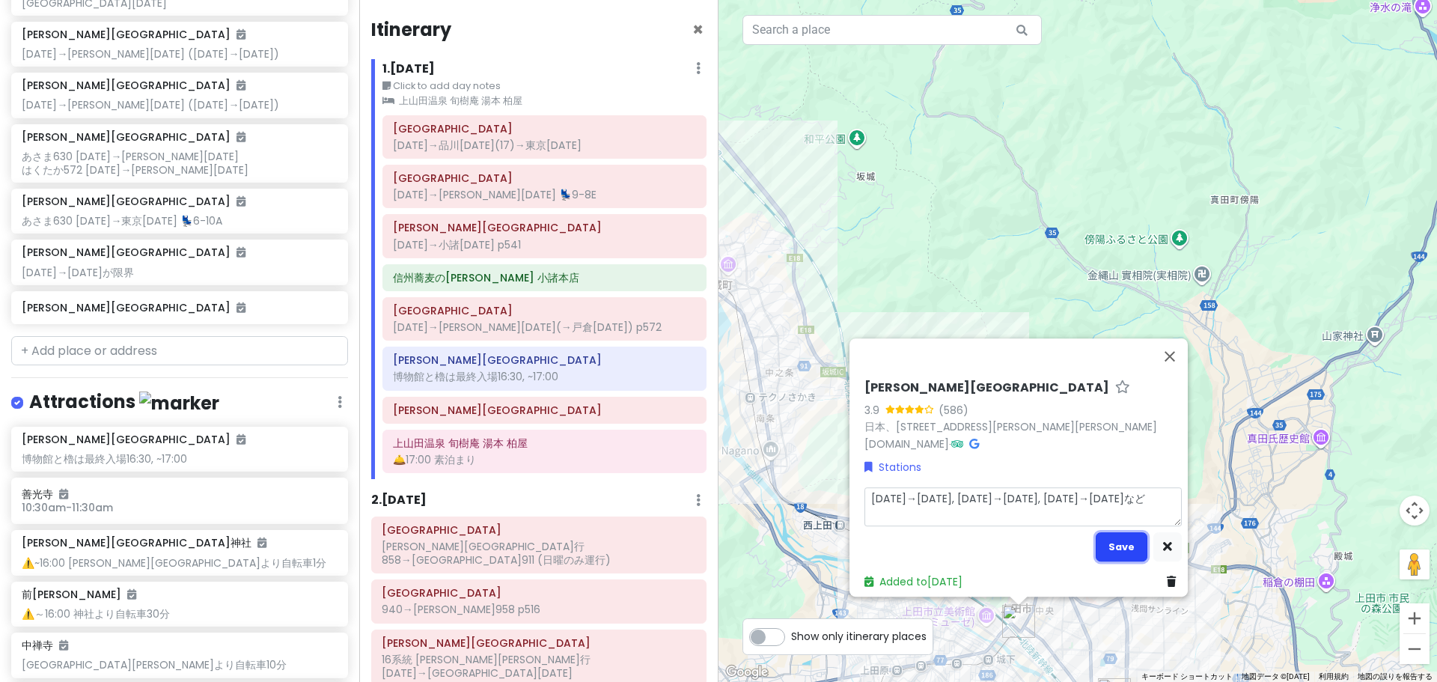
click at [1095, 538] on button "Save" at bounding box center [1121, 546] width 52 height 29
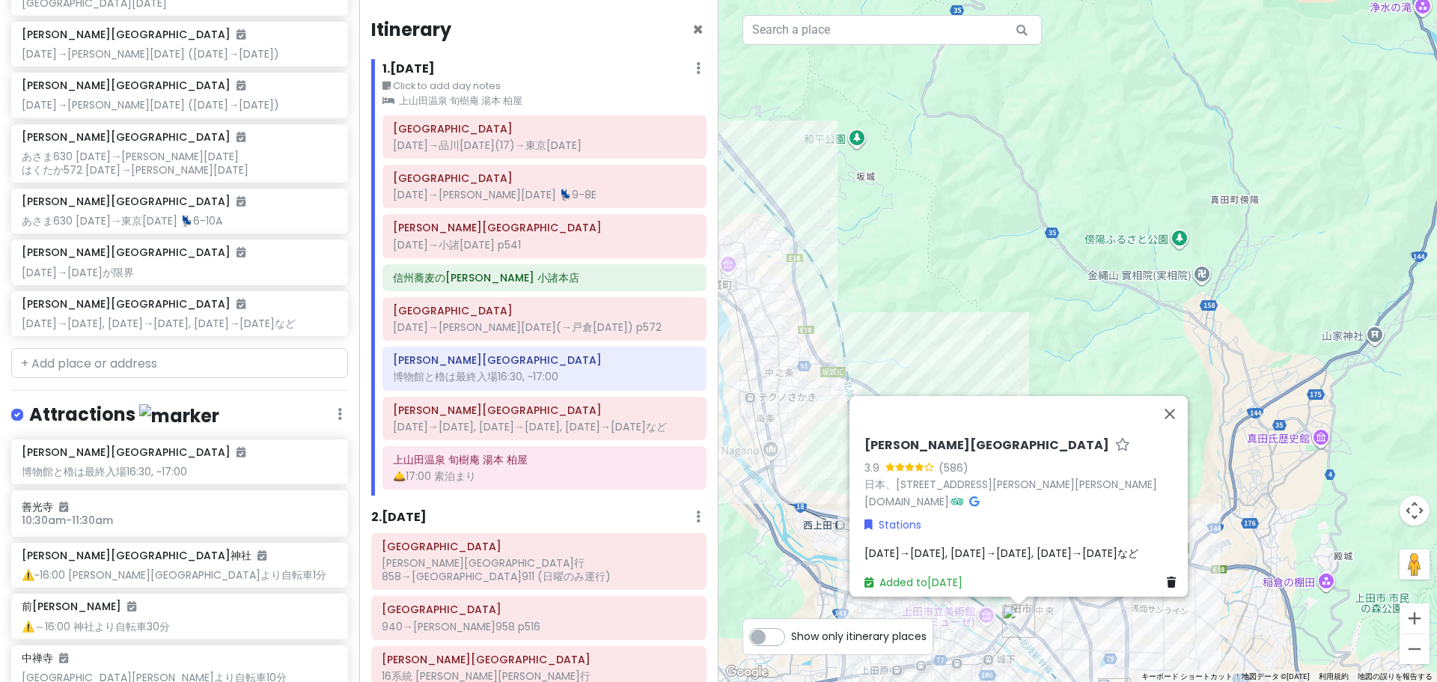
scroll to position [761, 0]
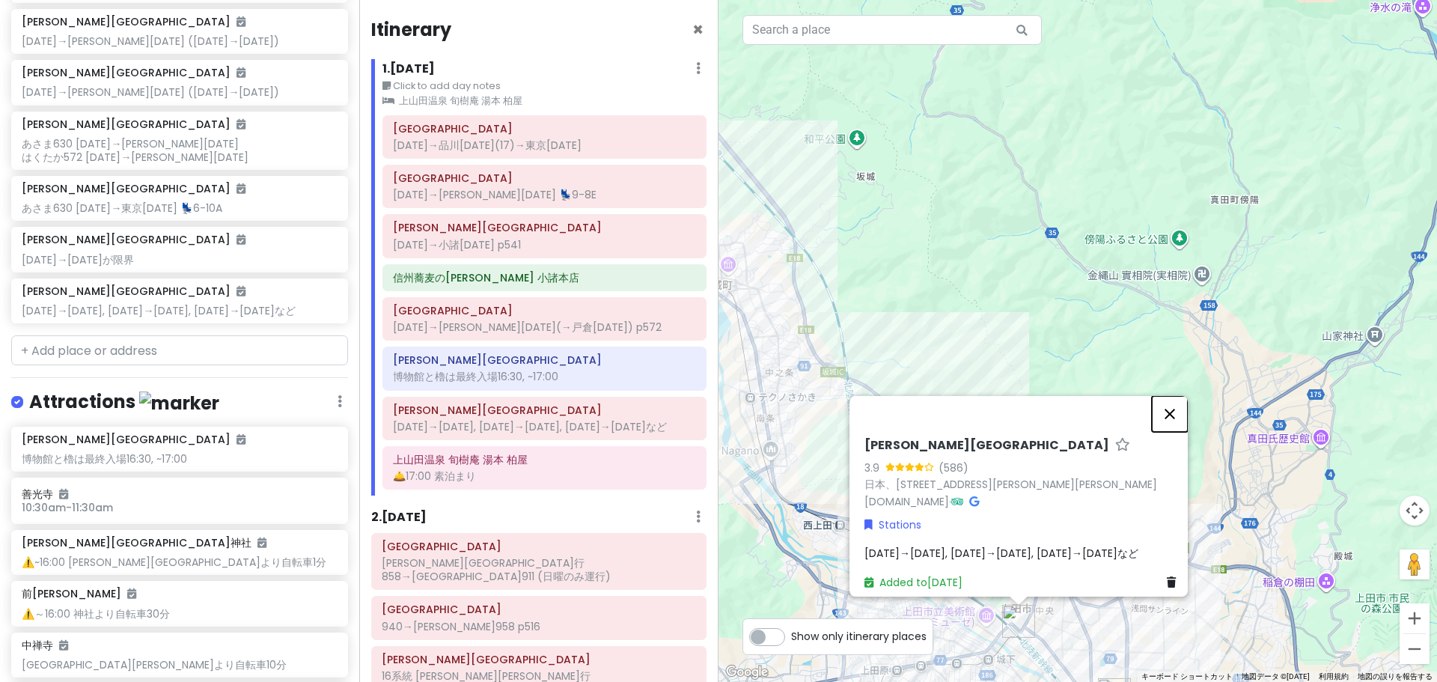
click at [1172, 410] on button "閉じる" at bounding box center [1170, 414] width 36 height 36
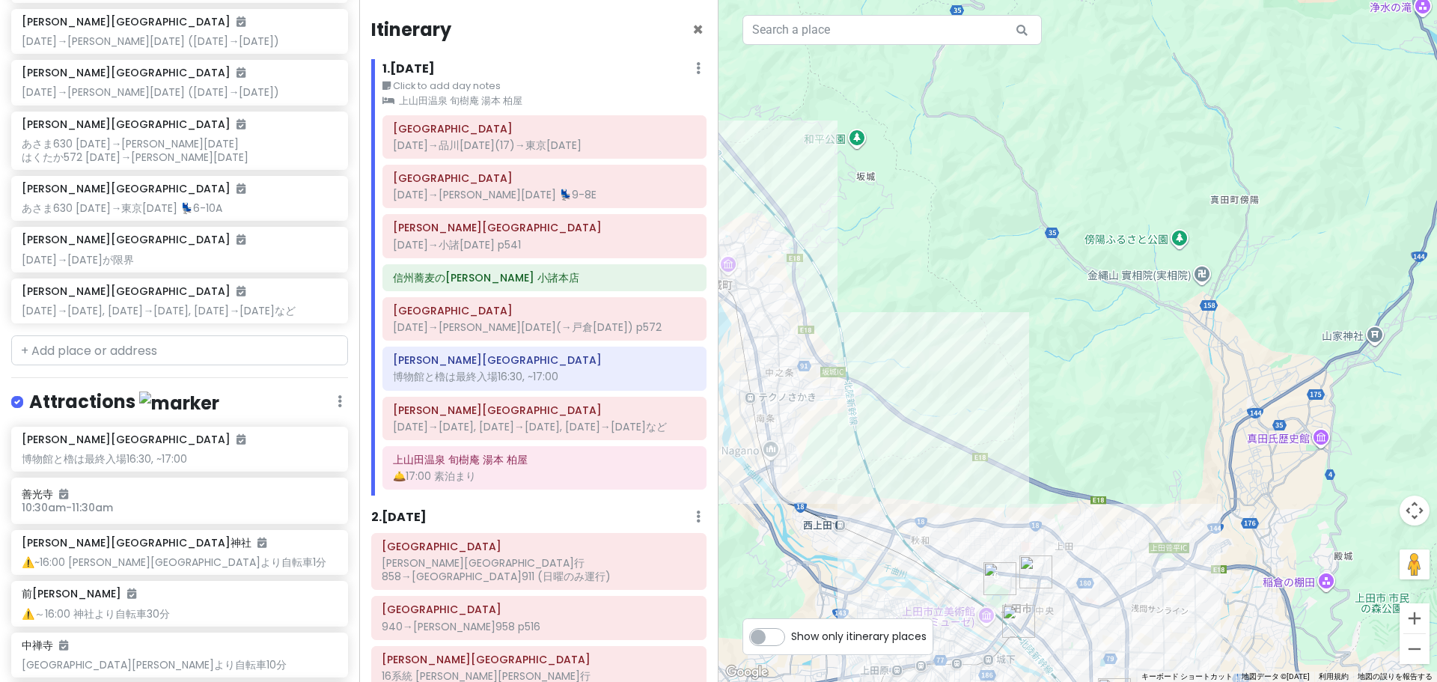
click at [412, 67] on h6 "1 . [DATE]" at bounding box center [408, 69] width 52 height 16
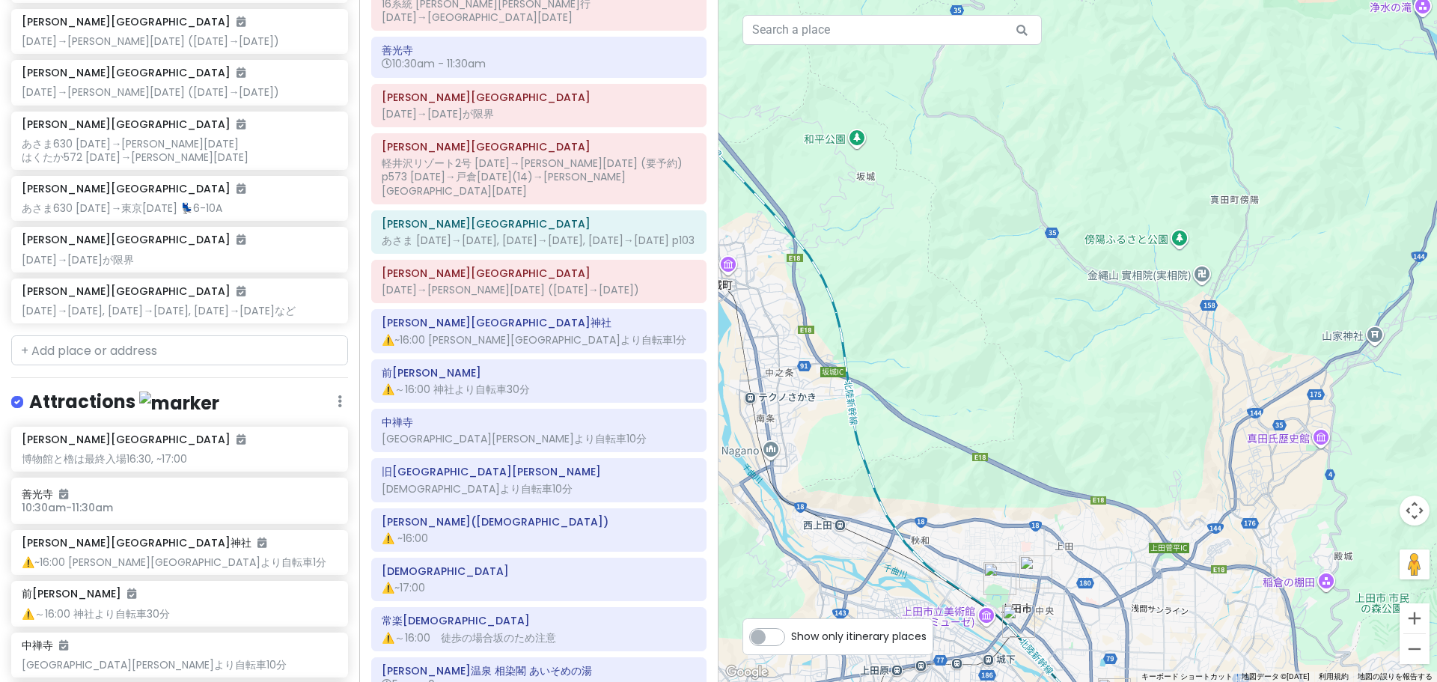
scroll to position [679, 0]
